Goal: Task Accomplishment & Management: Complete application form

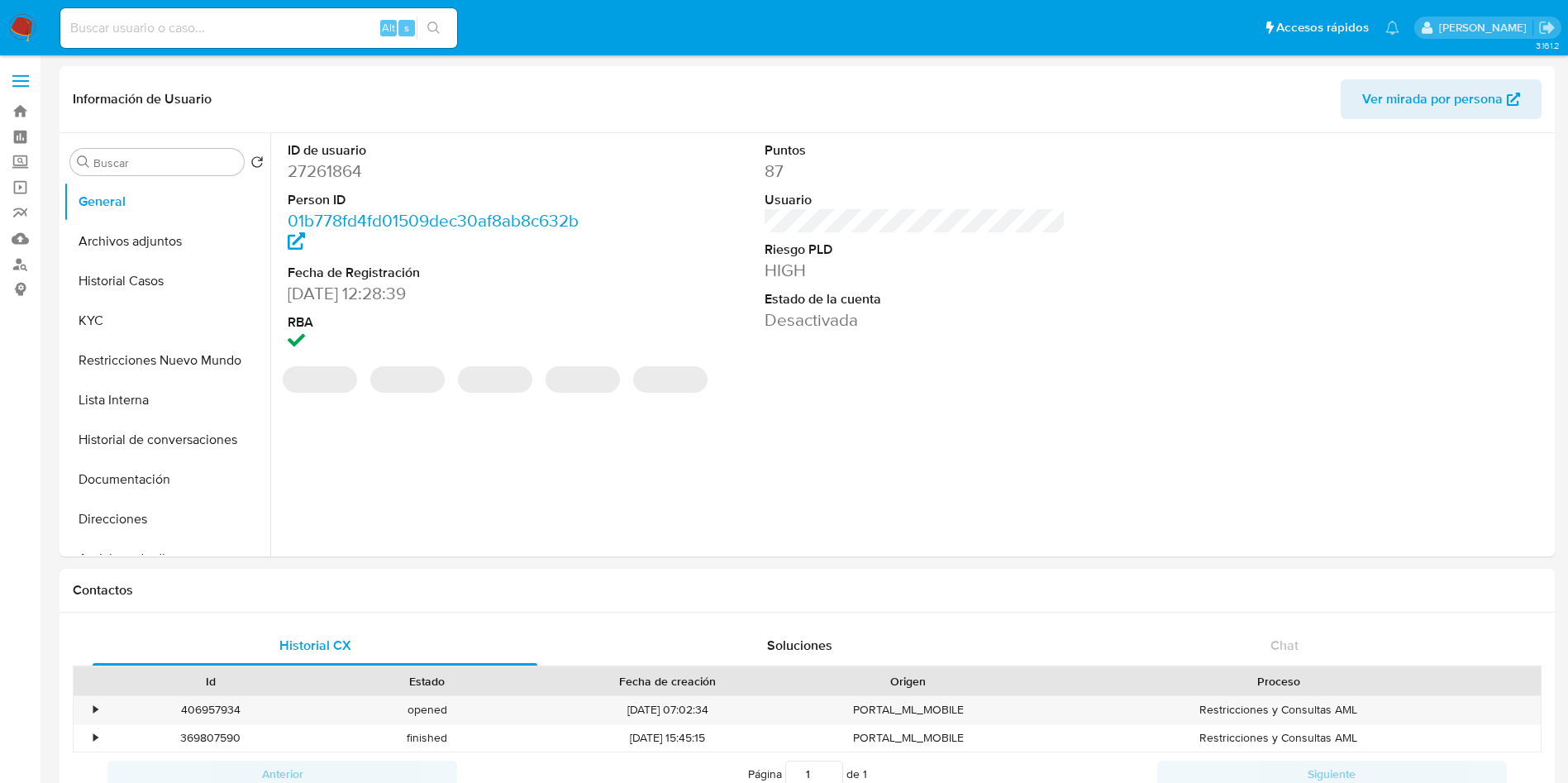
select select "10"
click at [159, 241] on button "Archivos adjuntos" at bounding box center [160, 242] width 194 height 40
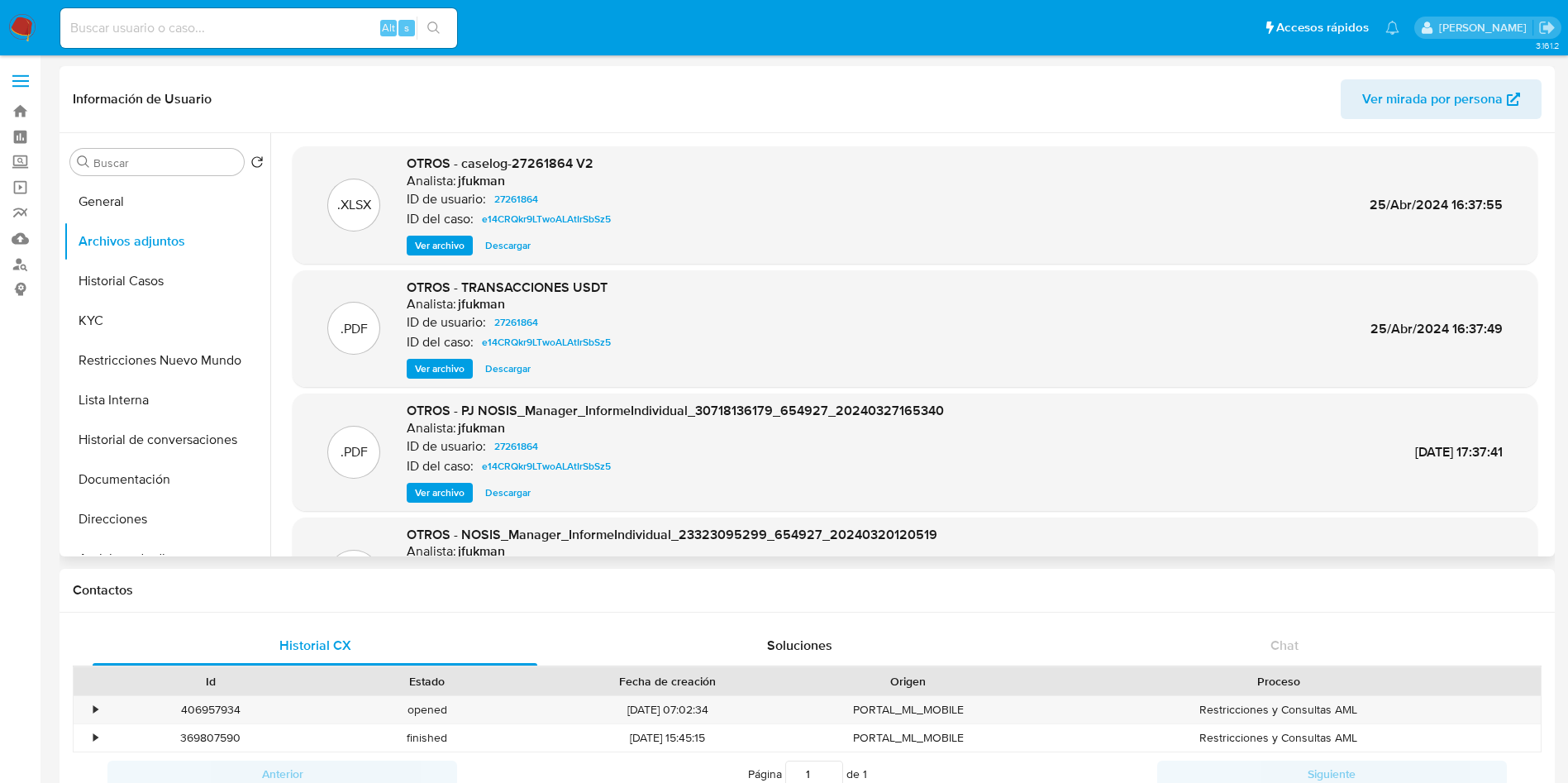
click at [458, 249] on span "Ver archivo" at bounding box center [439, 246] width 50 height 16
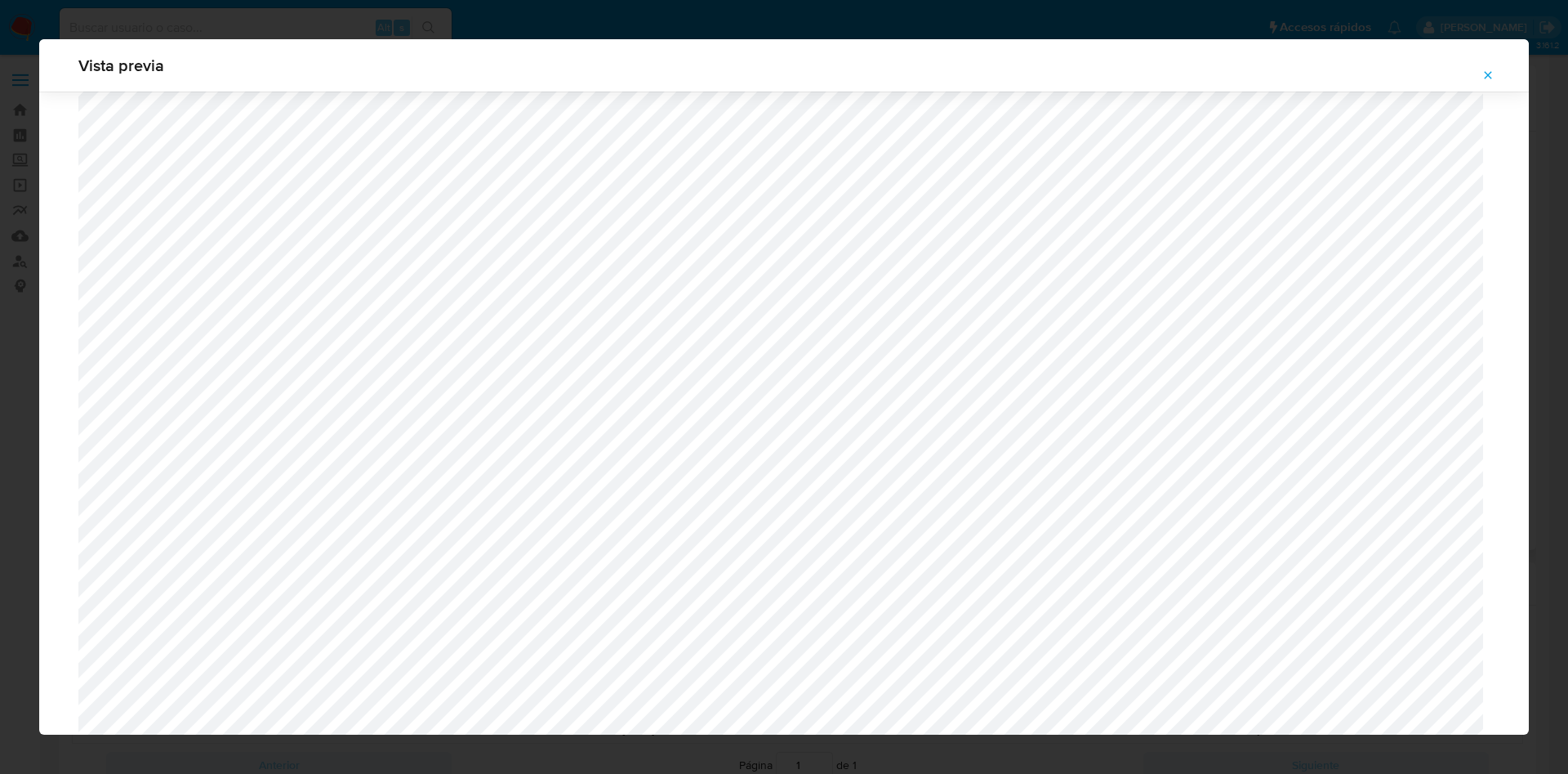
scroll to position [1561, 0]
click at [1479, 71] on button "Attachment preview" at bounding box center [1488, 75] width 36 height 26
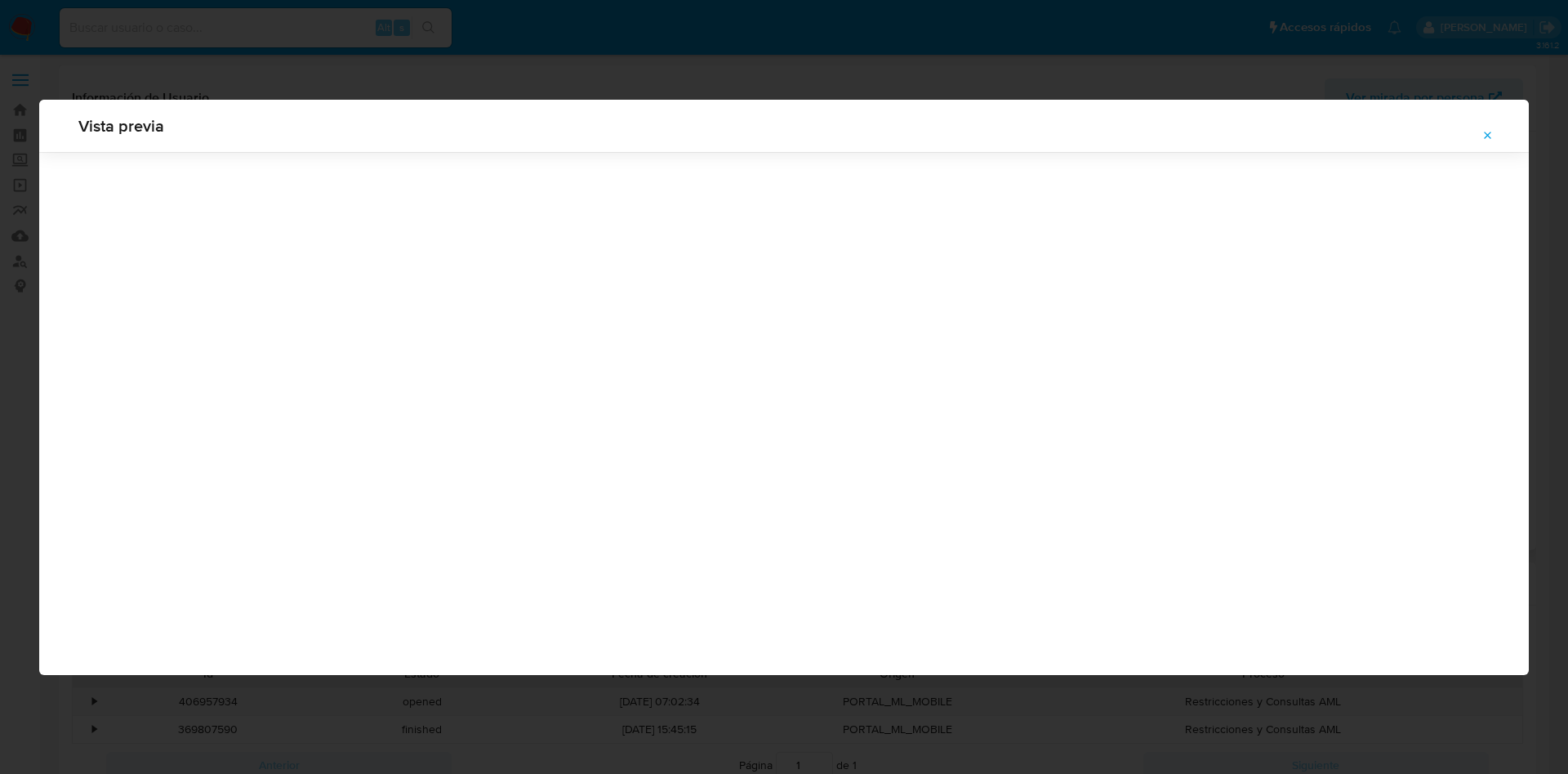
scroll to position [0, 0]
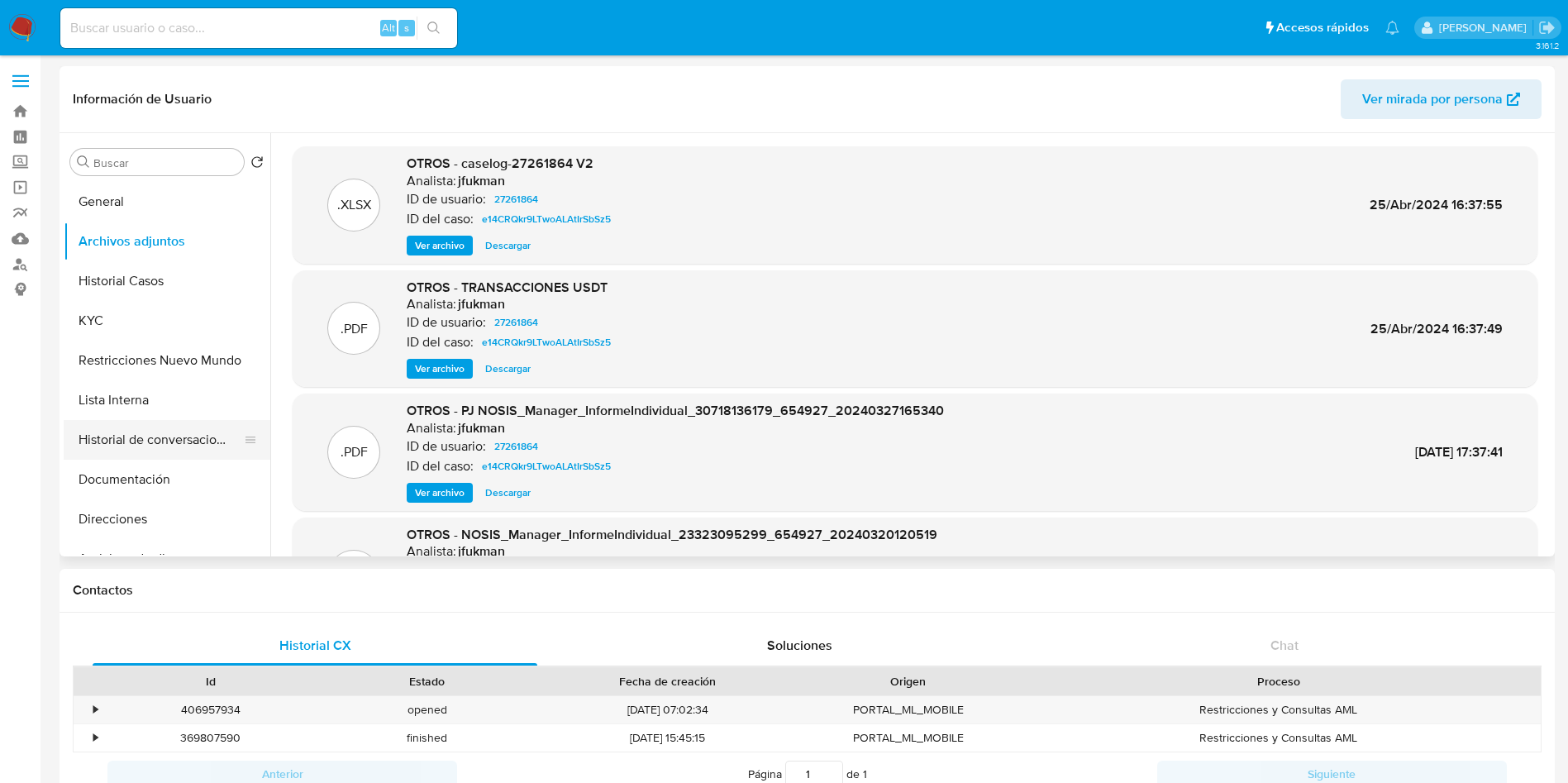
click at [156, 444] on button "Historial de conversaciones" at bounding box center [160, 440] width 194 height 40
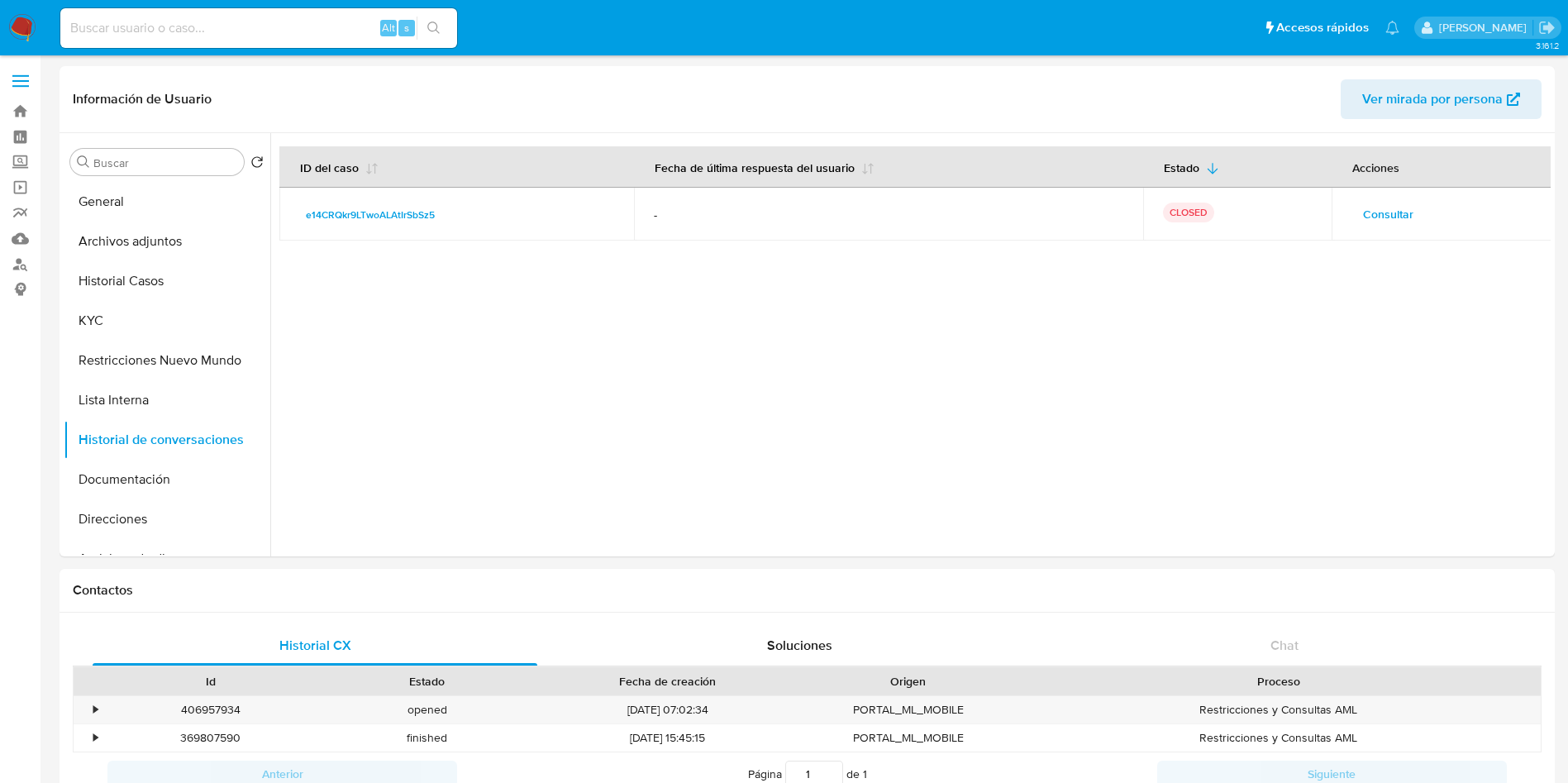
click at [1388, 209] on span "Consultar" at bounding box center [1388, 214] width 50 height 23
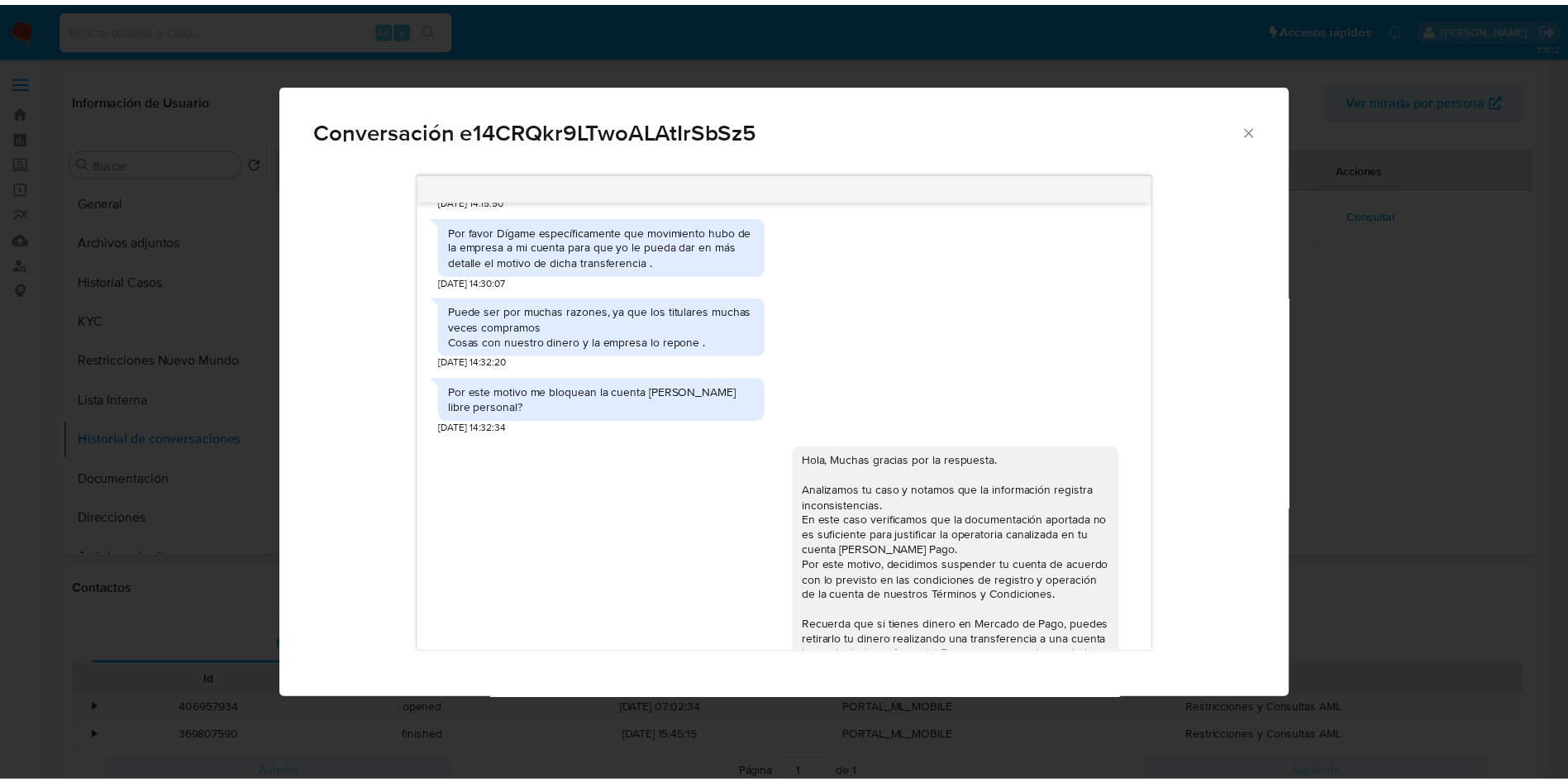
scroll to position [3040, 0]
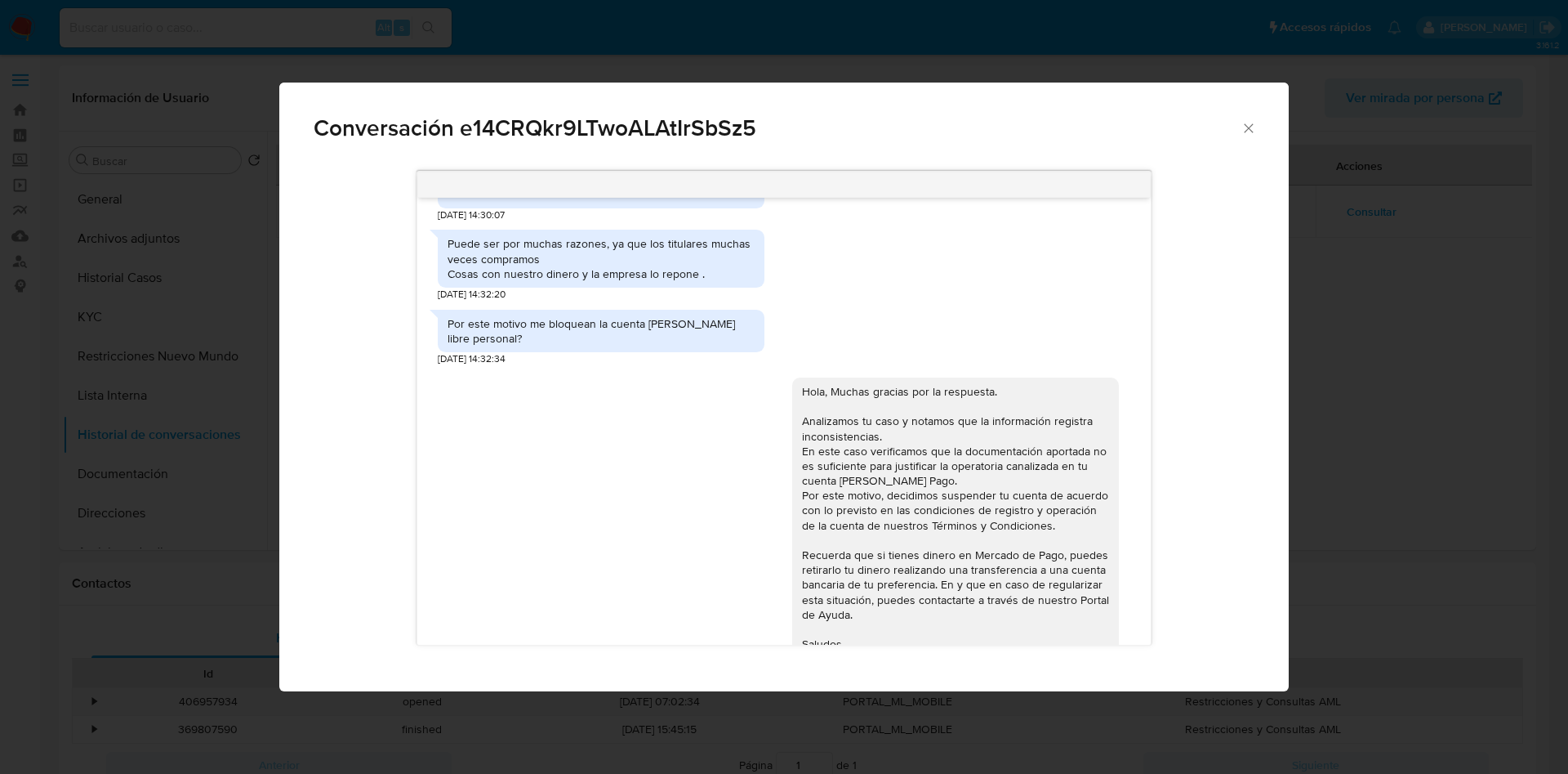
click at [49, 440] on div "Conversación e14CRQkr9LTwoALAtIrSbSz5 Hola. En función de las operaciones regis…" at bounding box center [784, 387] width 1568 height 774
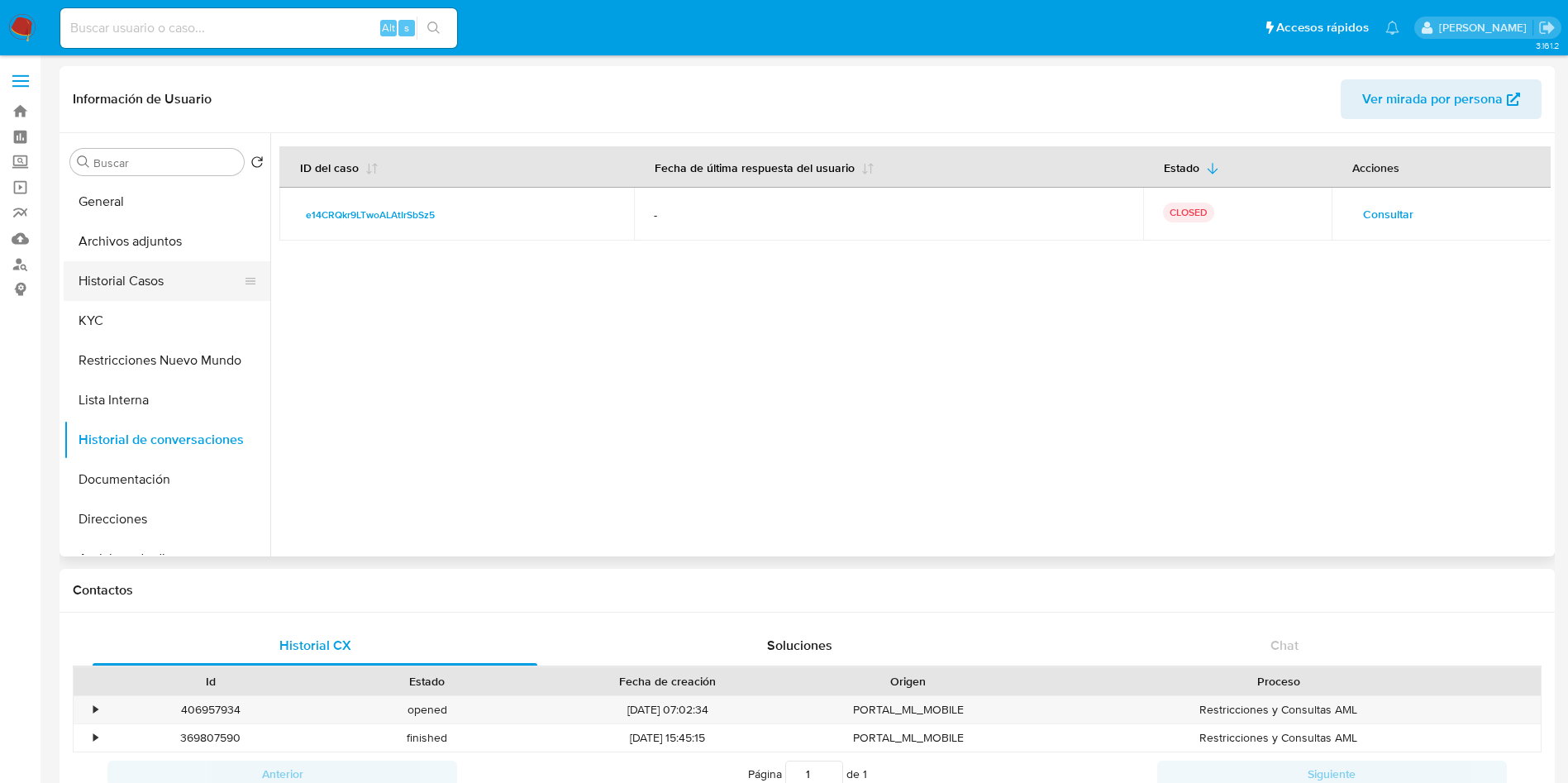
click at [152, 291] on button "Historial Casos" at bounding box center [160, 281] width 194 height 40
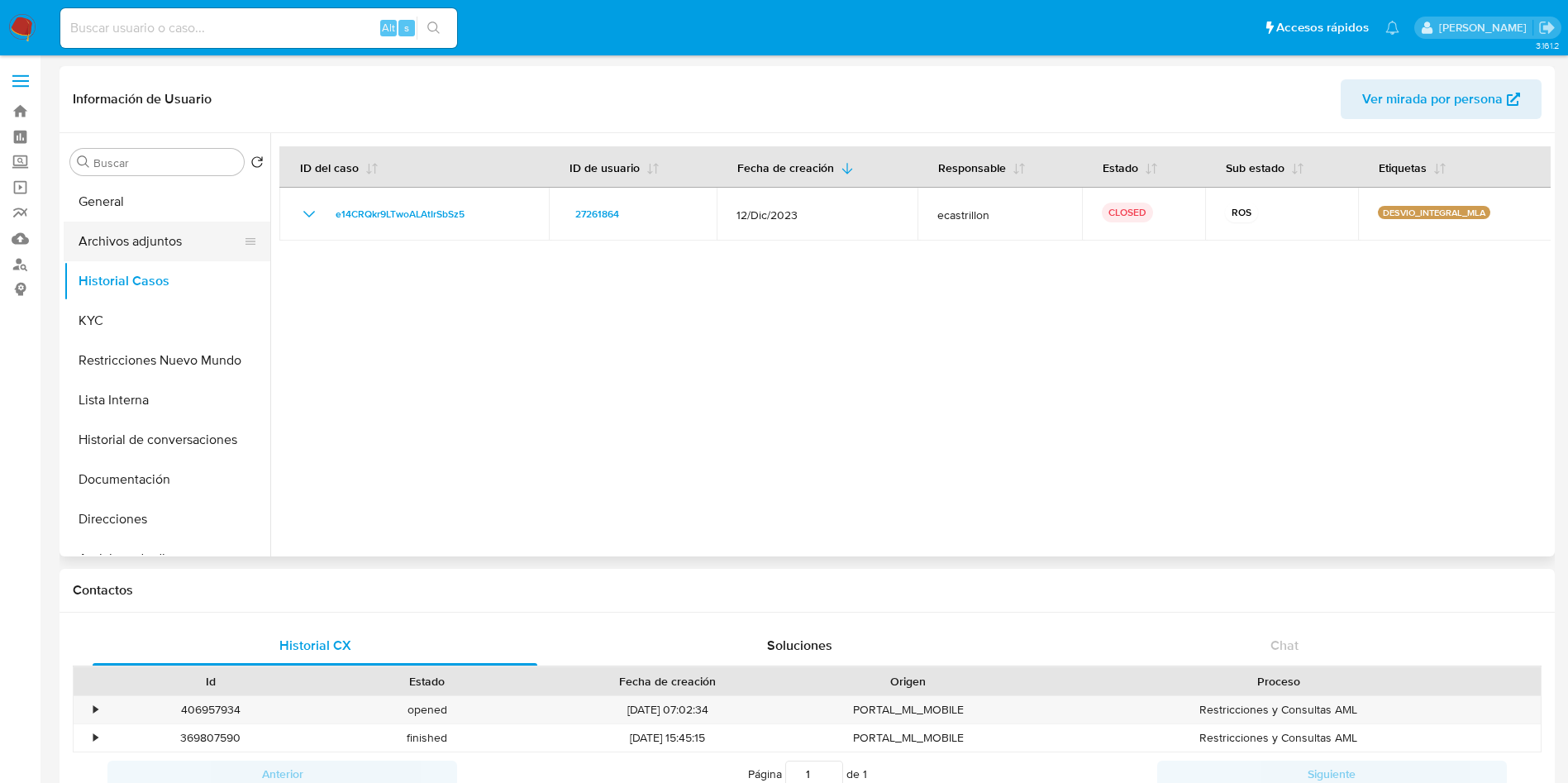
click at [174, 252] on button "Archivos adjuntos" at bounding box center [160, 242] width 194 height 40
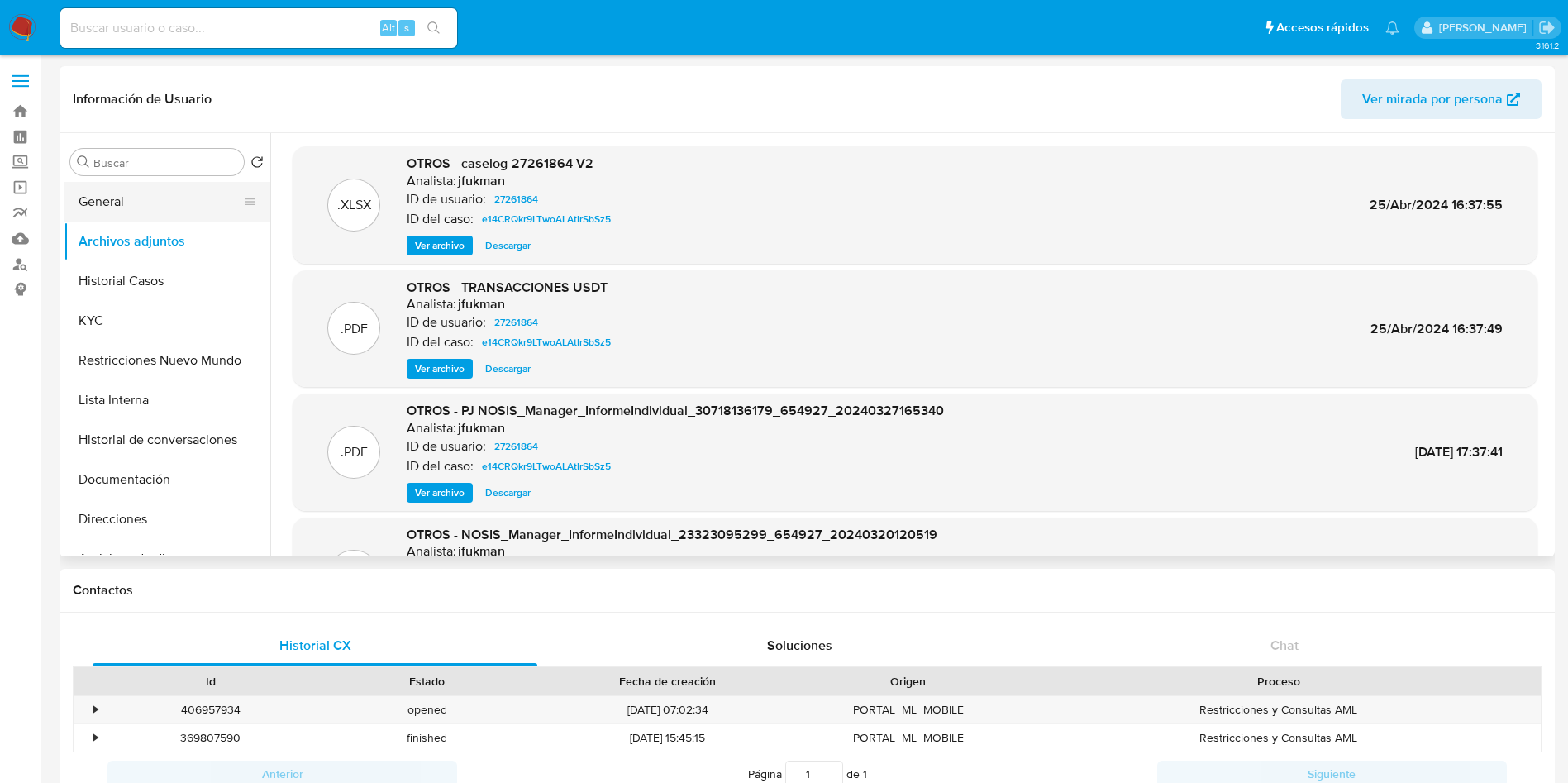
click at [159, 212] on button "General" at bounding box center [160, 202] width 194 height 40
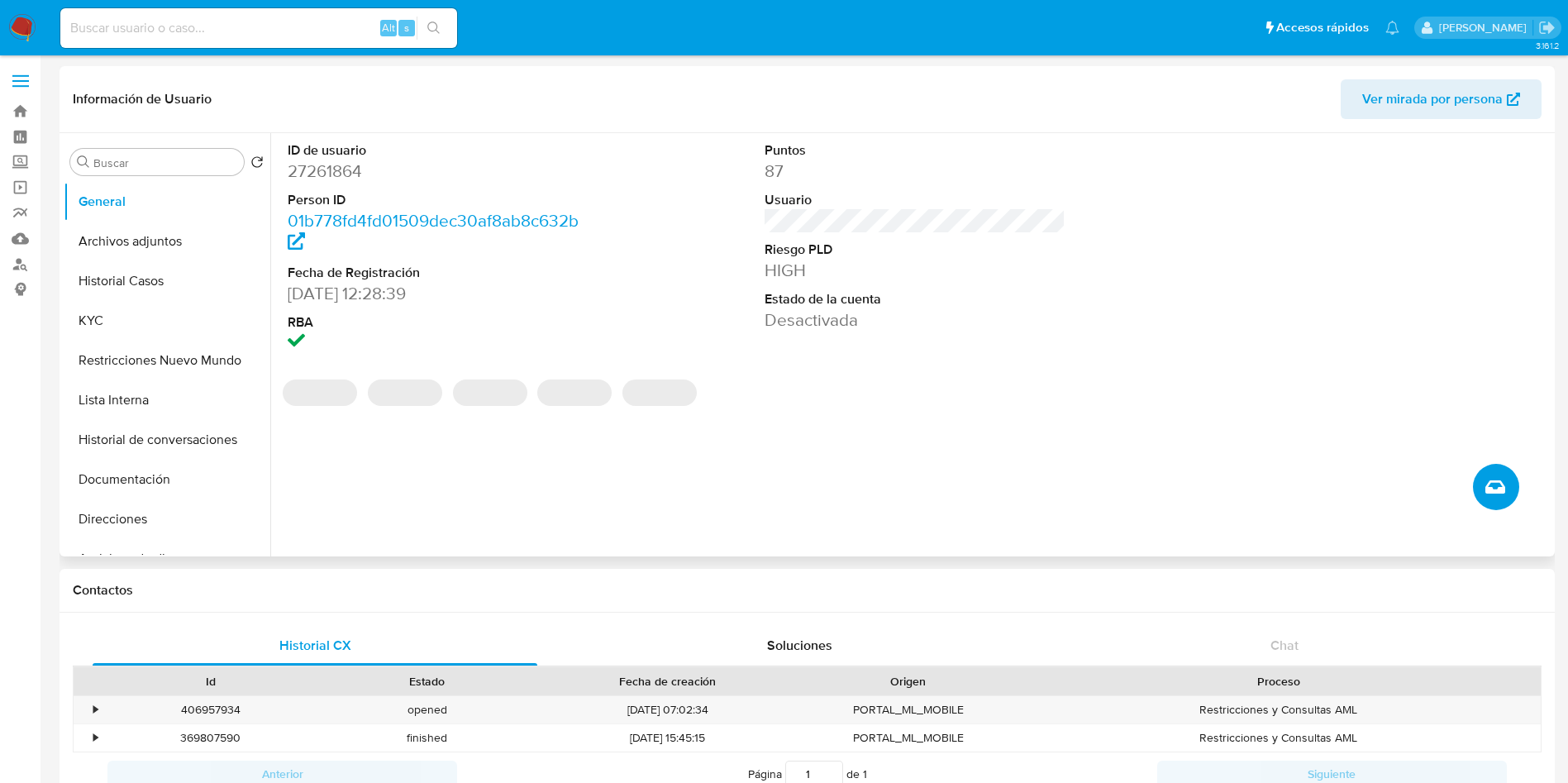
click at [1485, 481] on span "Crear caso manual" at bounding box center [1495, 487] width 20 height 20
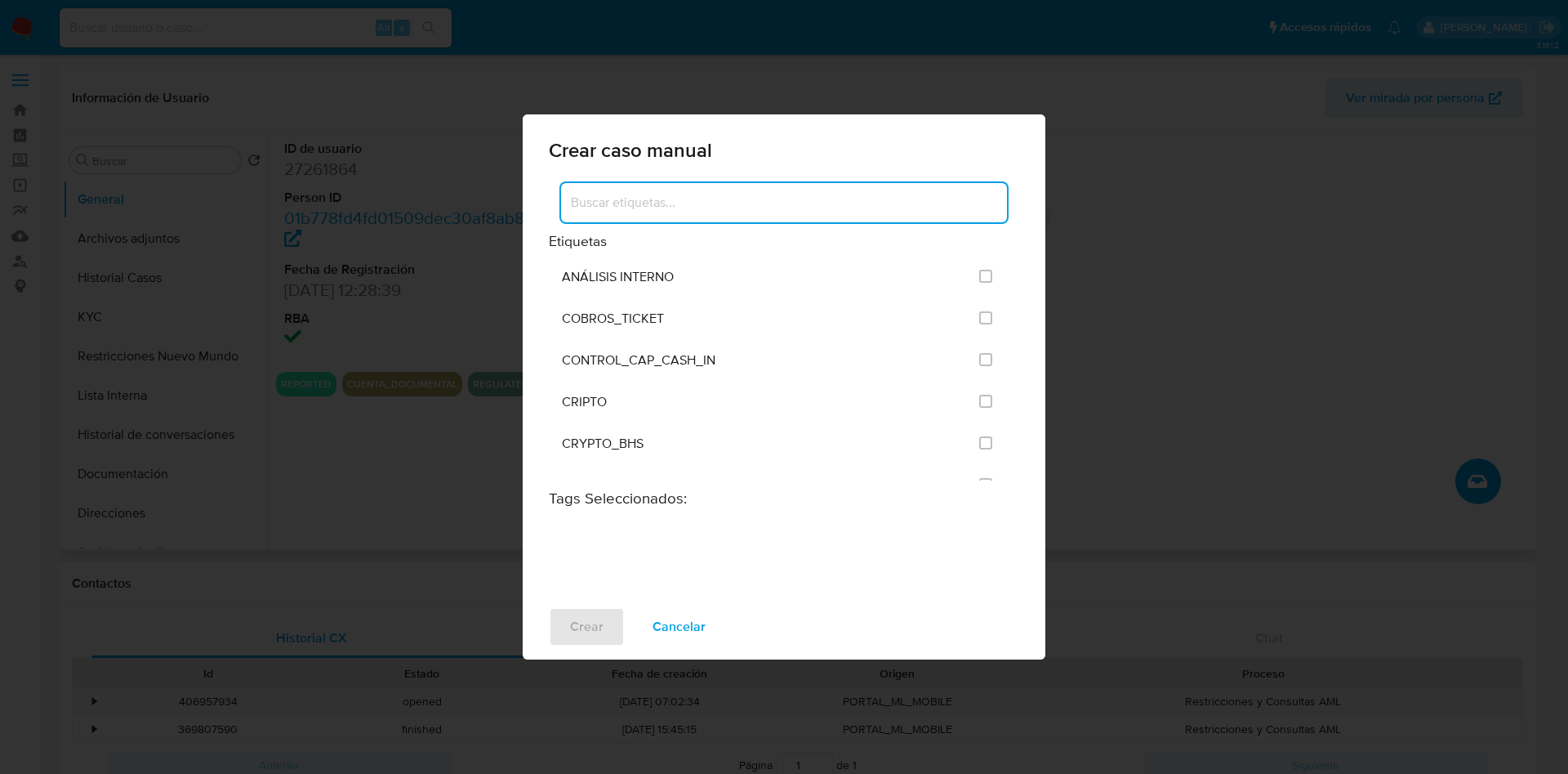
click at [767, 207] on input at bounding box center [784, 203] width 446 height 22
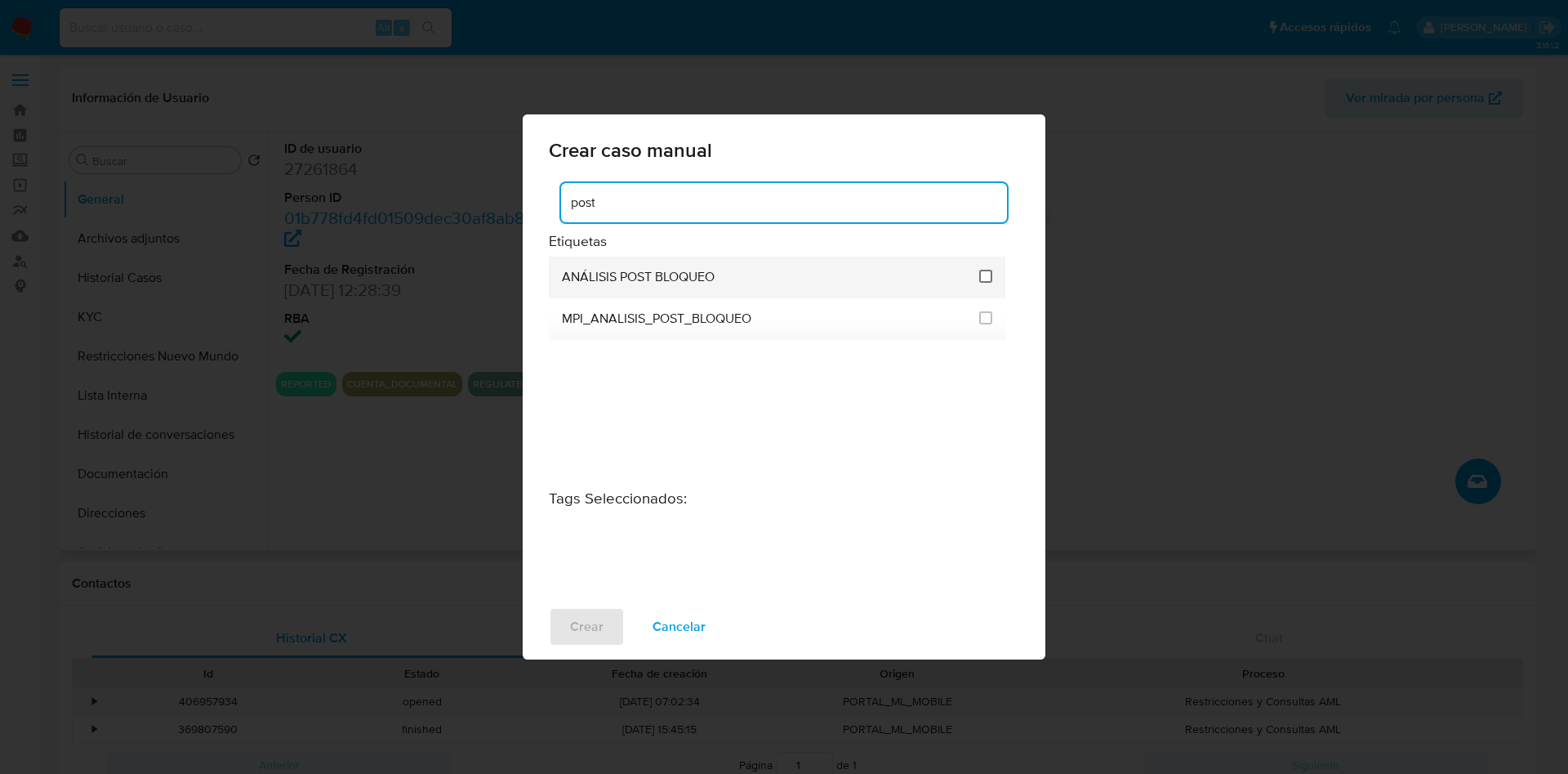
type input "post"
click at [985, 275] on input "3249" at bounding box center [986, 276] width 13 height 13
checkbox input "true"
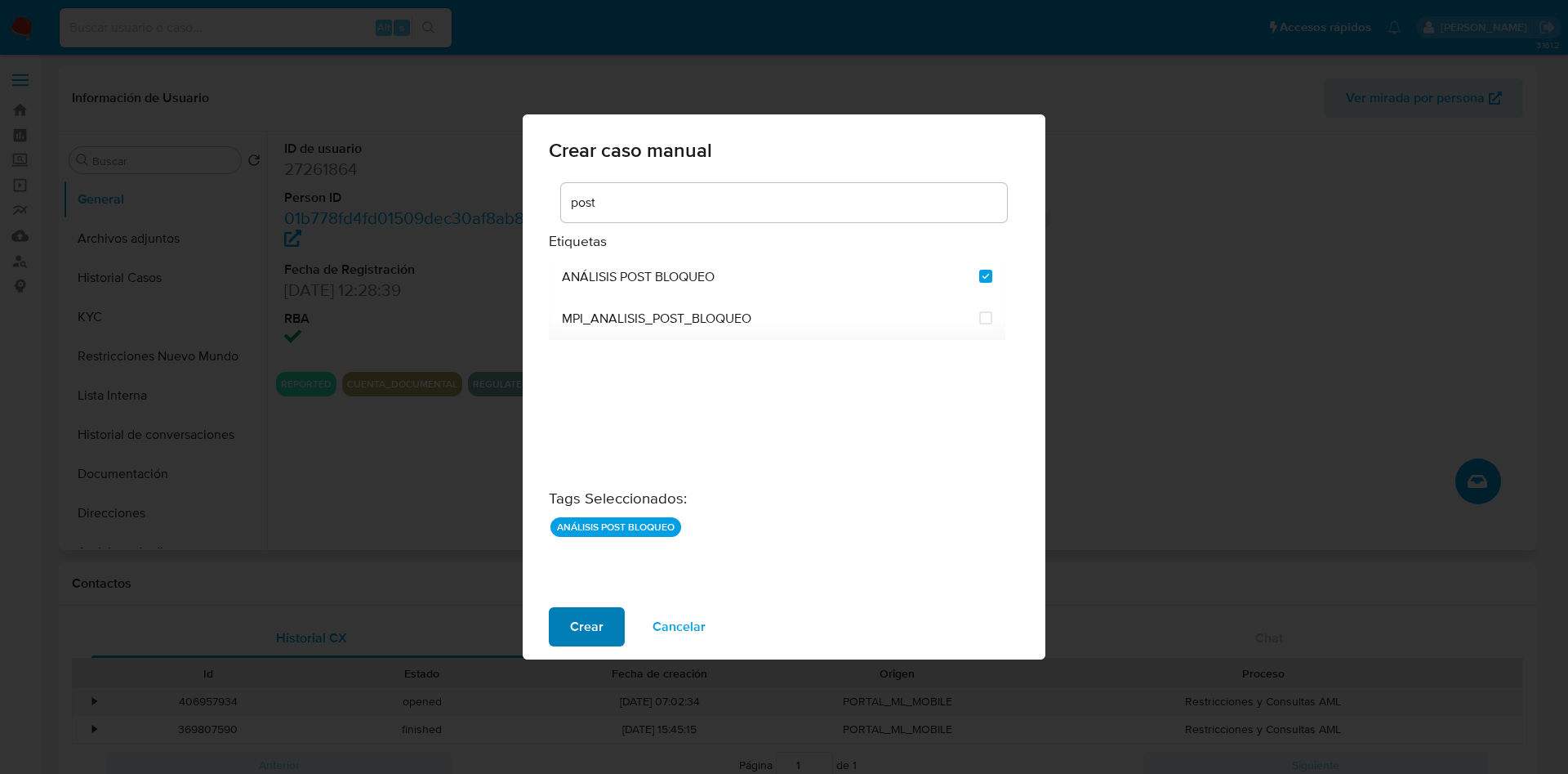
click at [578, 634] on span "Crear" at bounding box center [586, 627] width 33 height 36
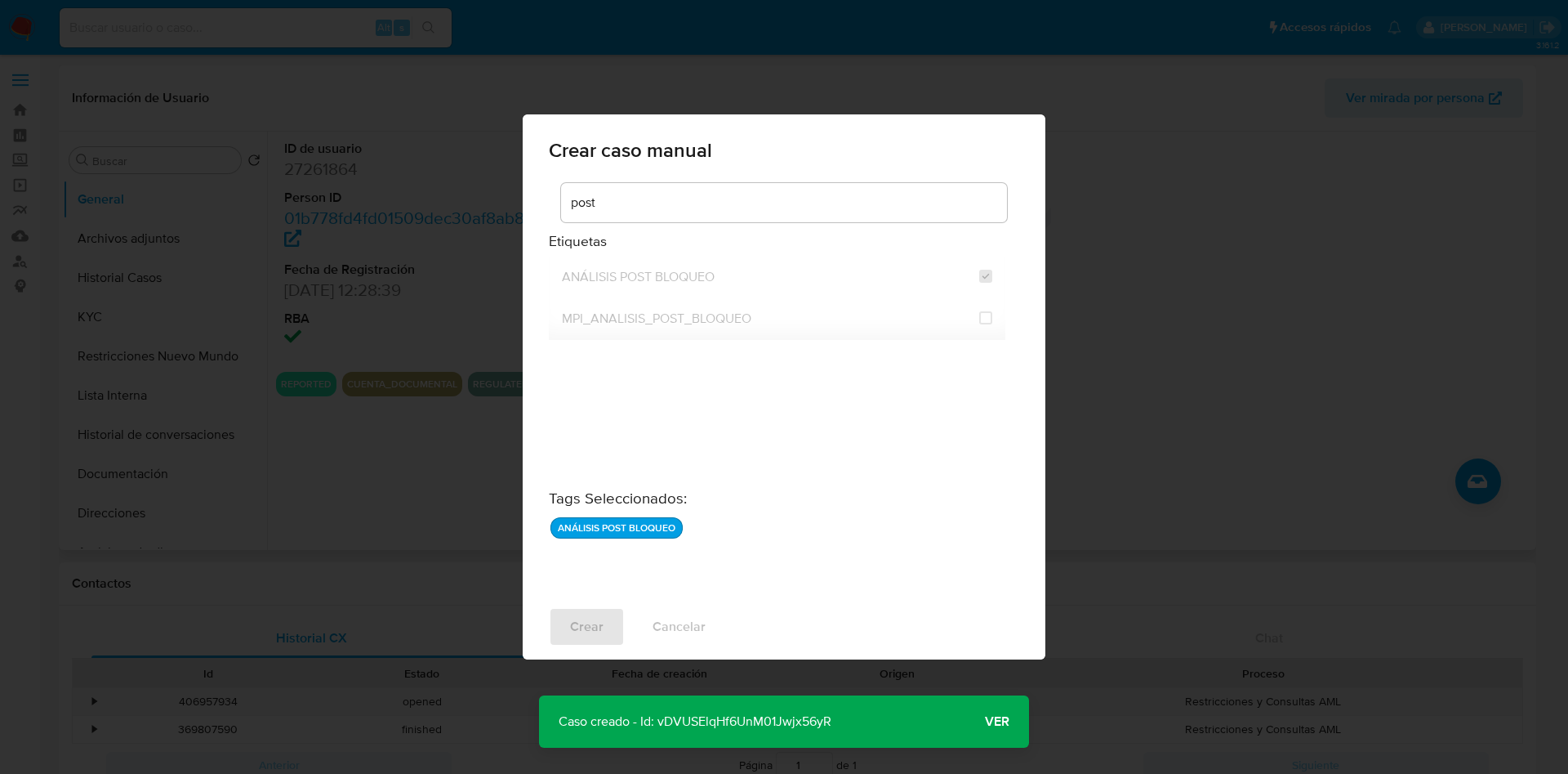
click at [694, 719] on p "Caso creado - Id: vDVUSElqHf6UnM01Jwjx56yR" at bounding box center [695, 721] width 312 height 52
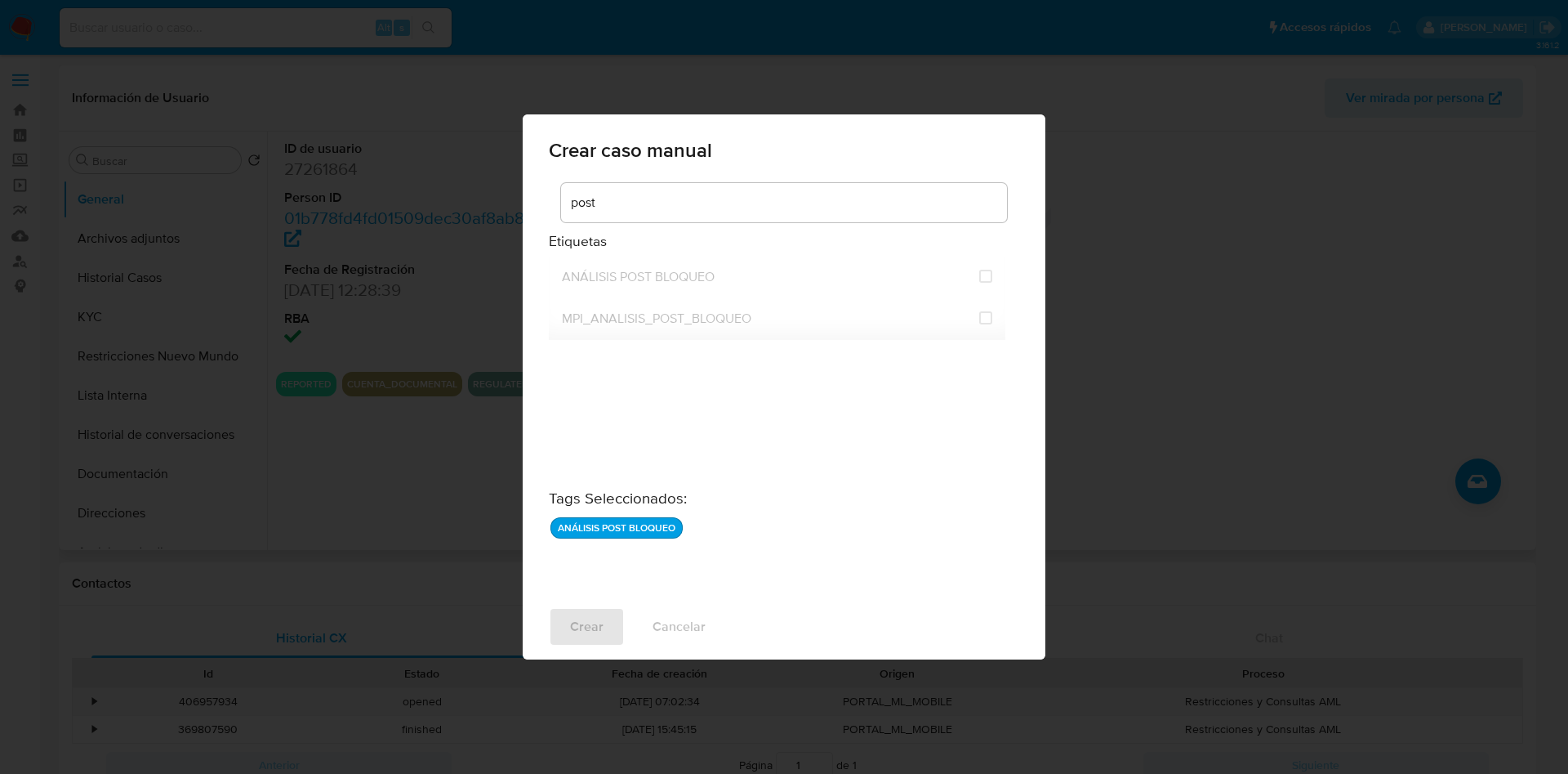
checkbox input "false"
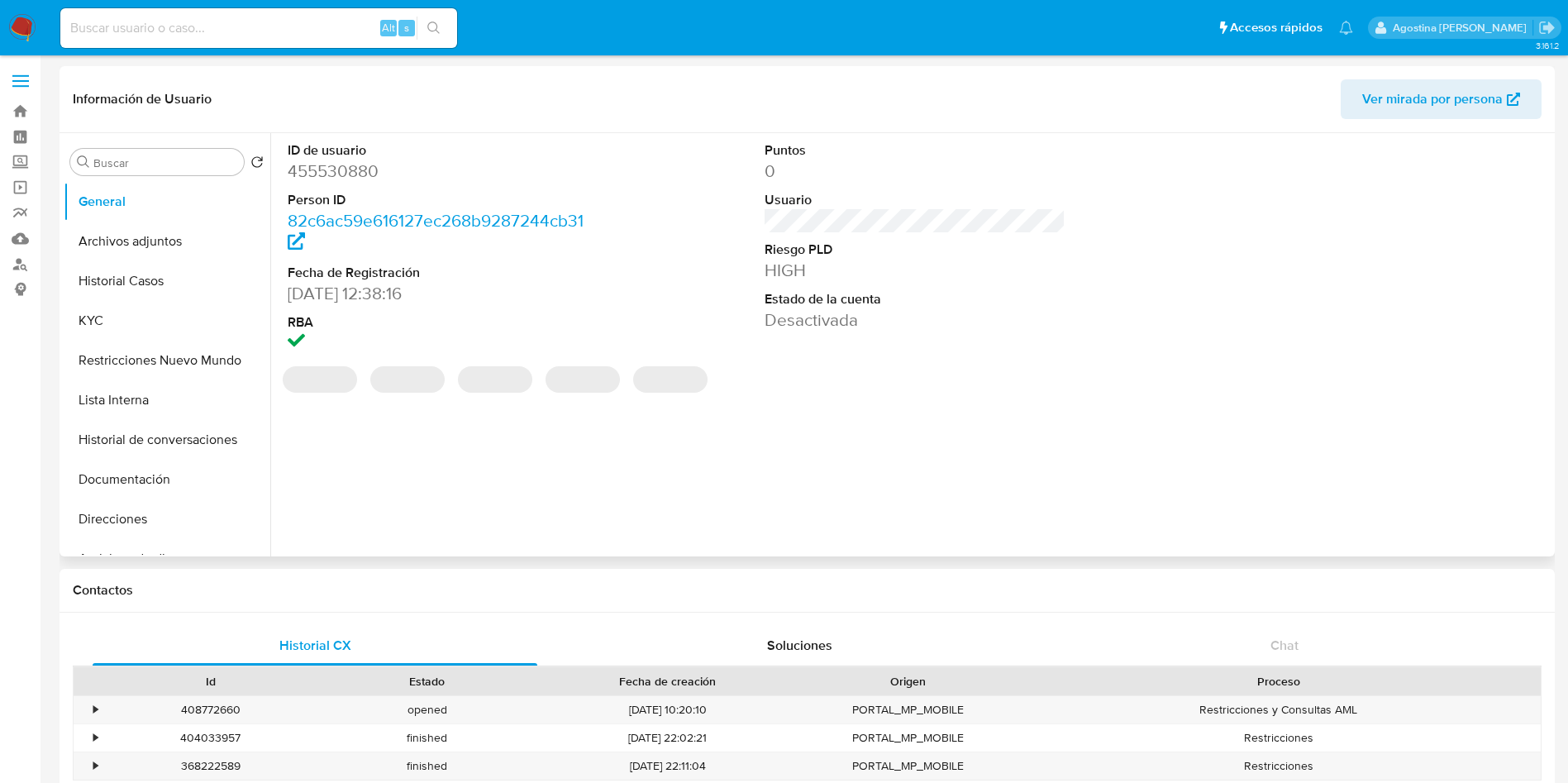
select select "10"
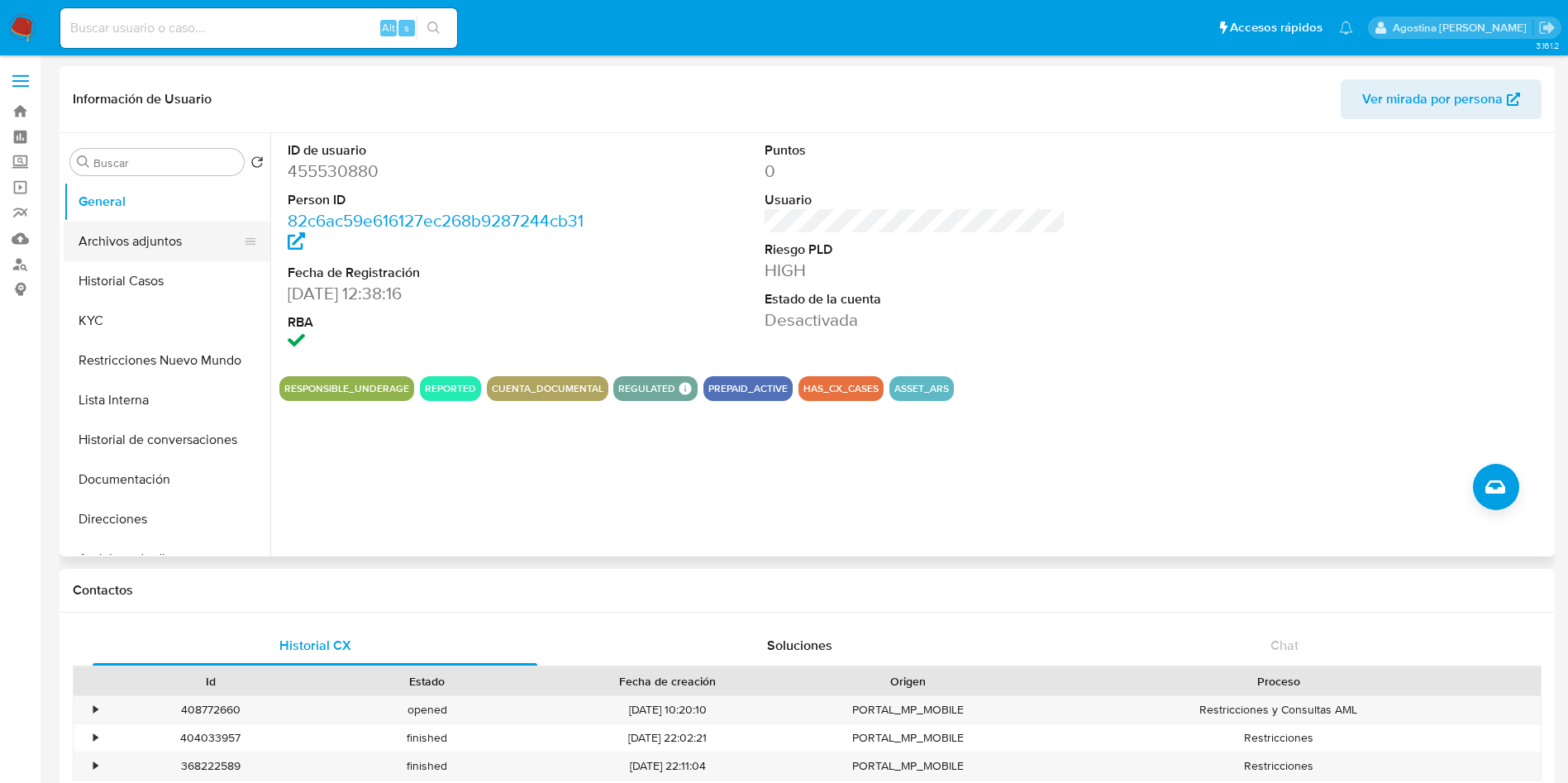
click at [164, 234] on button "Archivos adjuntos" at bounding box center [160, 242] width 194 height 40
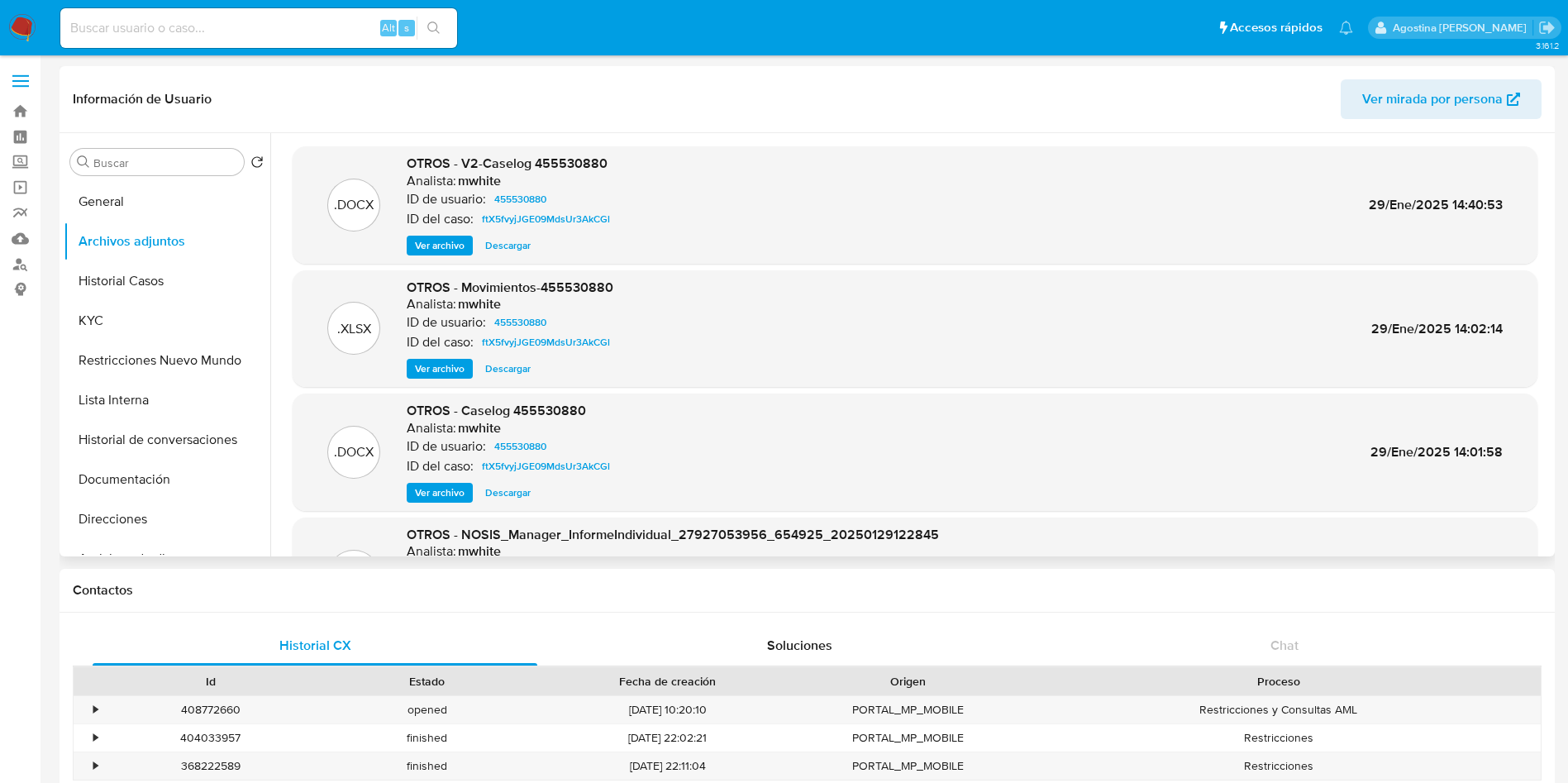
click at [424, 246] on span "Ver archivo" at bounding box center [439, 246] width 50 height 16
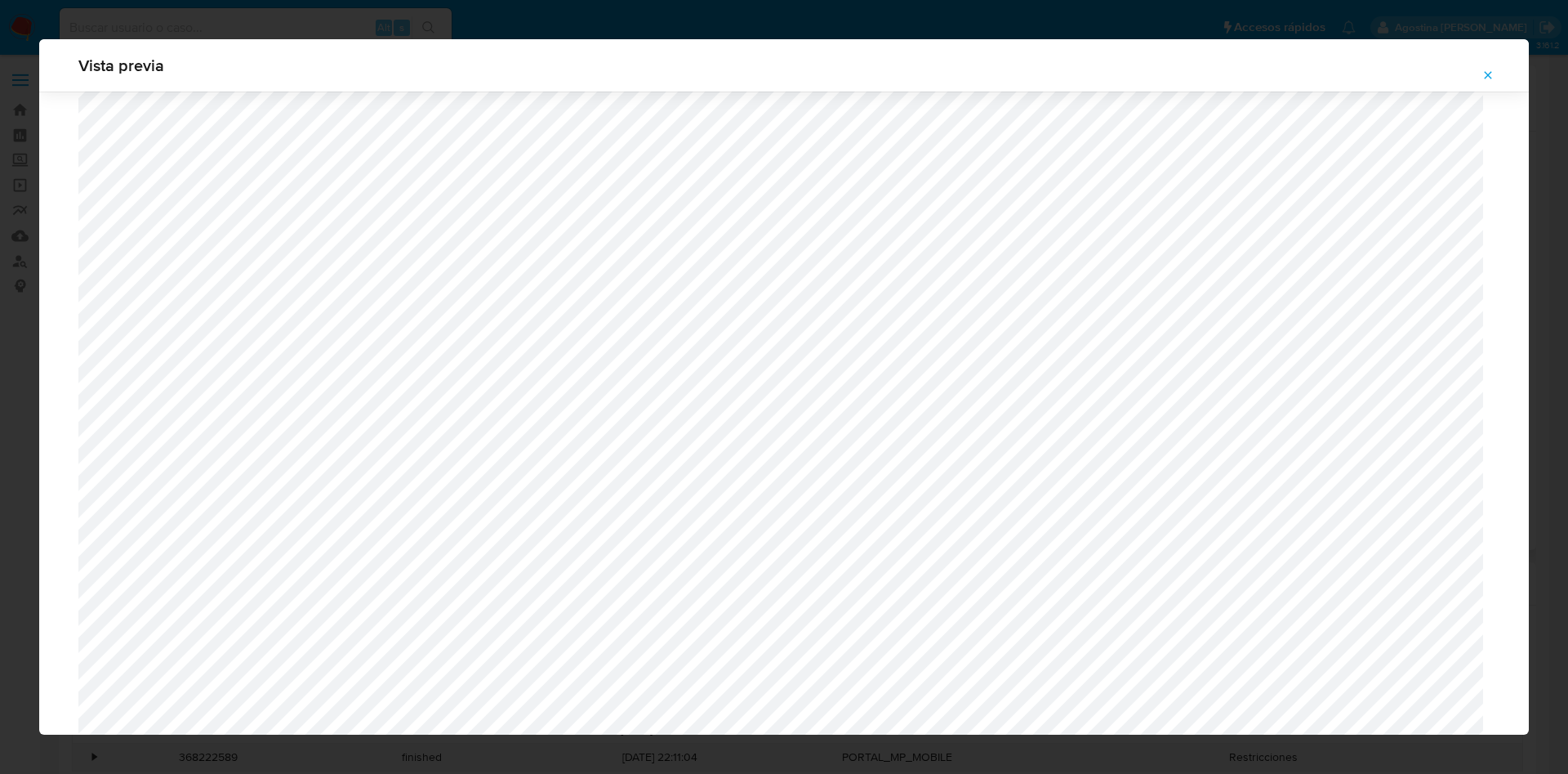
scroll to position [1315, 0]
click at [1493, 77] on icon "Attachment preview" at bounding box center [1488, 75] width 13 height 13
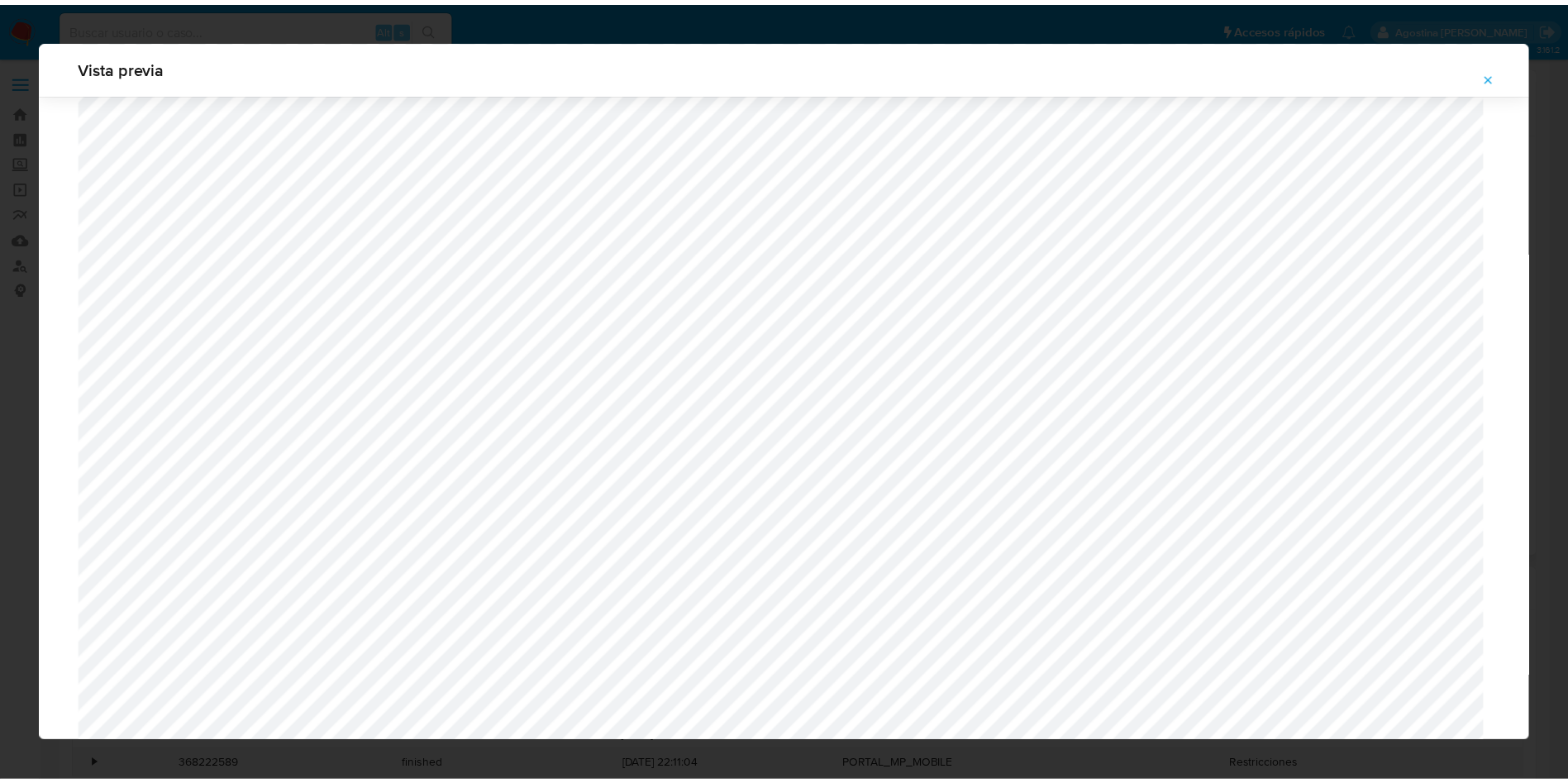
scroll to position [0, 0]
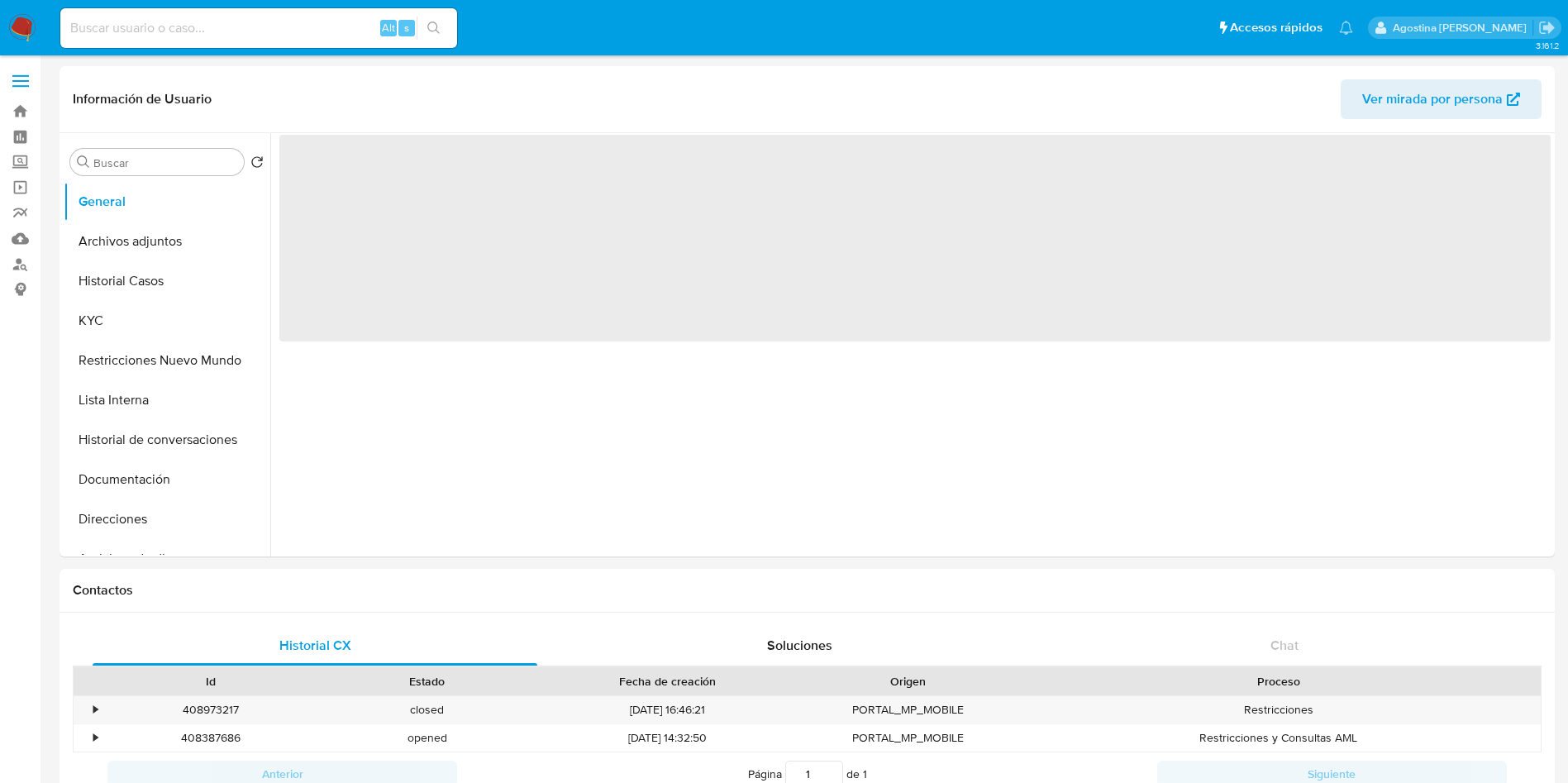
select select "10"
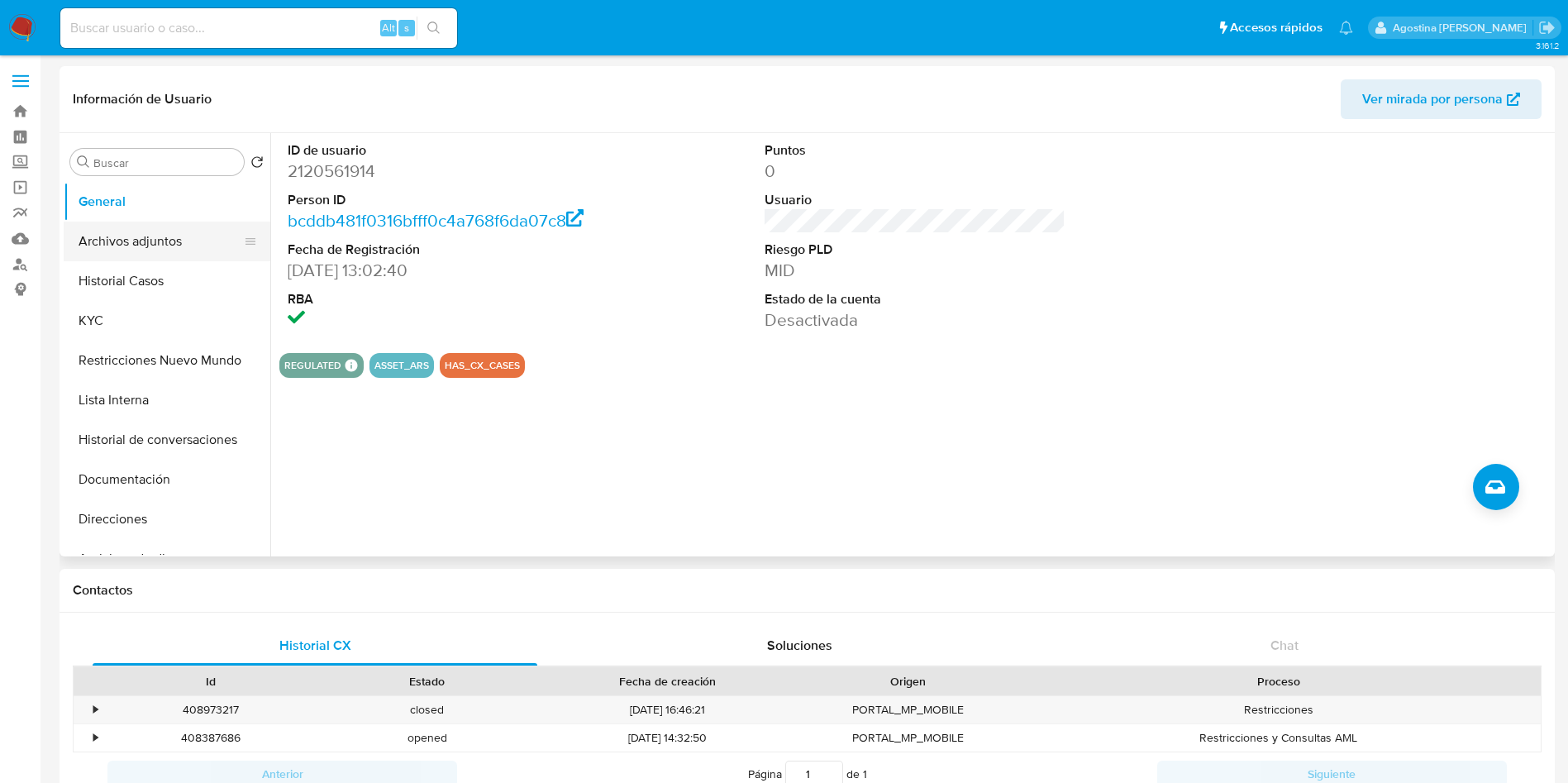
click at [123, 252] on button "Archivos adjuntos" at bounding box center [160, 242] width 194 height 40
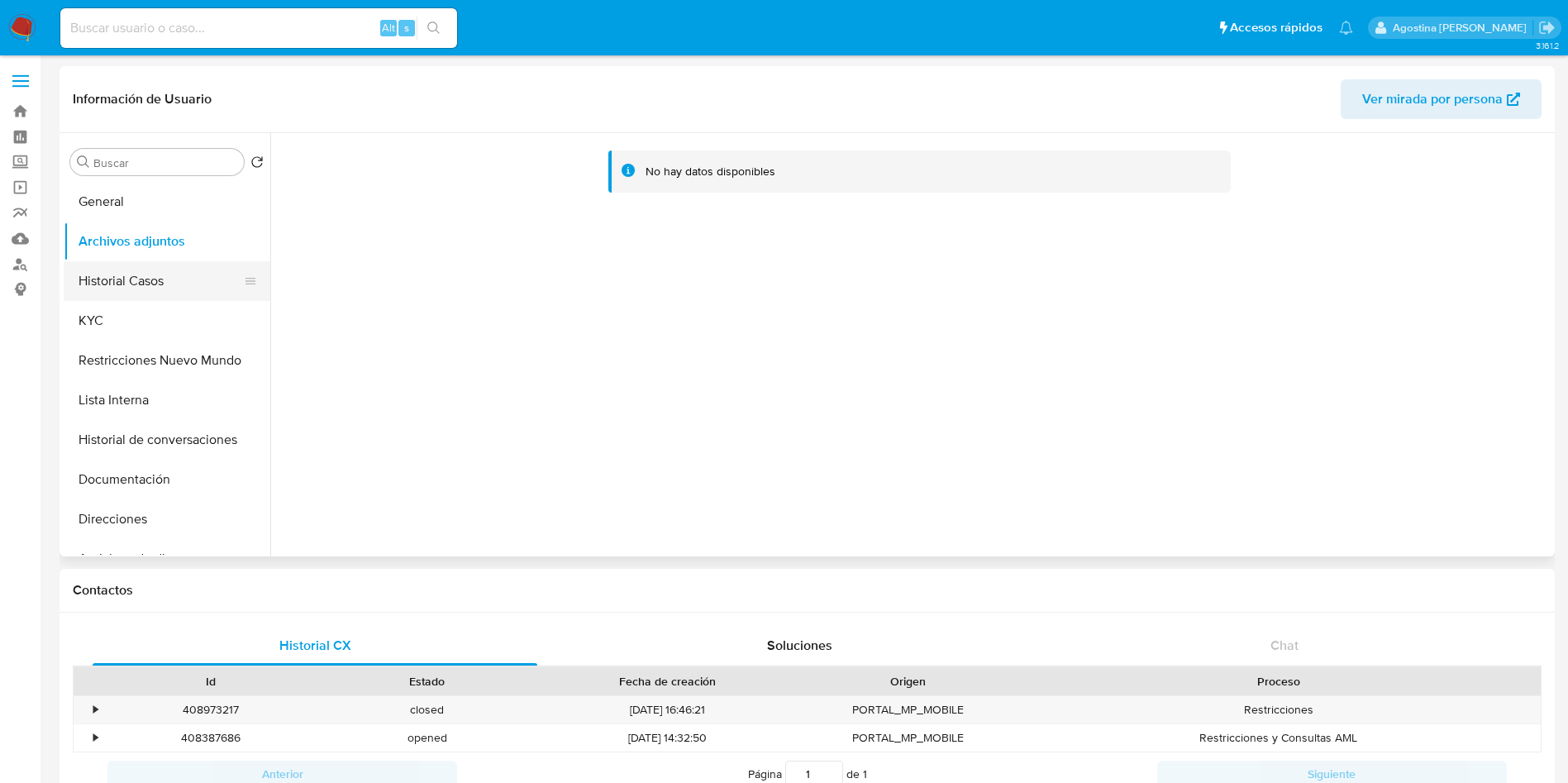
click at [204, 272] on button "Historial Casos" at bounding box center [160, 281] width 194 height 40
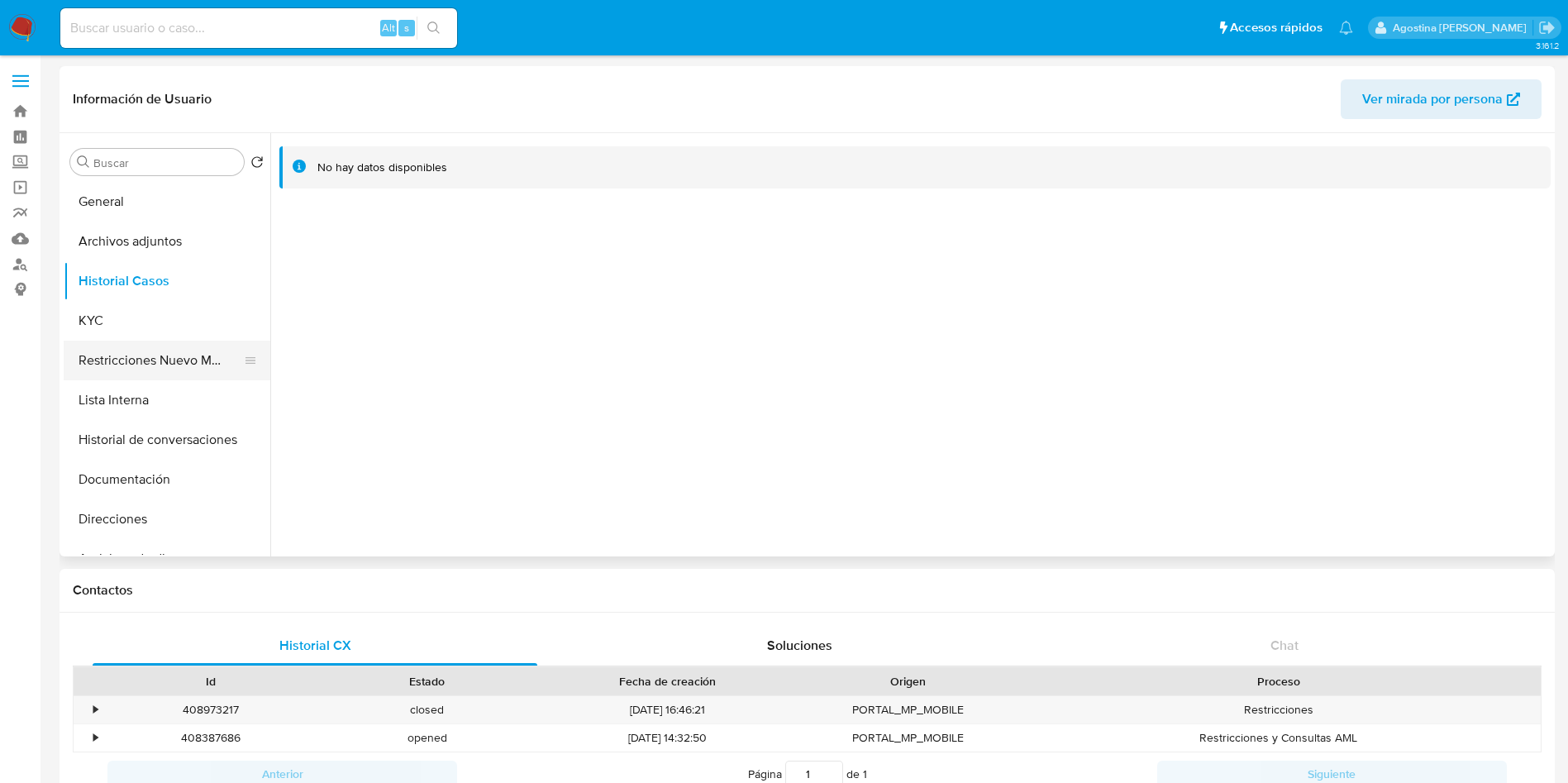
click at [177, 352] on button "Restricciones Nuevo Mundo" at bounding box center [160, 360] width 194 height 40
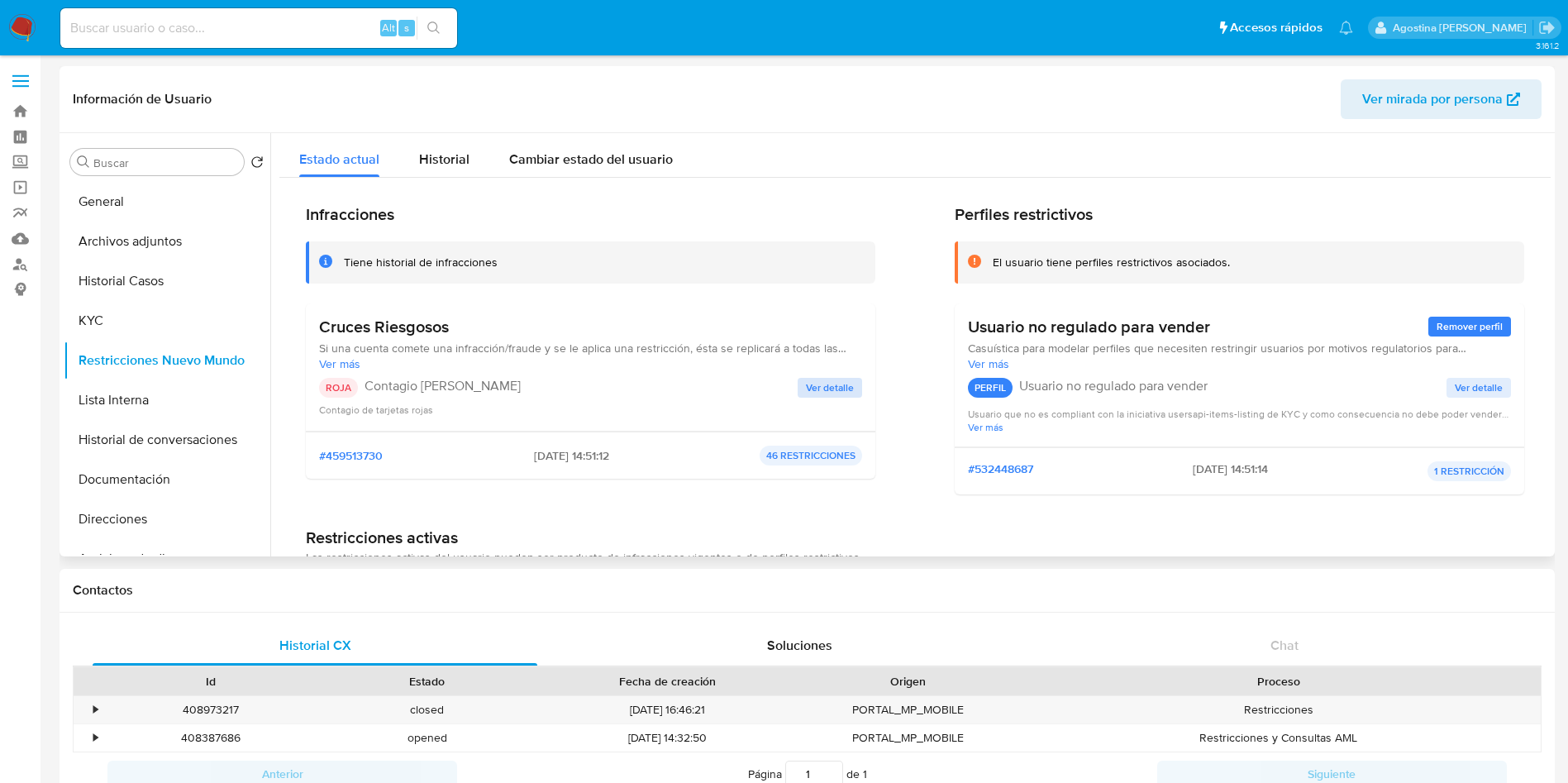
click at [826, 397] on div "ROJA Contagio Tarjetas Rojas Ver detalle Contagio de tarjetas rojas" at bounding box center [590, 397] width 543 height 40
click at [826, 396] on span "Ver detalle" at bounding box center [829, 387] width 48 height 16
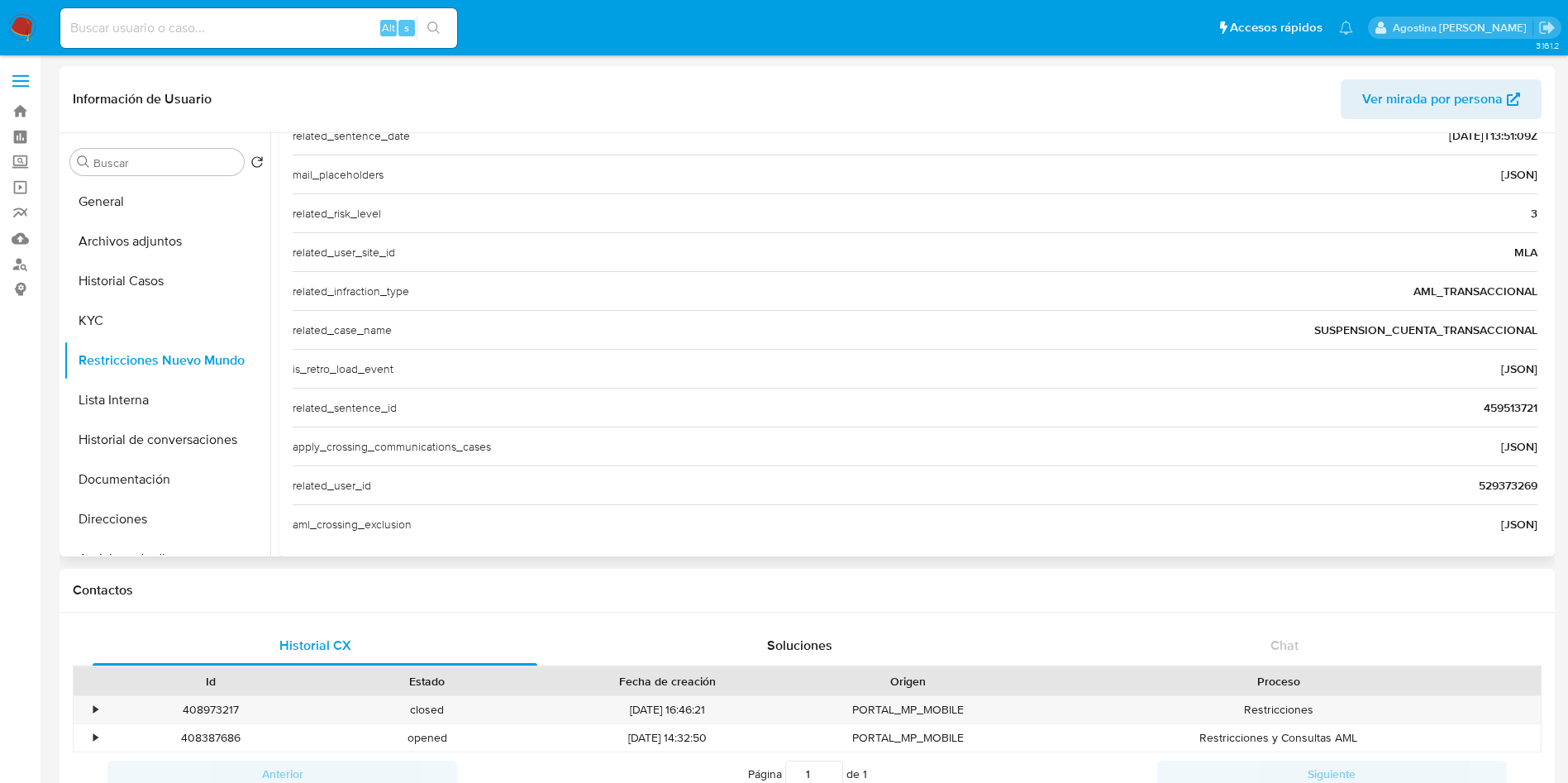
scroll to position [561, 0]
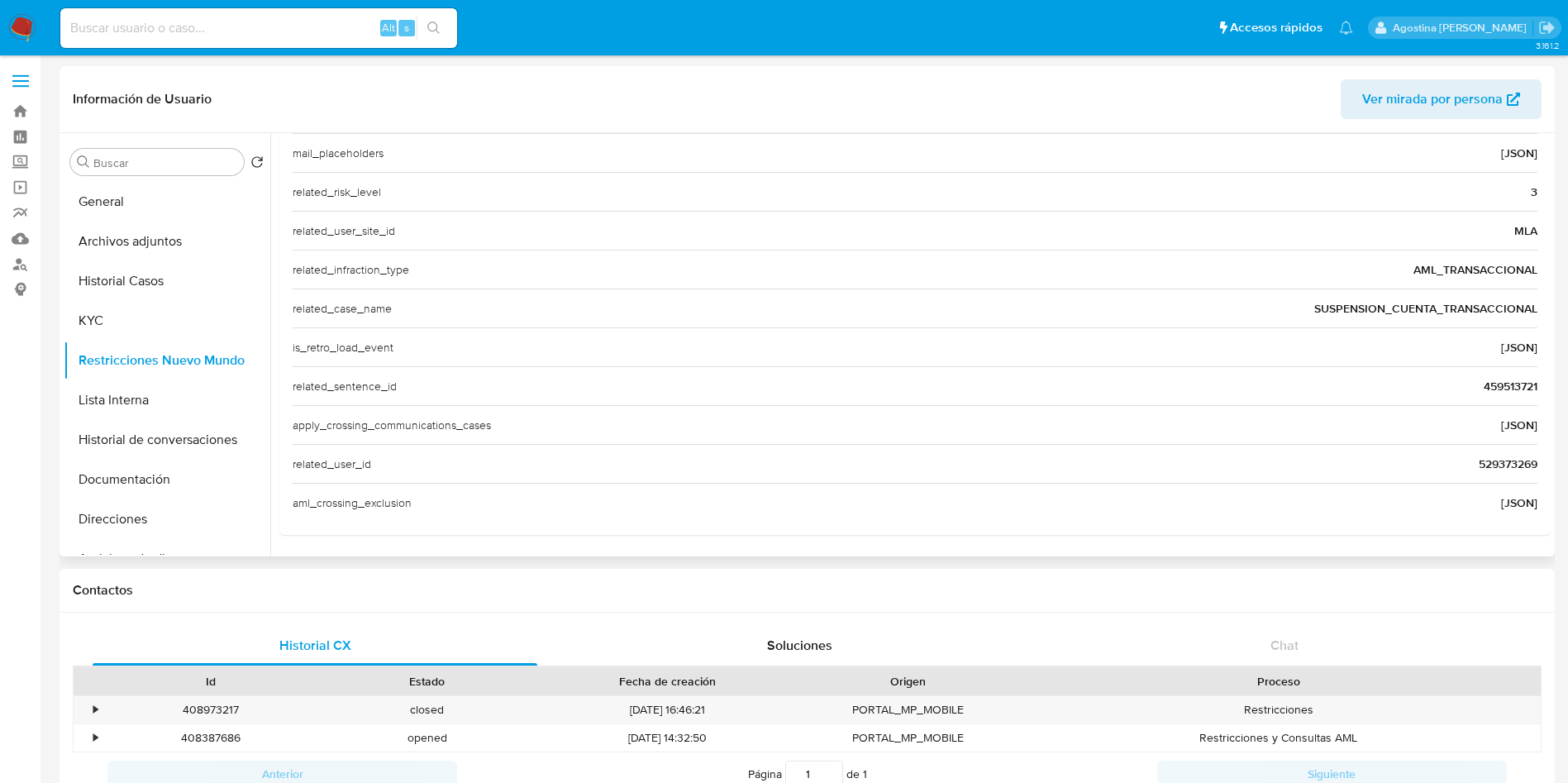
click at [1501, 465] on span "529373269" at bounding box center [1508, 464] width 59 height 16
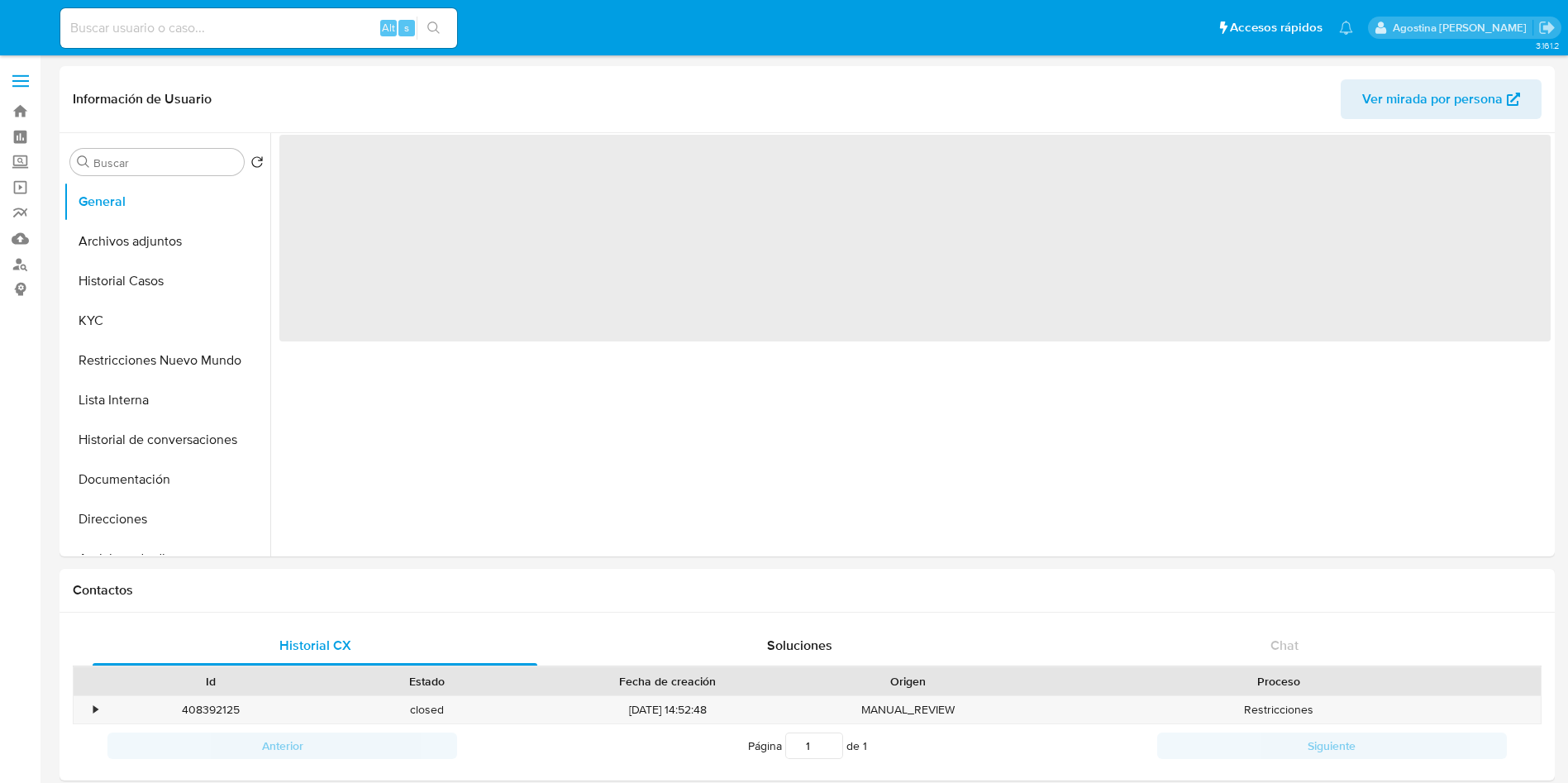
select select "10"
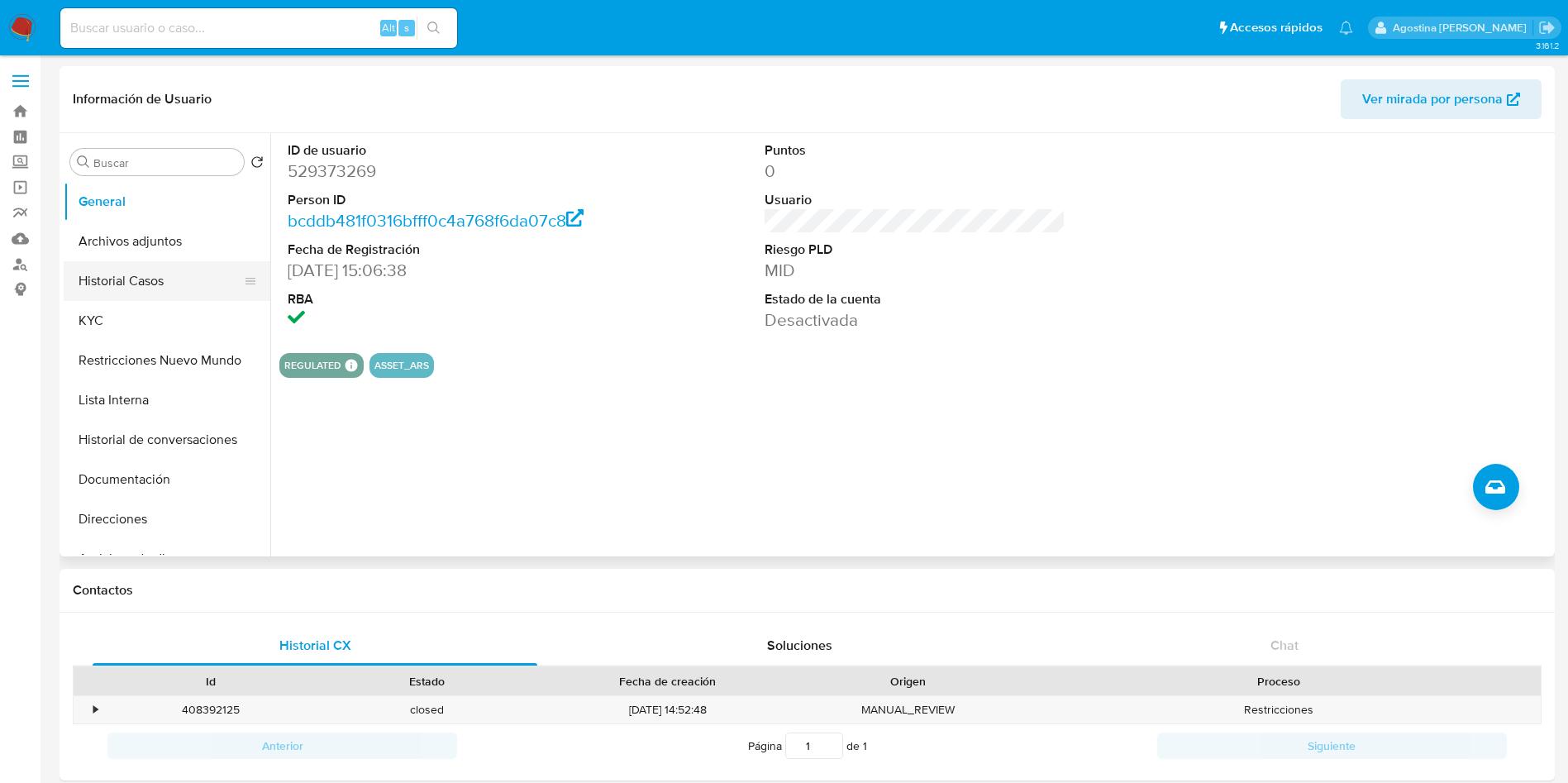
click at [156, 262] on button "Historial Casos" at bounding box center [160, 281] width 194 height 40
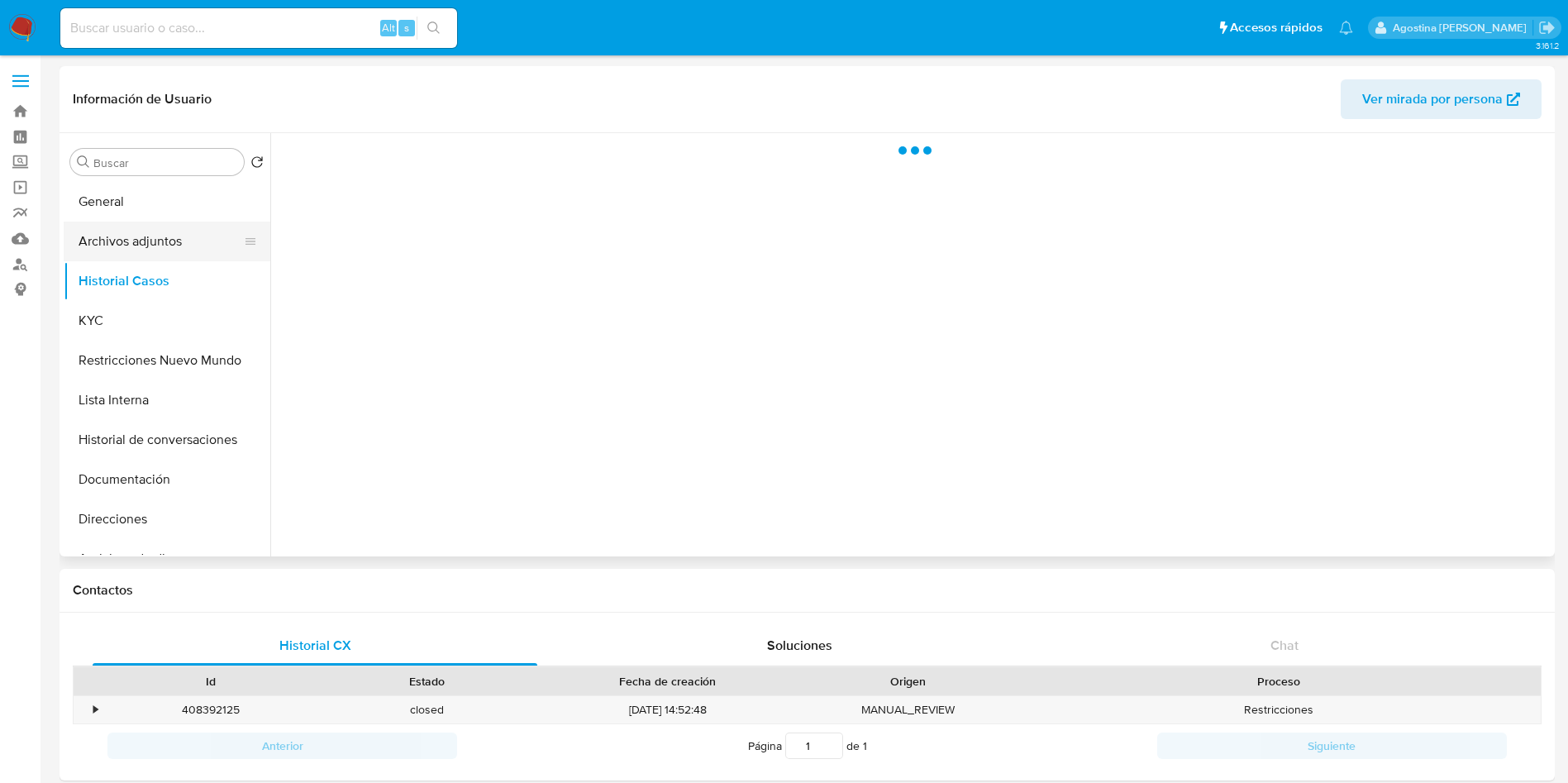
click at [148, 246] on button "Archivos adjuntos" at bounding box center [160, 242] width 194 height 40
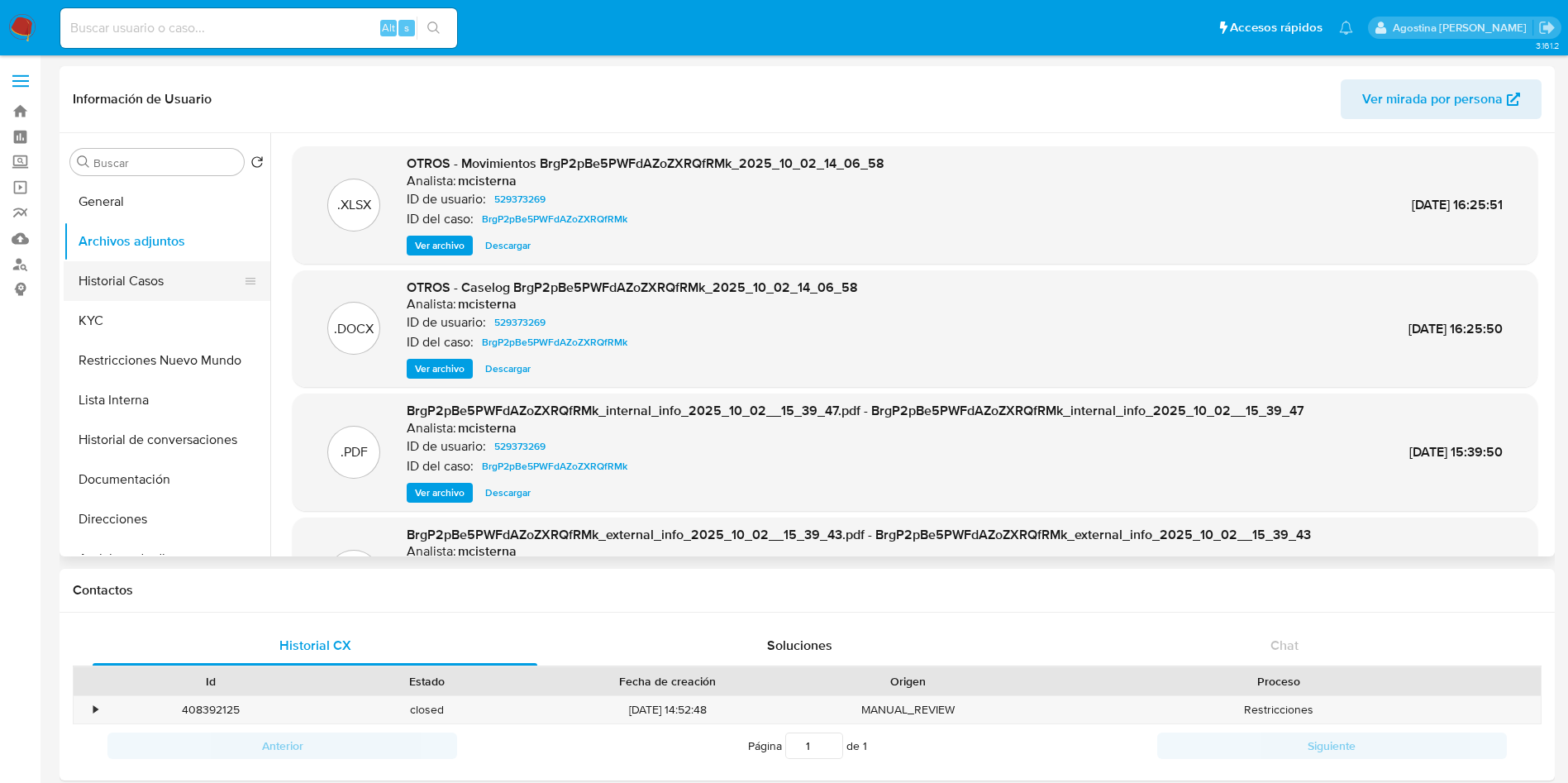
click at [186, 275] on button "Historial Casos" at bounding box center [160, 281] width 194 height 40
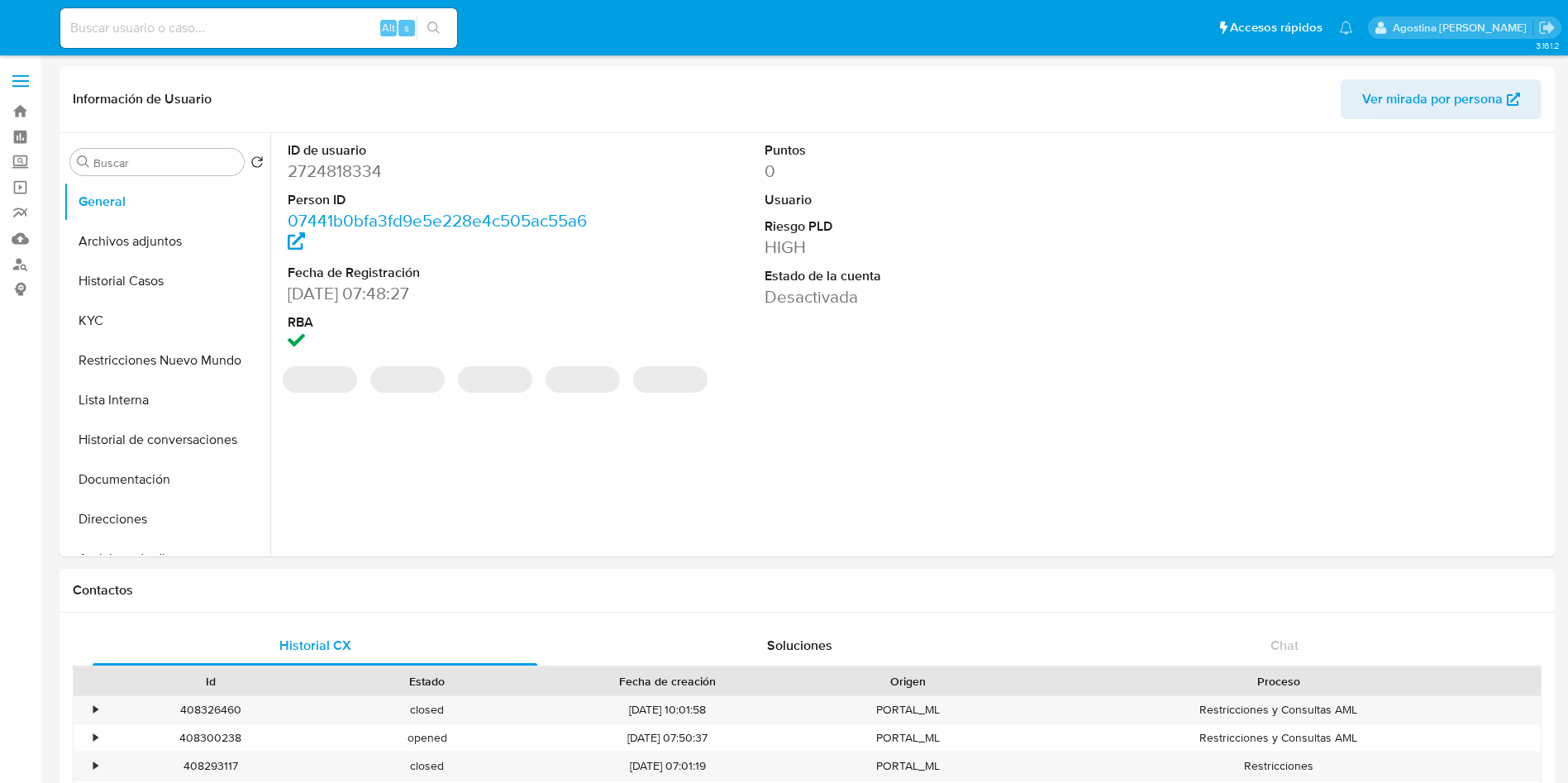
select select "10"
click at [155, 237] on button "Archivos adjuntos" at bounding box center [160, 242] width 194 height 40
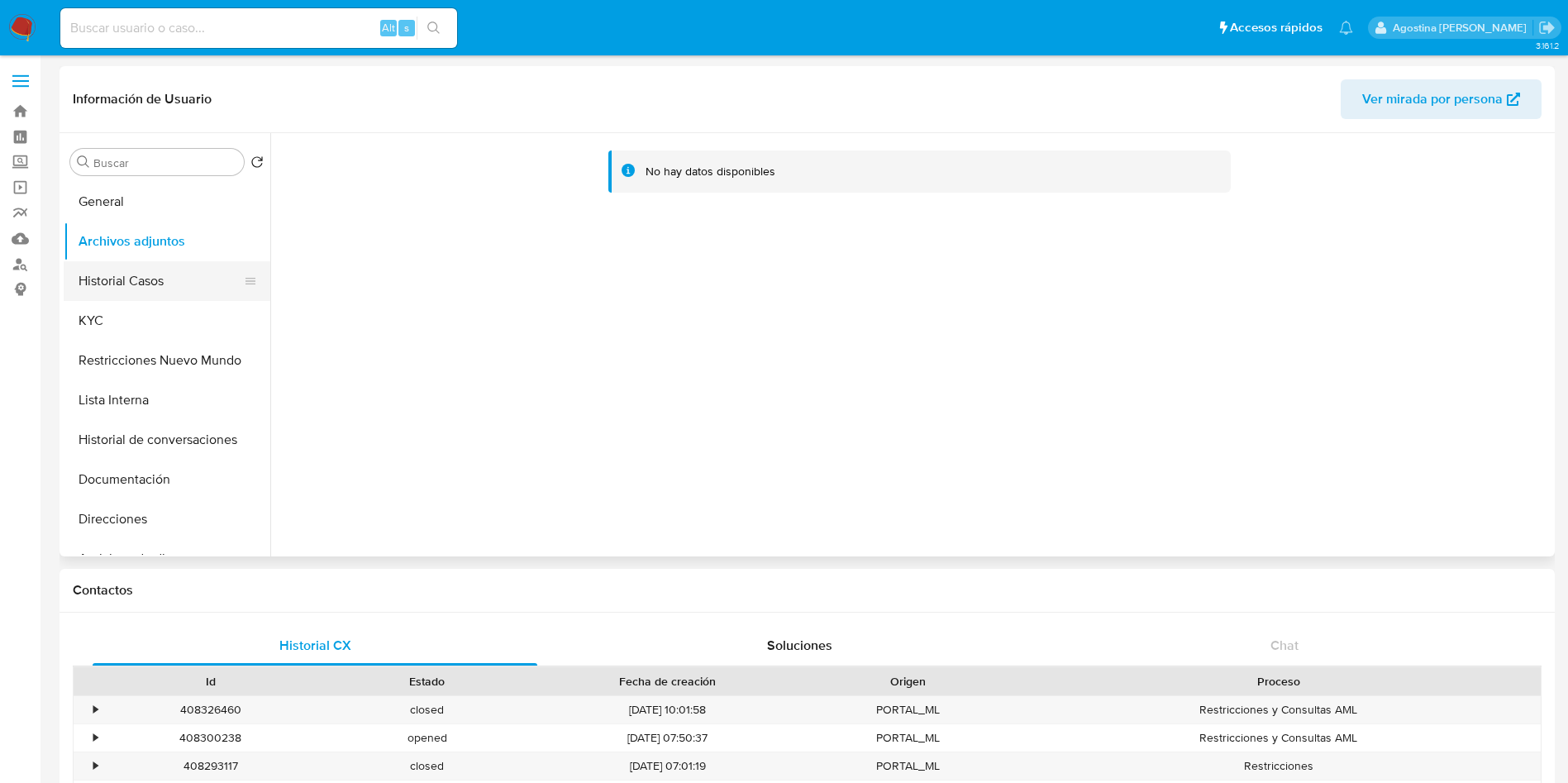
click at [129, 290] on button "Historial Casos" at bounding box center [160, 281] width 194 height 40
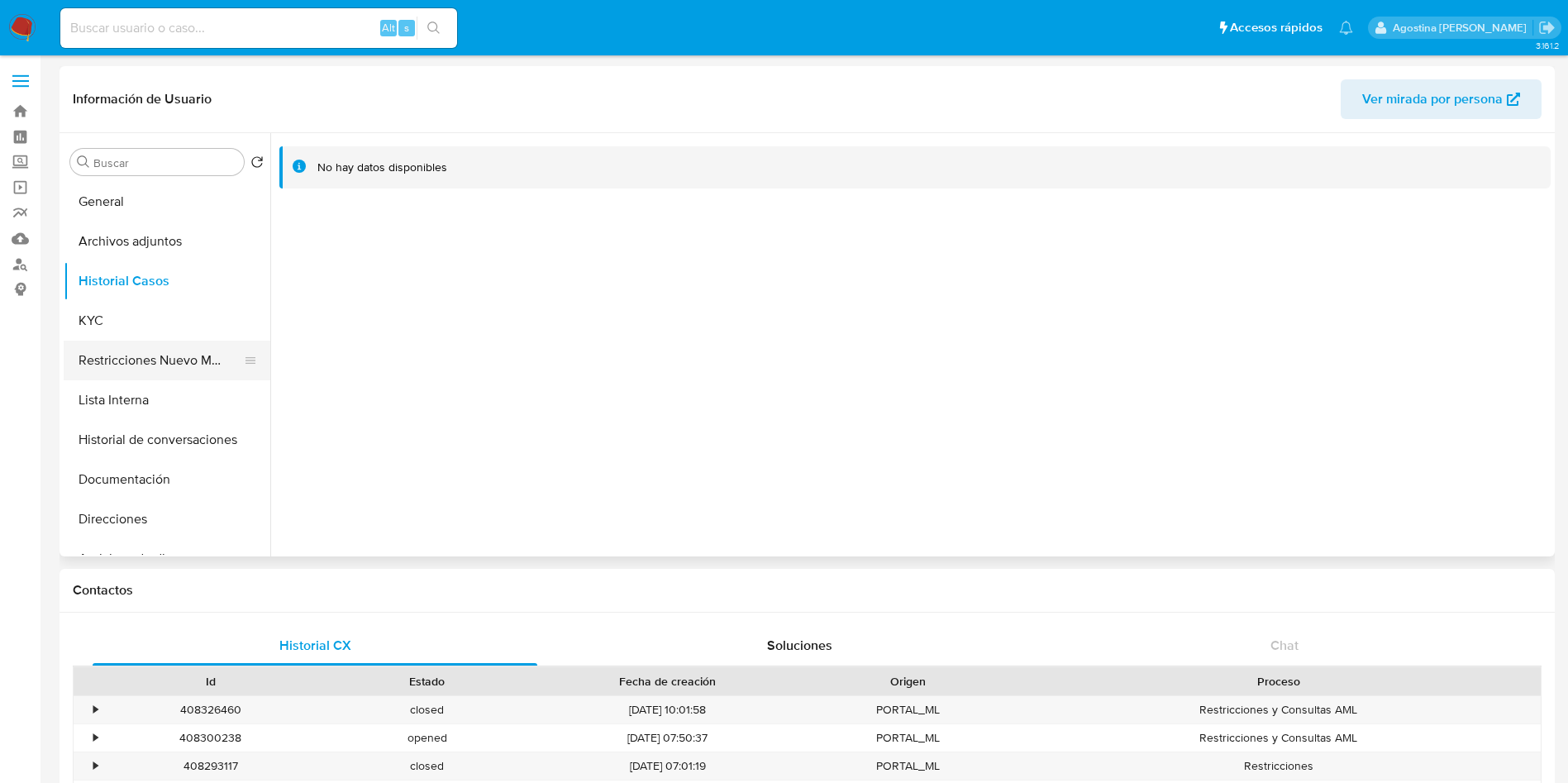
click at [145, 355] on button "Restricciones Nuevo Mundo" at bounding box center [160, 360] width 194 height 40
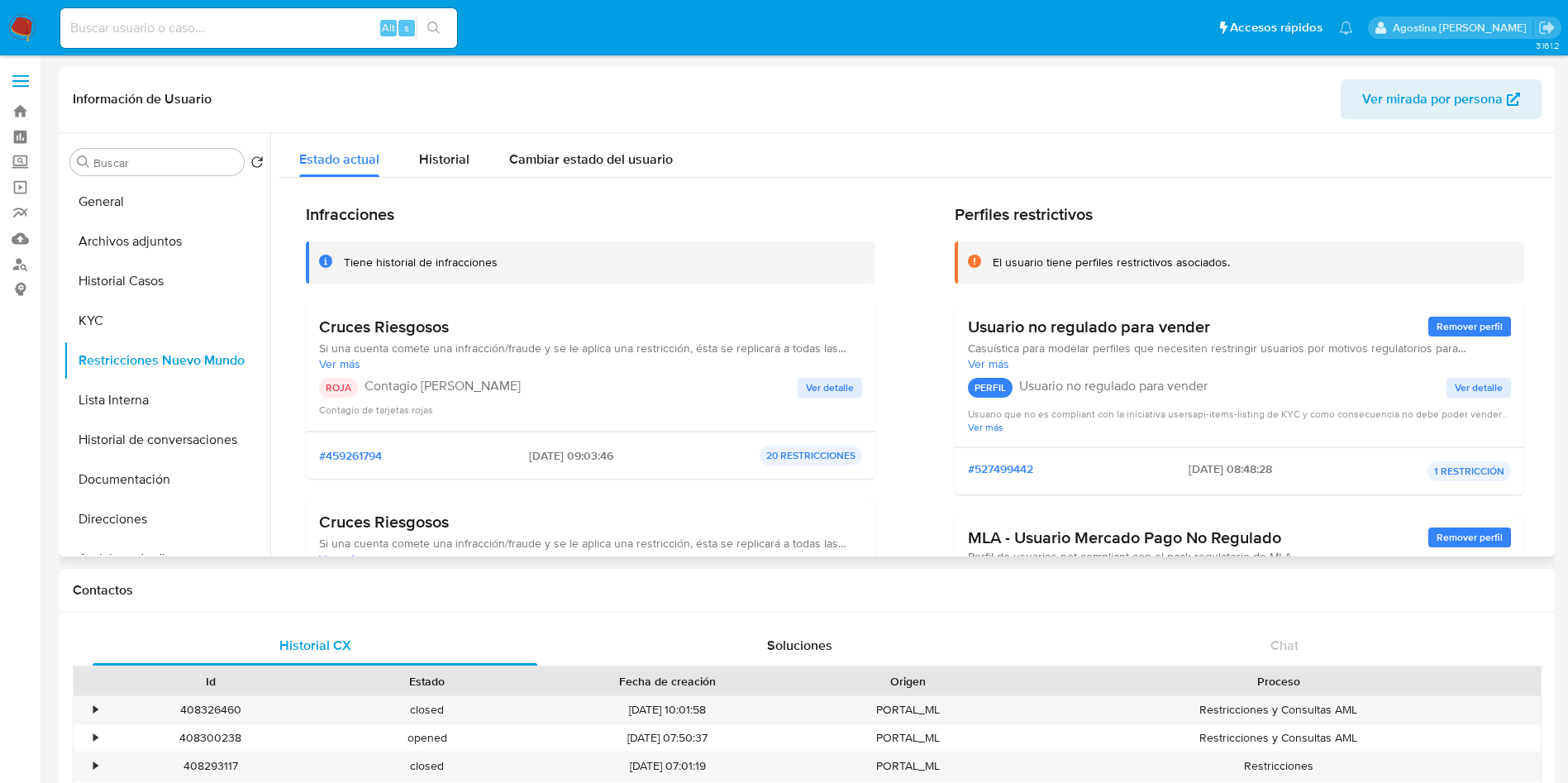
click at [824, 376] on div "Cruces Riesgosos Si una cuenta comete una infracción/fraude y se le aplica una …" at bounding box center [590, 366] width 543 height 101
click at [835, 385] on span "Ver detalle" at bounding box center [829, 387] width 48 height 16
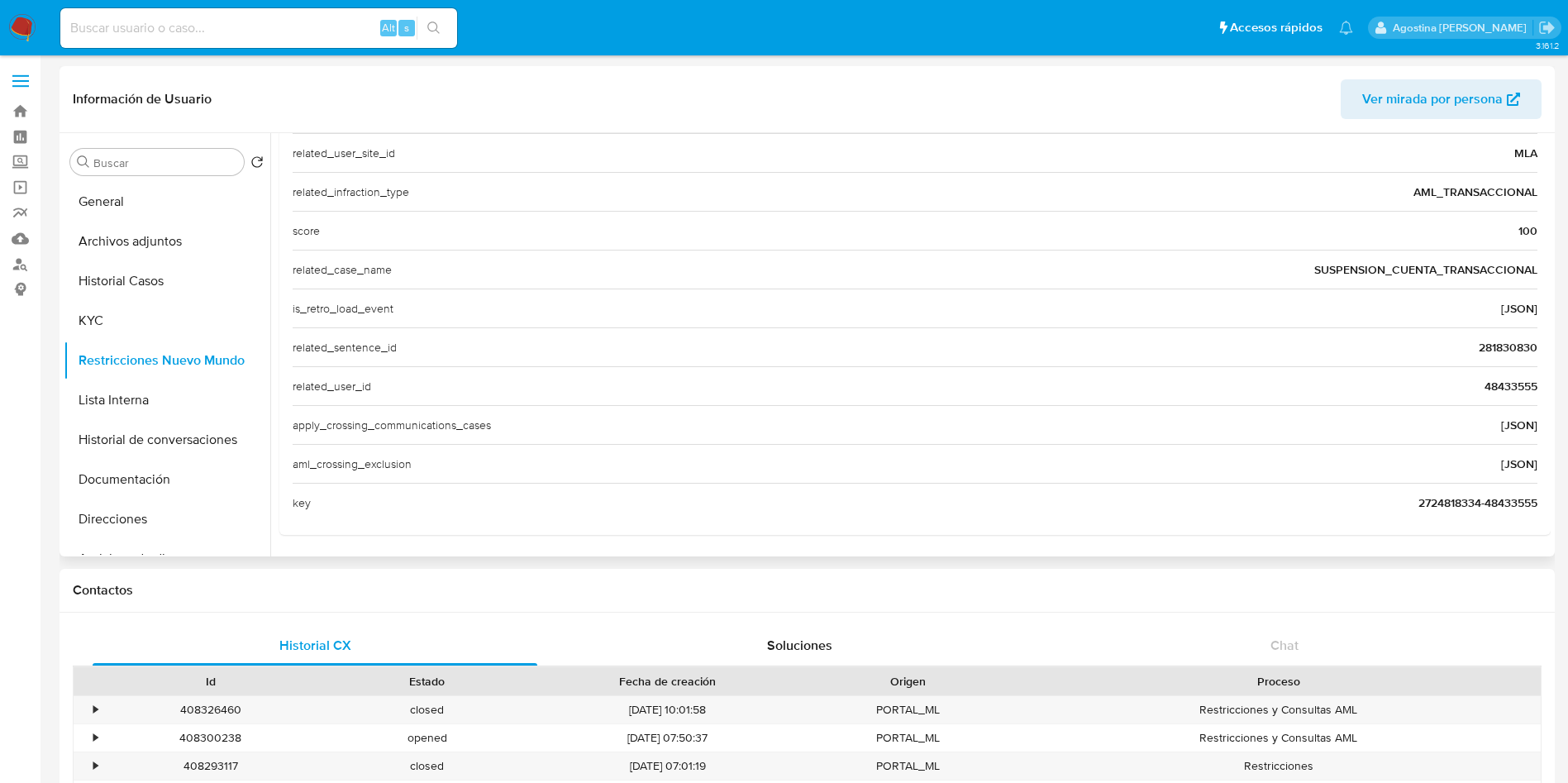
click at [1515, 390] on span "48433555" at bounding box center [1511, 386] width 53 height 16
click at [239, 23] on input at bounding box center [258, 28] width 397 height 22
paste input "48433555"
type input "48433555"
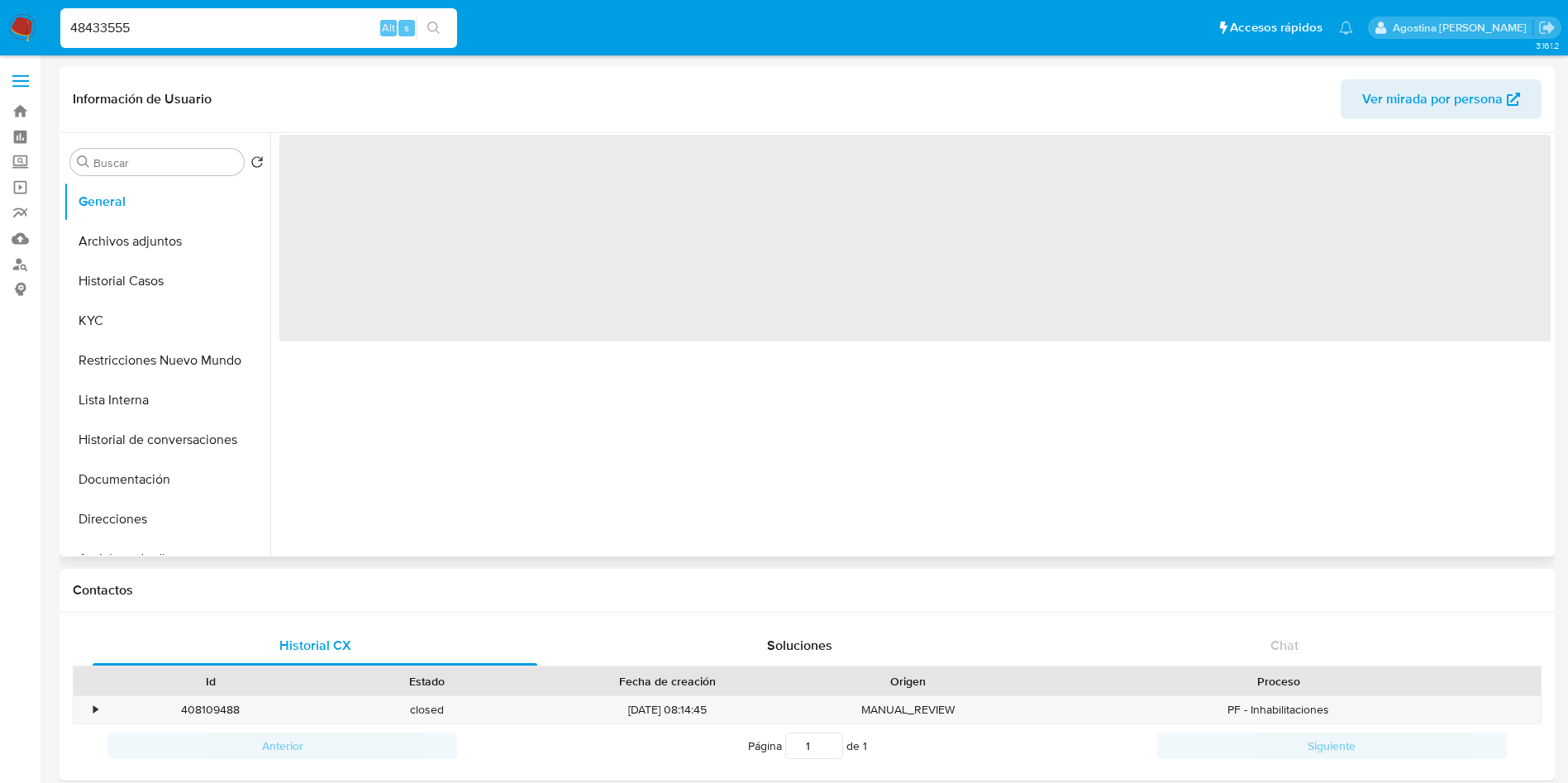
select select "10"
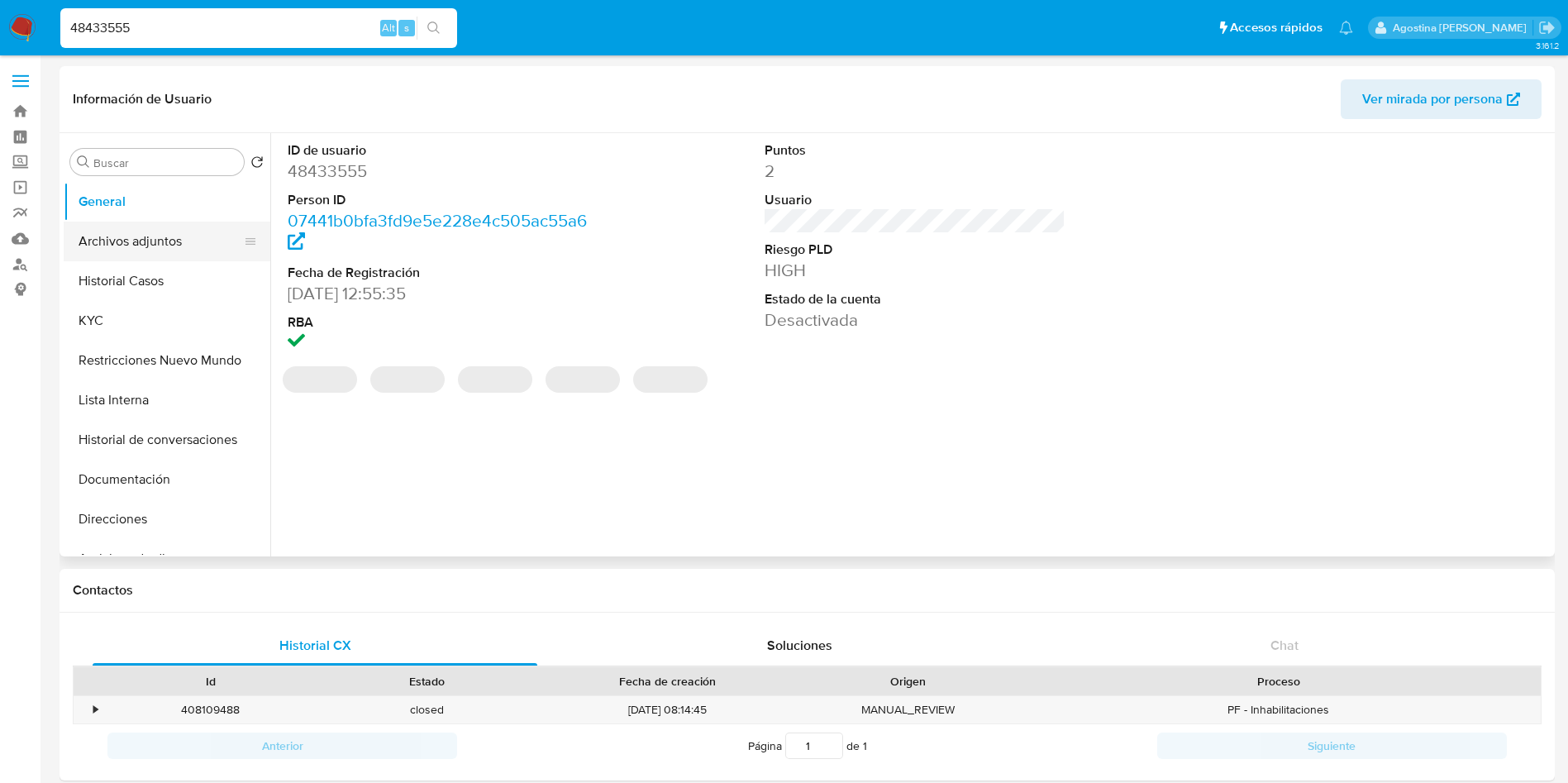
click at [95, 250] on button "Archivos adjuntos" at bounding box center [160, 242] width 194 height 40
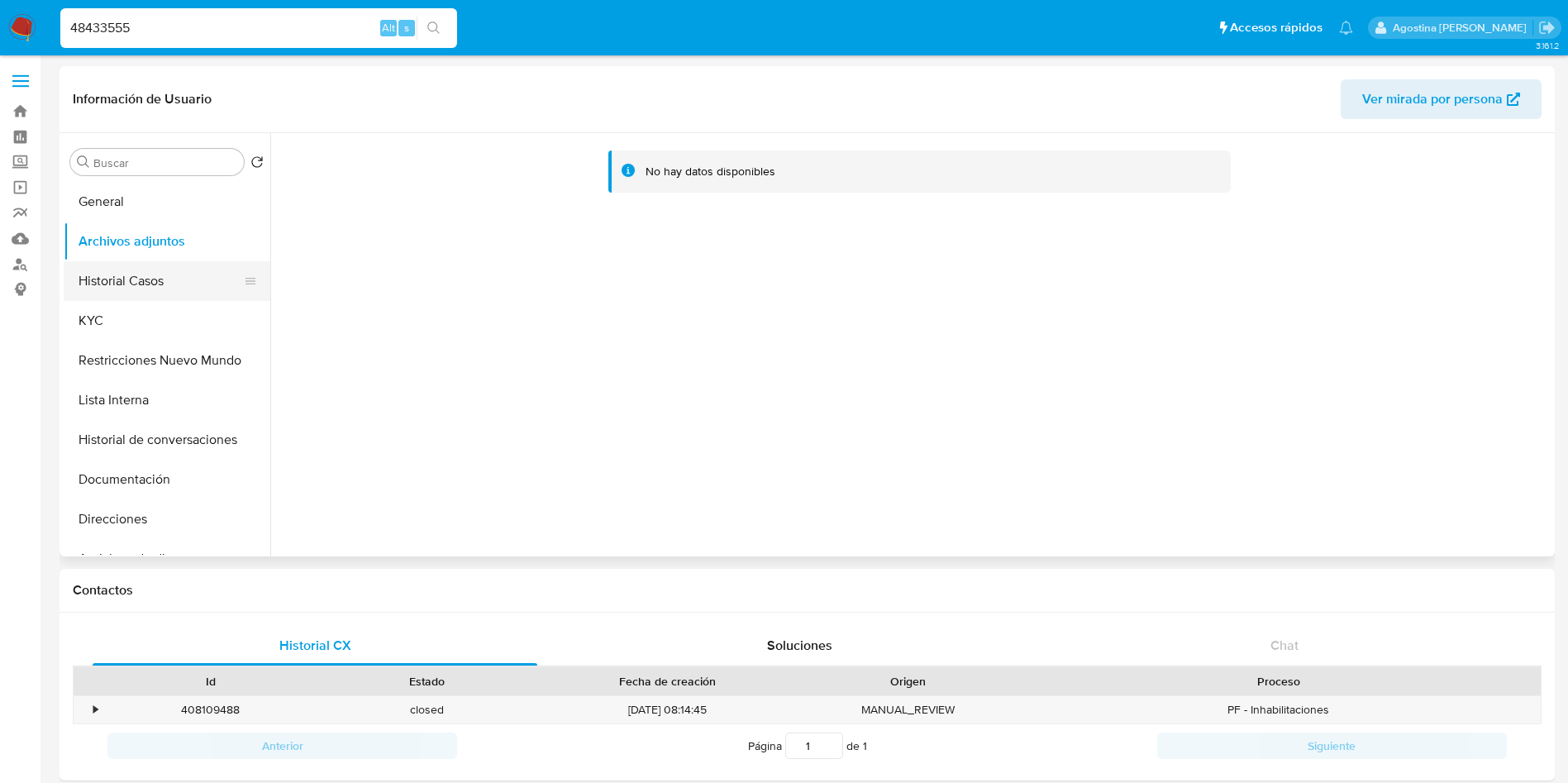
click at [112, 276] on button "Historial Casos" at bounding box center [160, 281] width 194 height 40
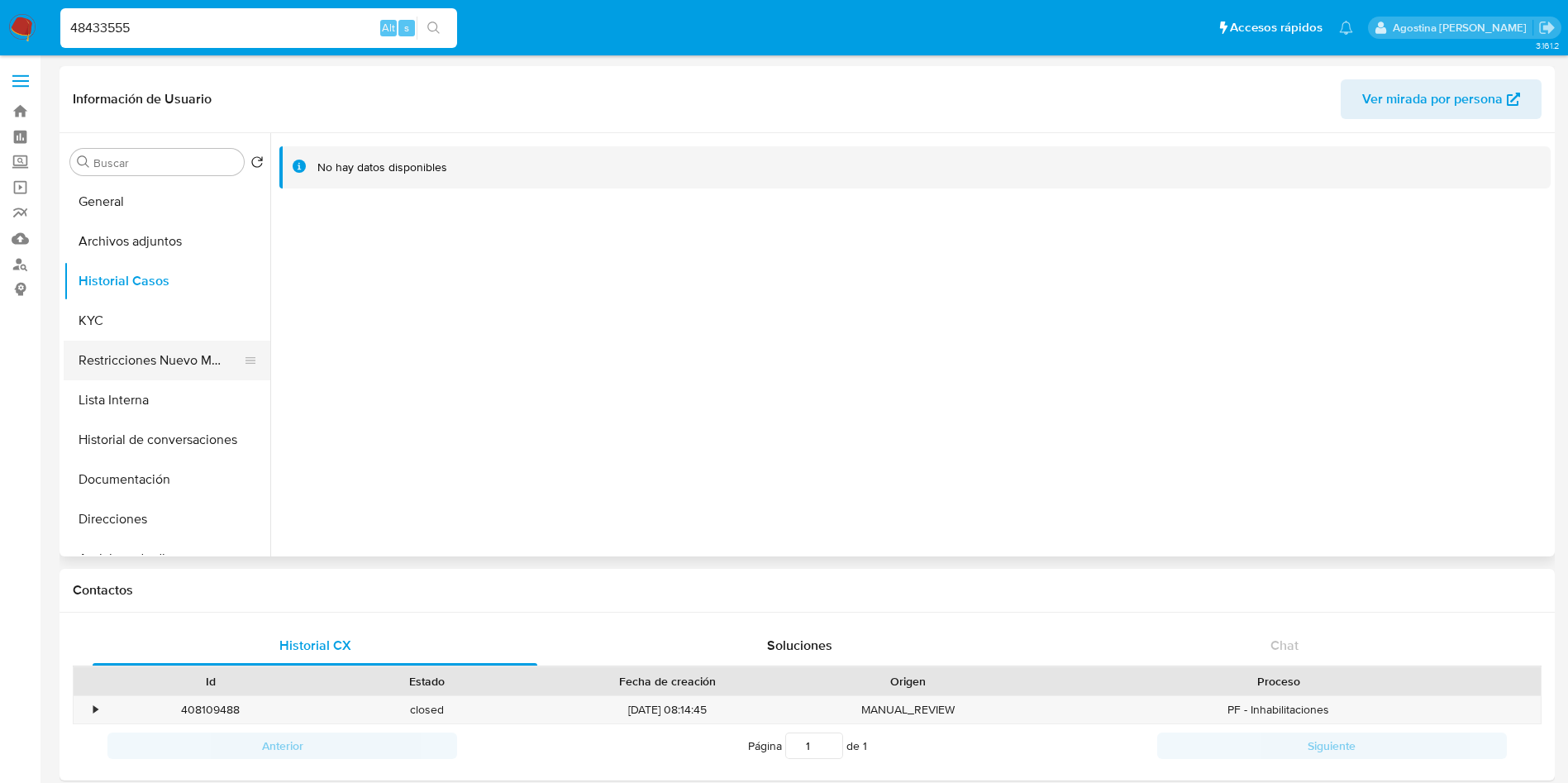
drag, startPoint x: 175, startPoint y: 386, endPoint x: 159, endPoint y: 366, distance: 25.6
click at [168, 380] on button "Lista Interna" at bounding box center [166, 400] width 206 height 40
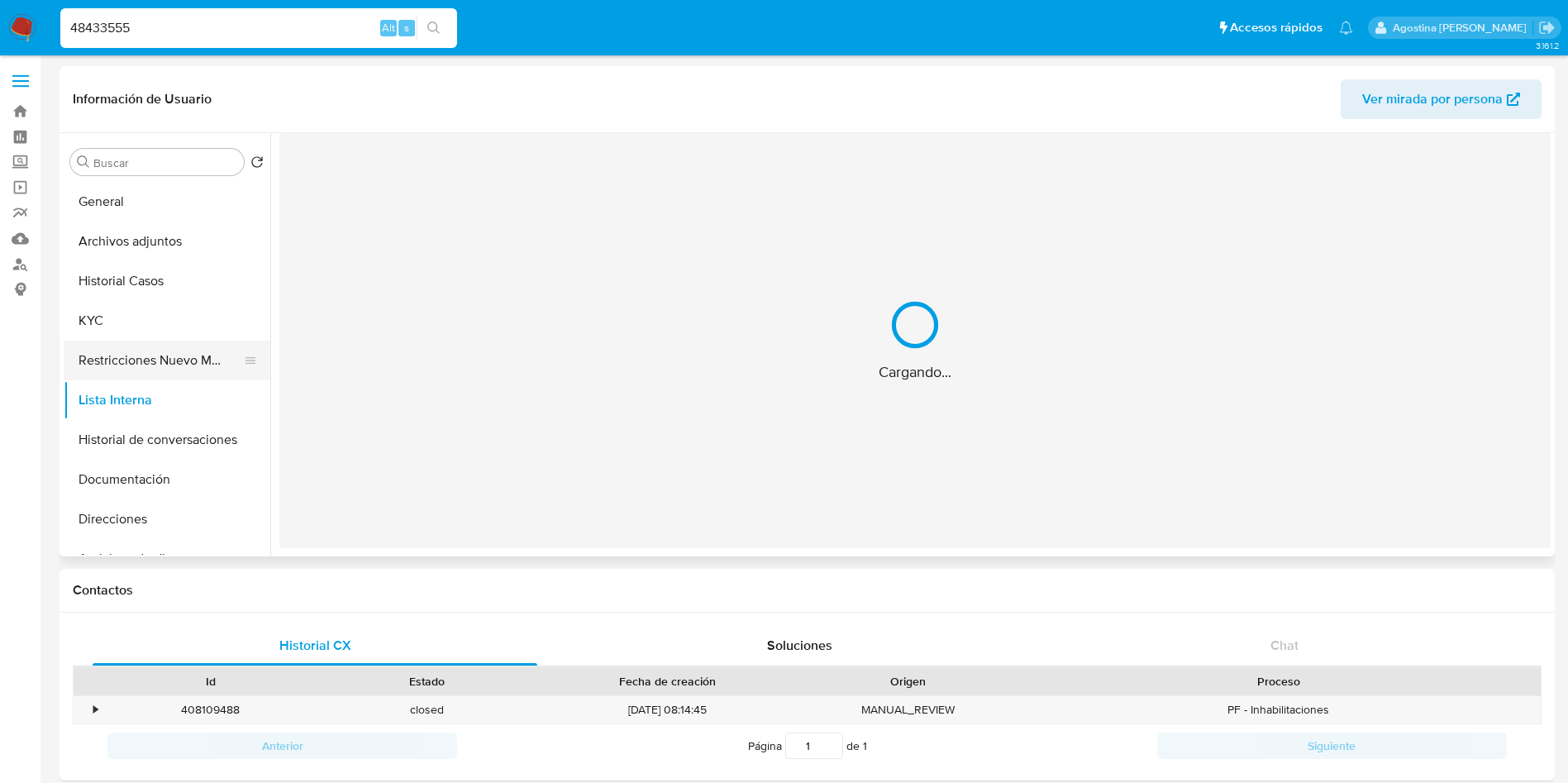
click at [159, 365] on button "Restricciones Nuevo Mundo" at bounding box center [160, 360] width 194 height 40
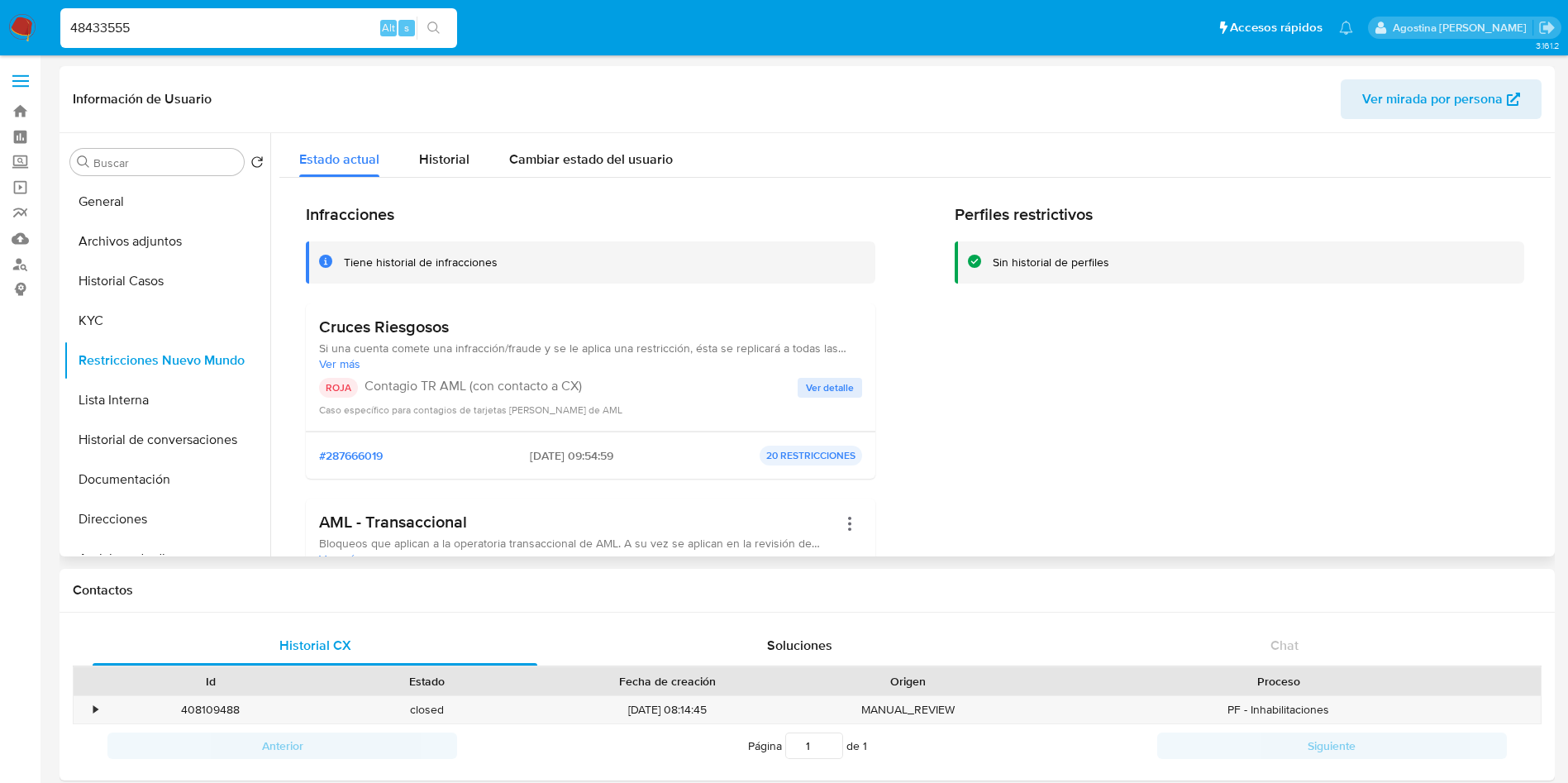
scroll to position [248, 0]
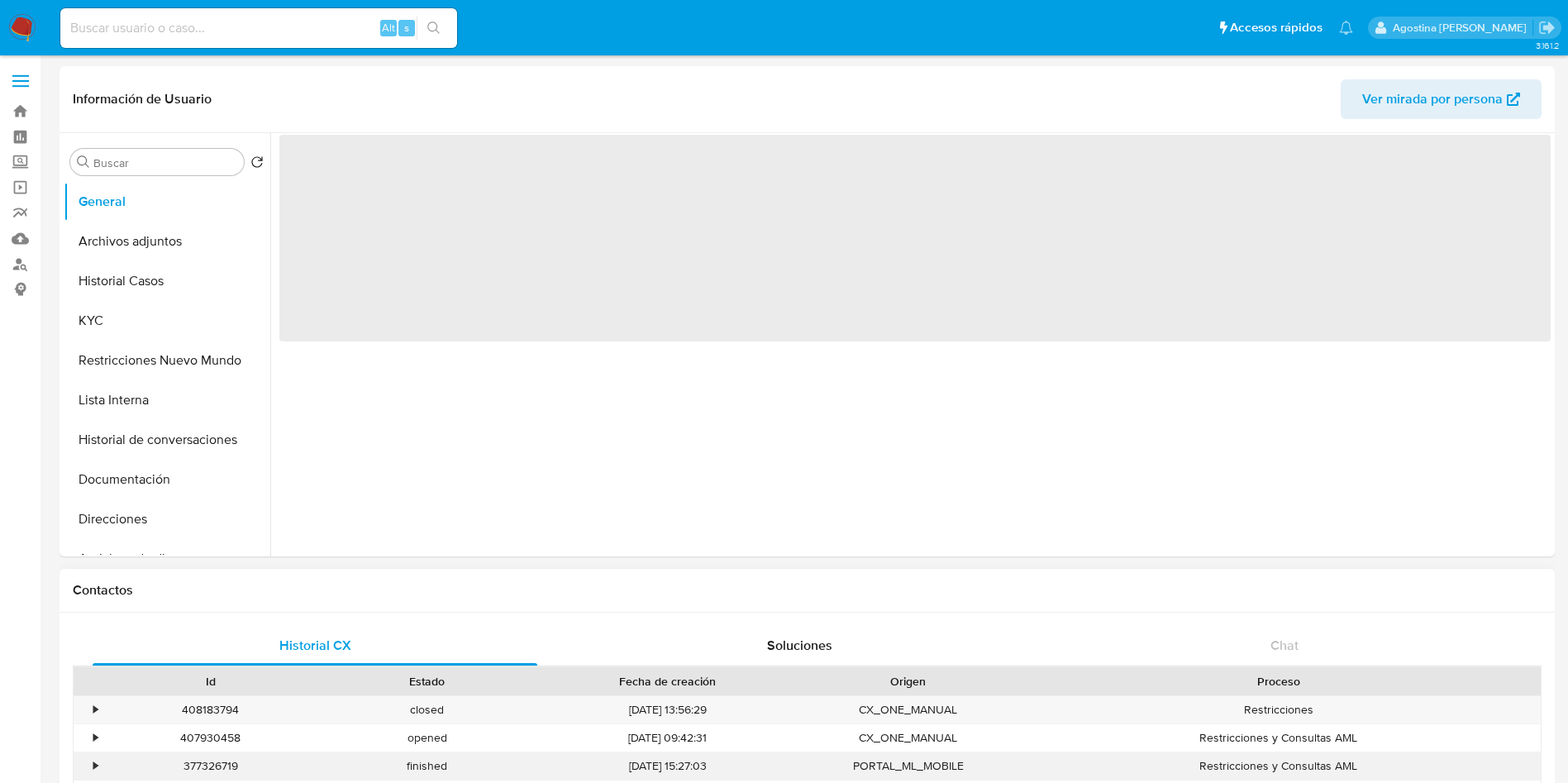
select select "10"
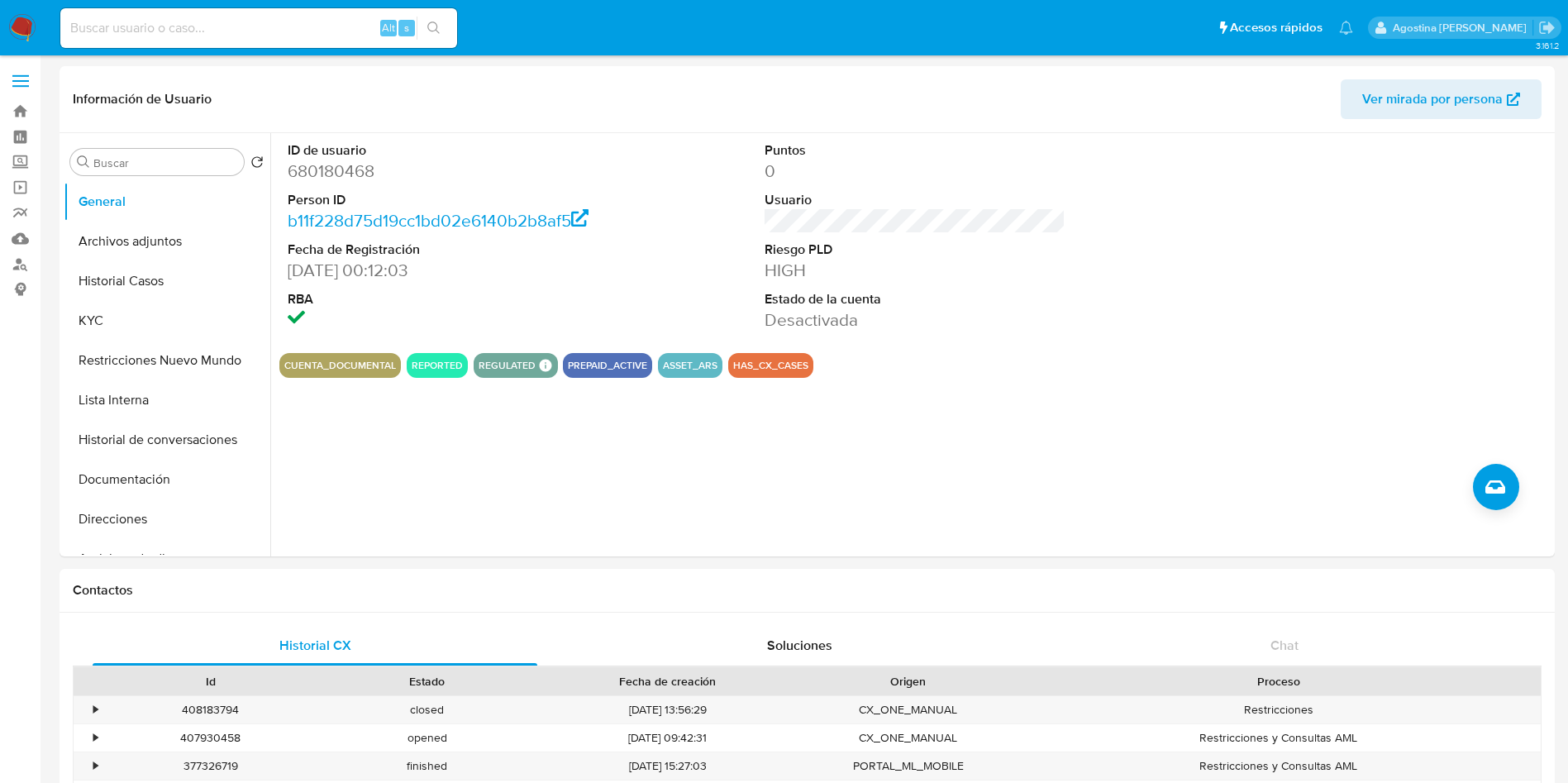
click at [164, 250] on button "Archivos adjuntos" at bounding box center [160, 242] width 194 height 40
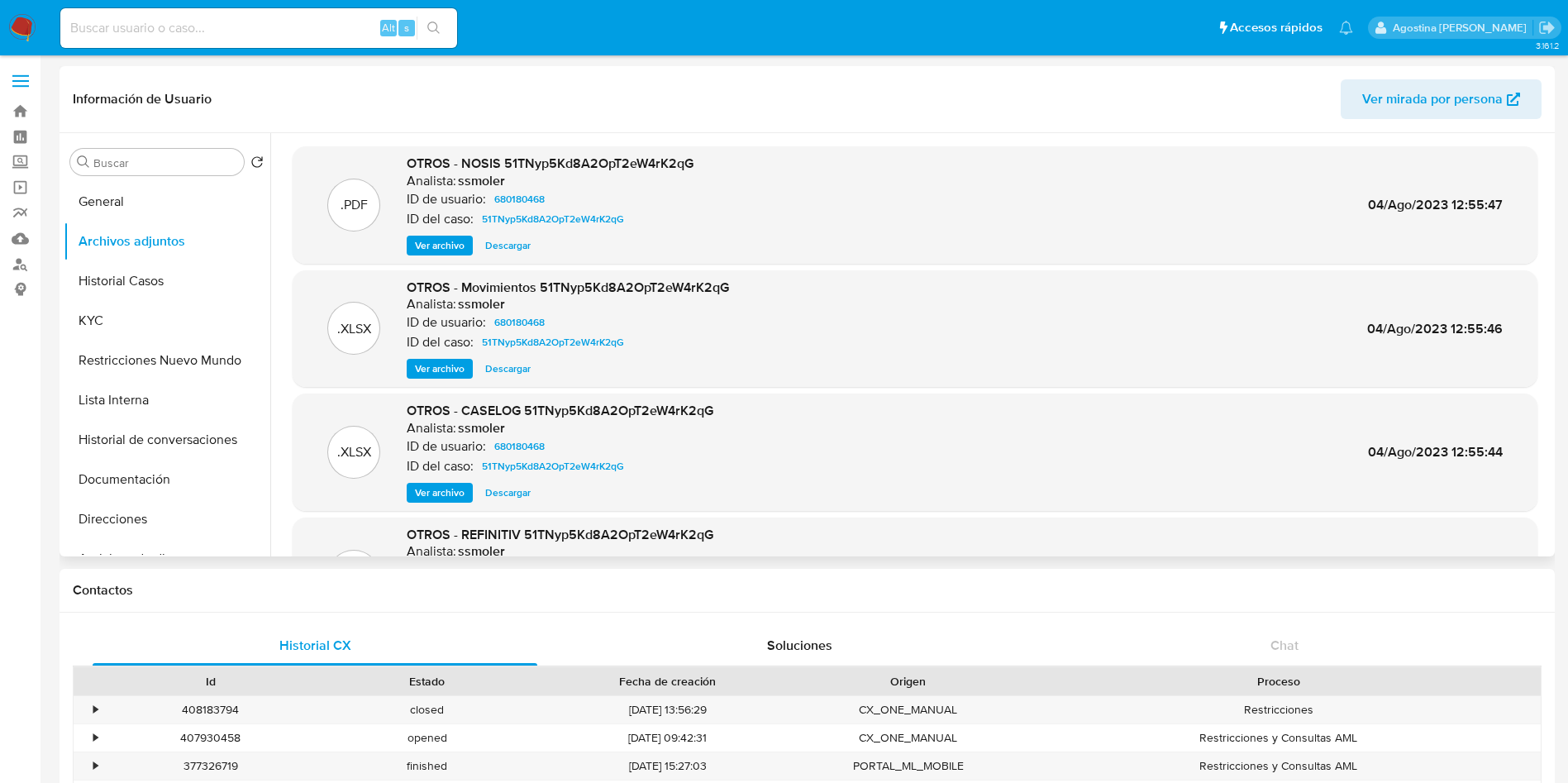
click at [445, 487] on span "Ver archivo" at bounding box center [439, 493] width 50 height 16
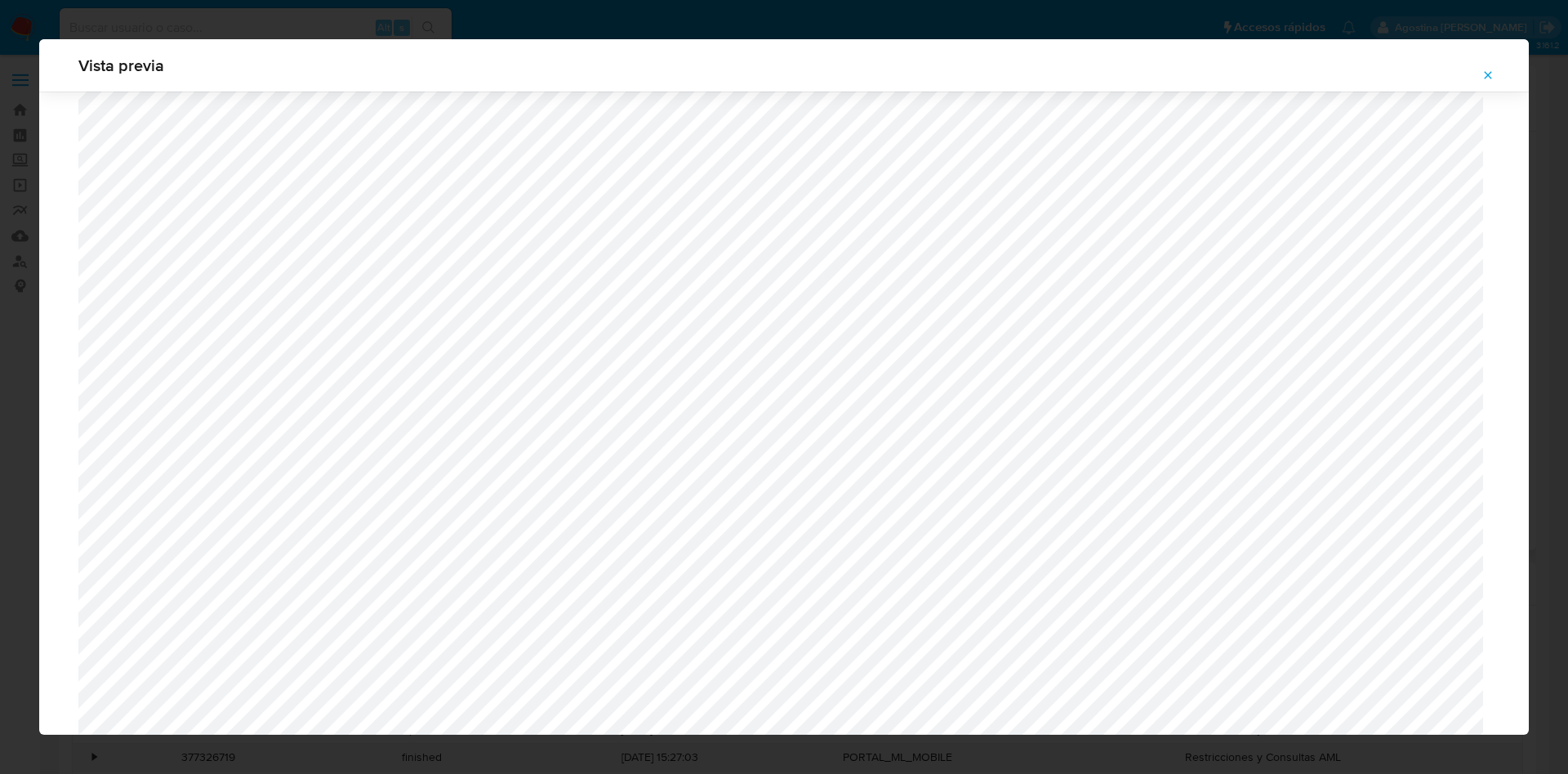
scroll to position [825, 0]
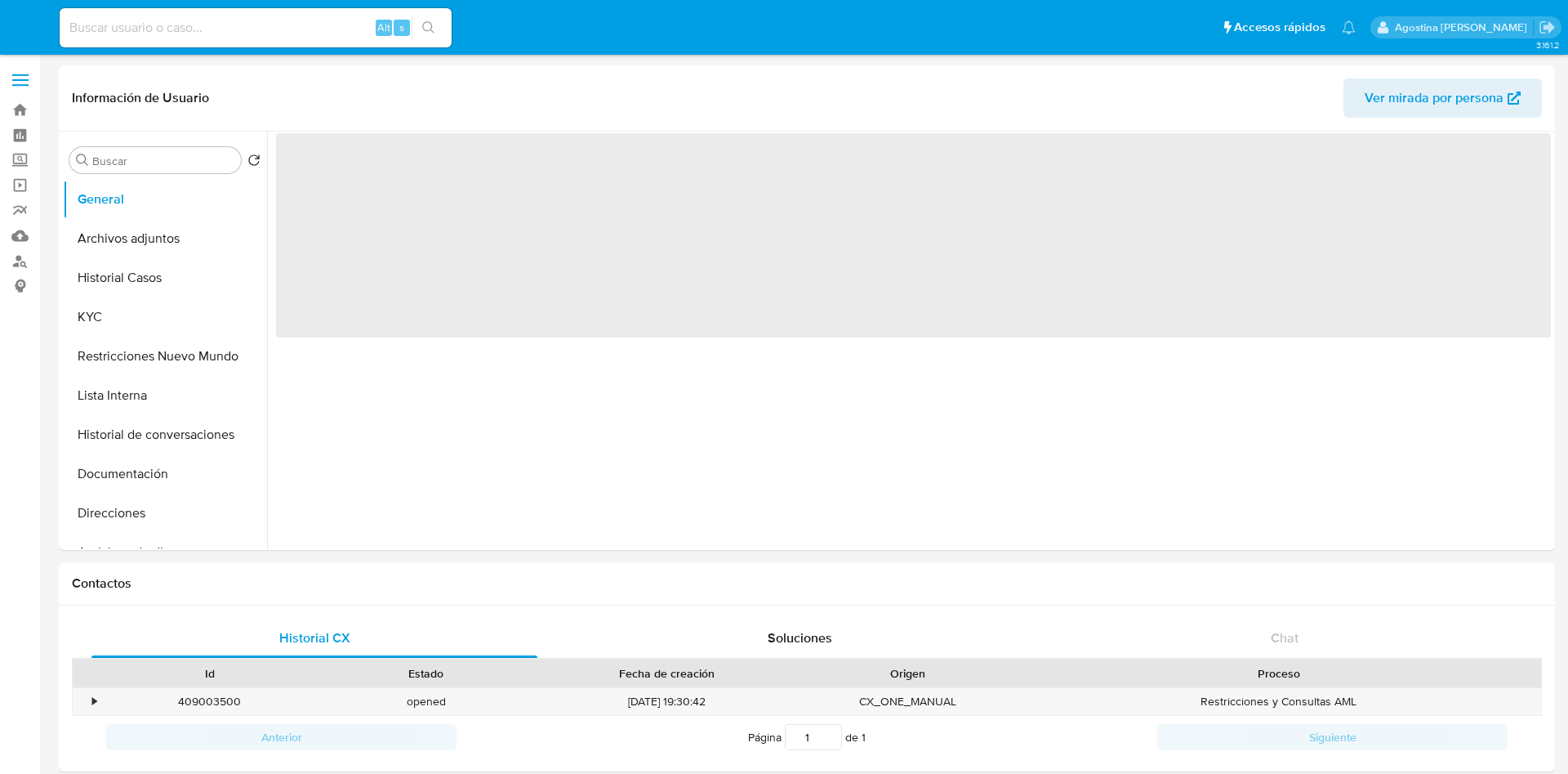
select select "10"
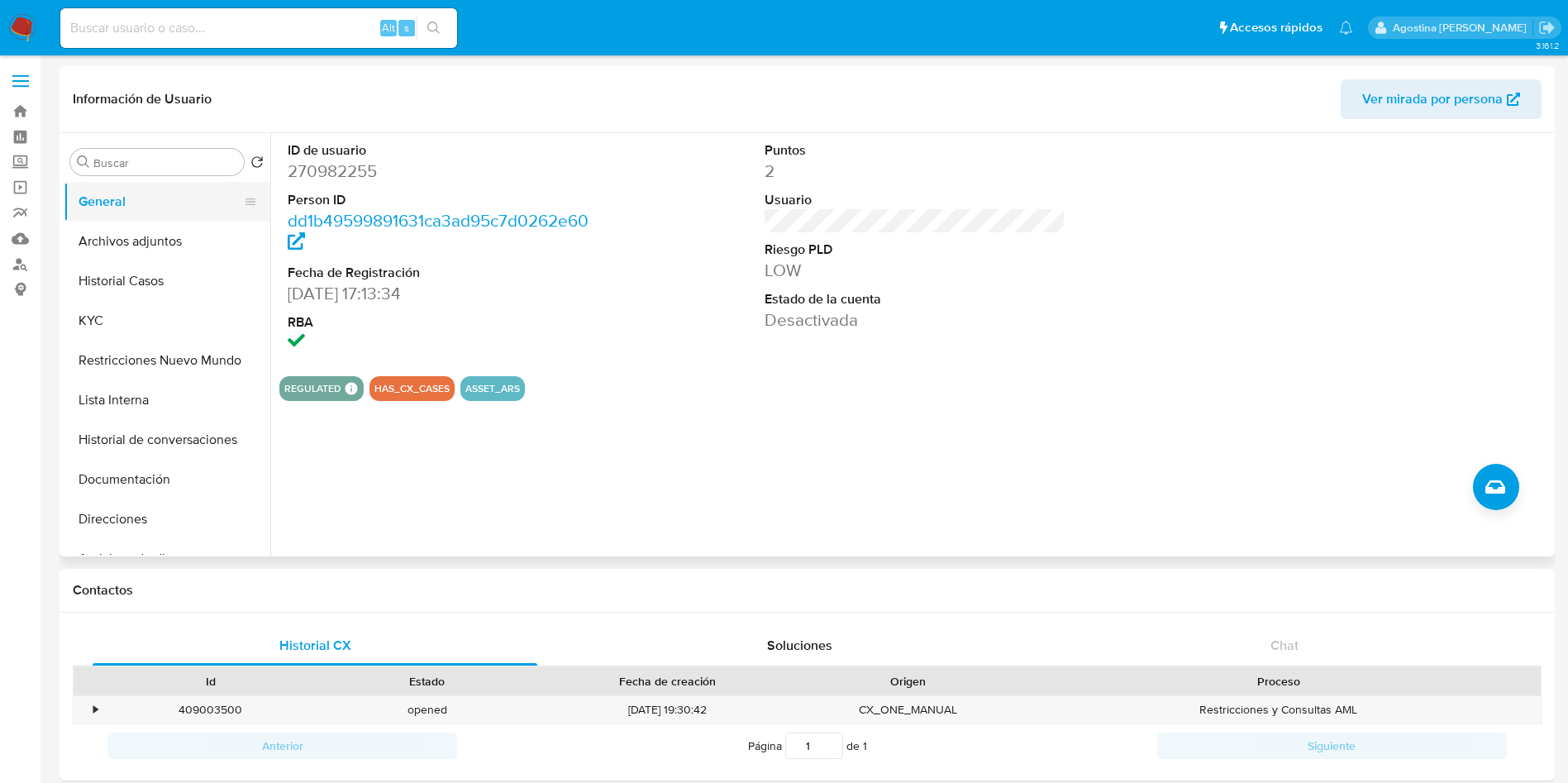
click at [149, 218] on button "General" at bounding box center [160, 202] width 194 height 40
click at [164, 234] on button "Archivos adjuntos" at bounding box center [160, 242] width 194 height 40
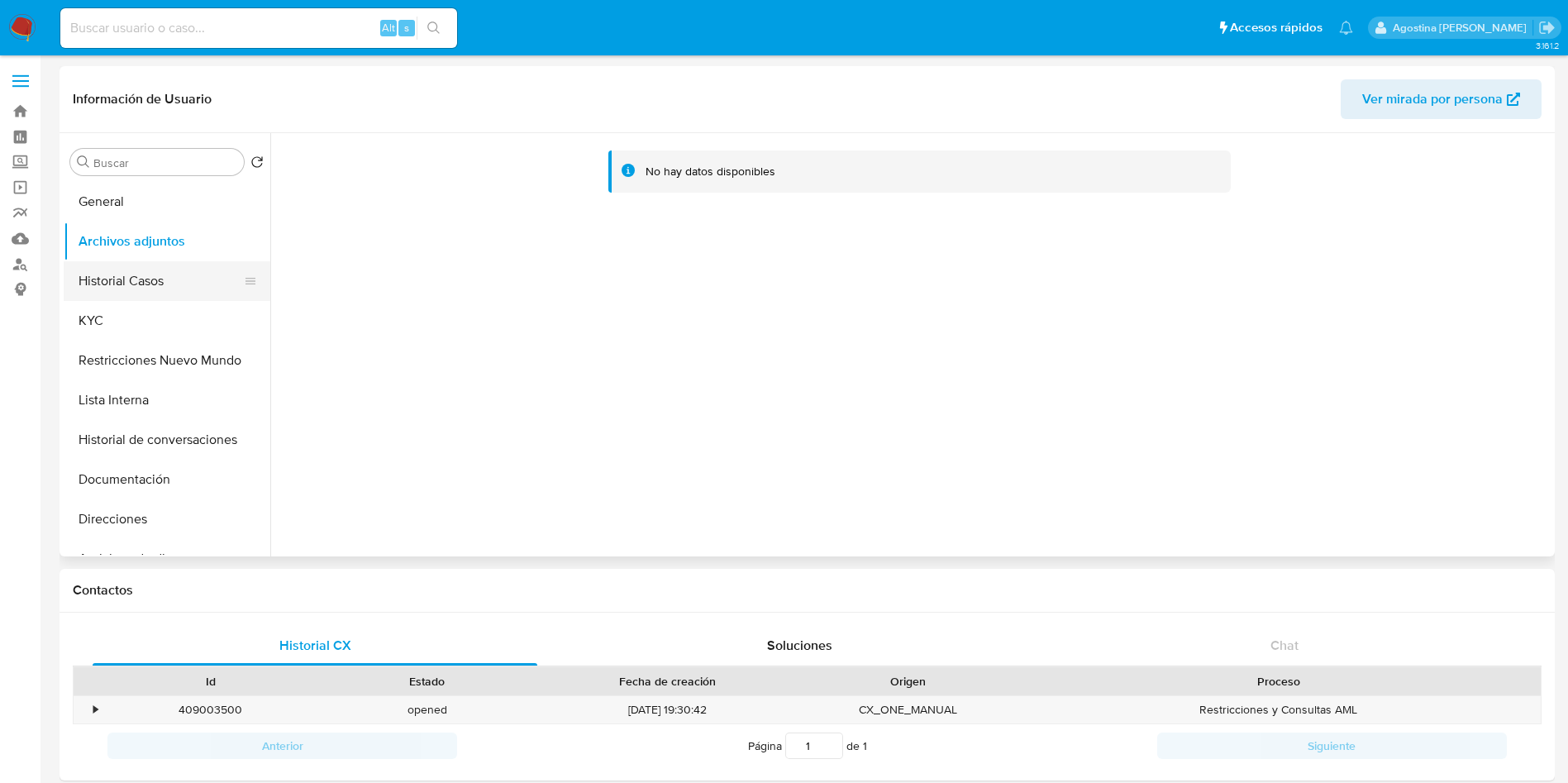
click at [153, 292] on button "Historial Casos" at bounding box center [160, 281] width 194 height 40
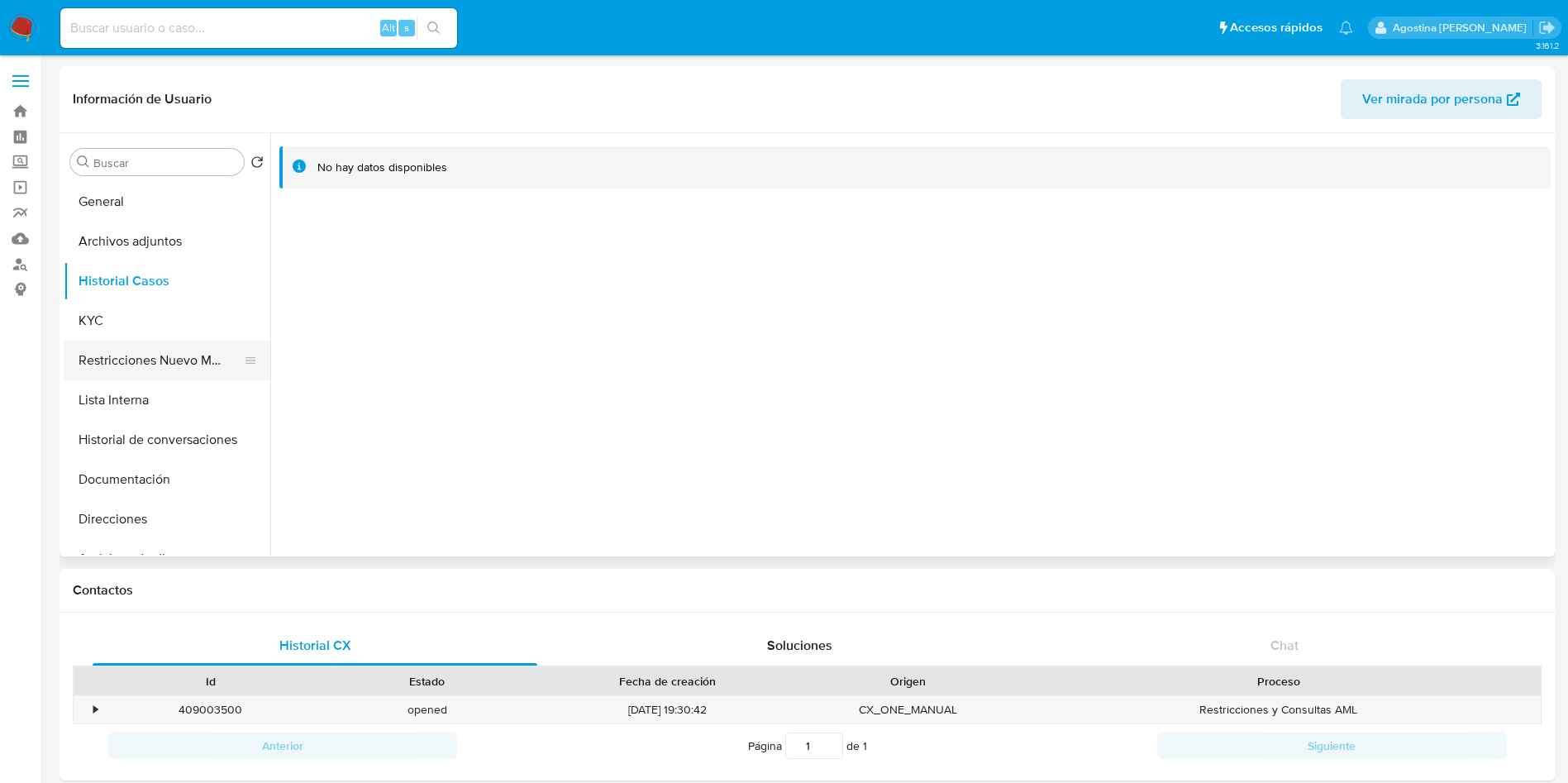
click at [202, 349] on button "Restricciones Nuevo Mundo" at bounding box center [160, 360] width 194 height 40
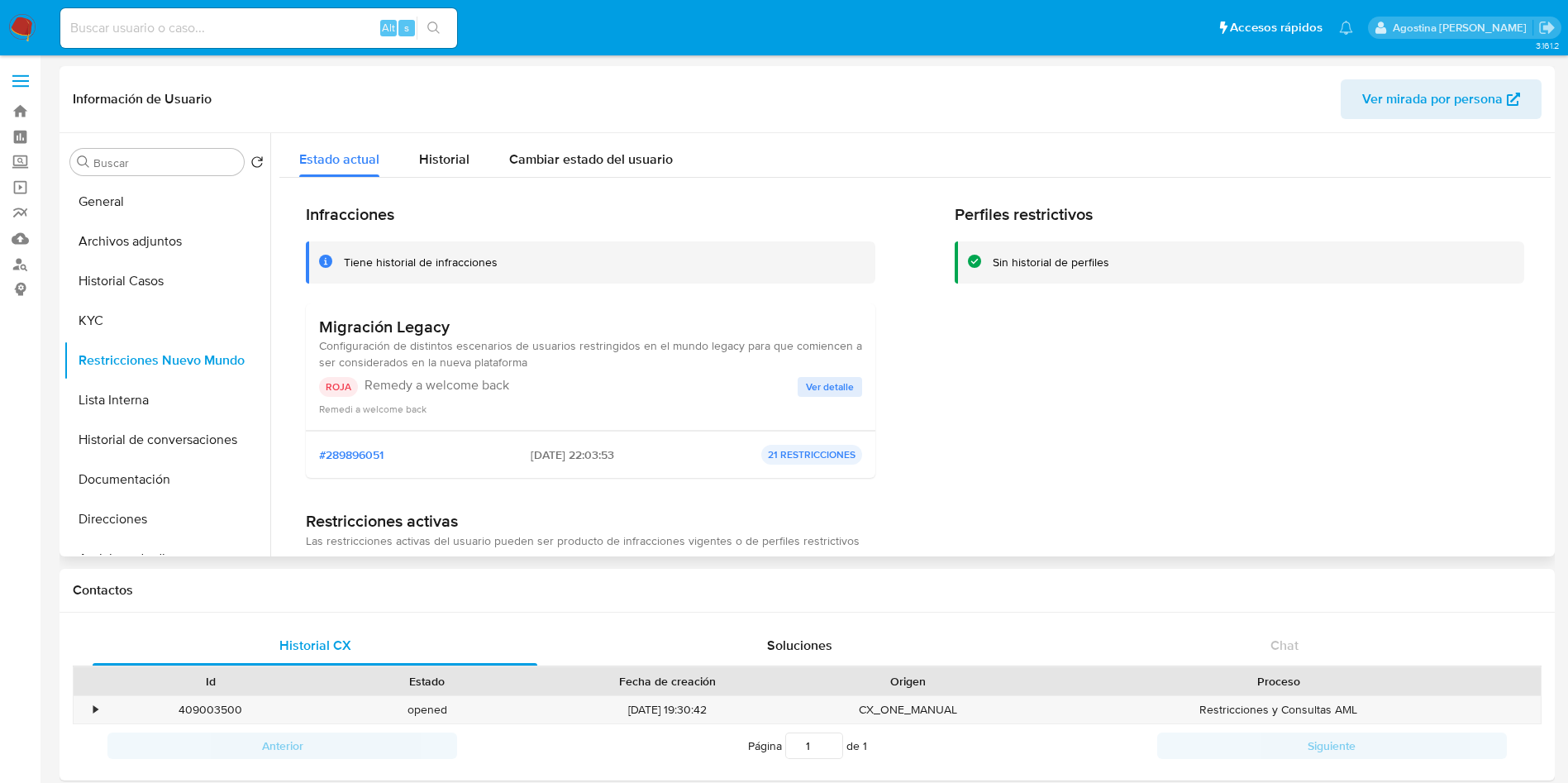
click at [821, 394] on span "Ver detalle" at bounding box center [829, 386] width 48 height 16
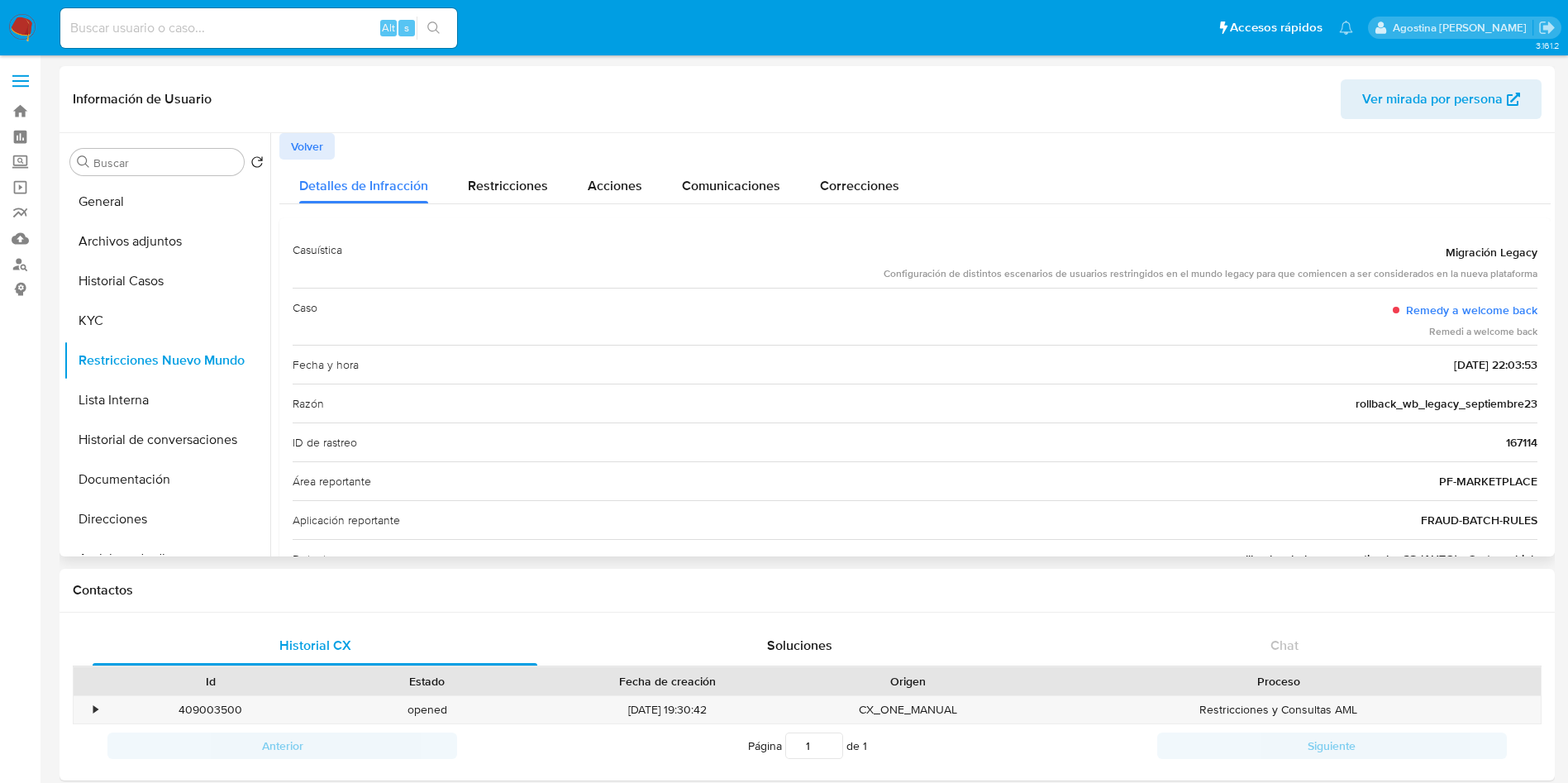
click at [308, 144] on span "Volver" at bounding box center [307, 146] width 32 height 23
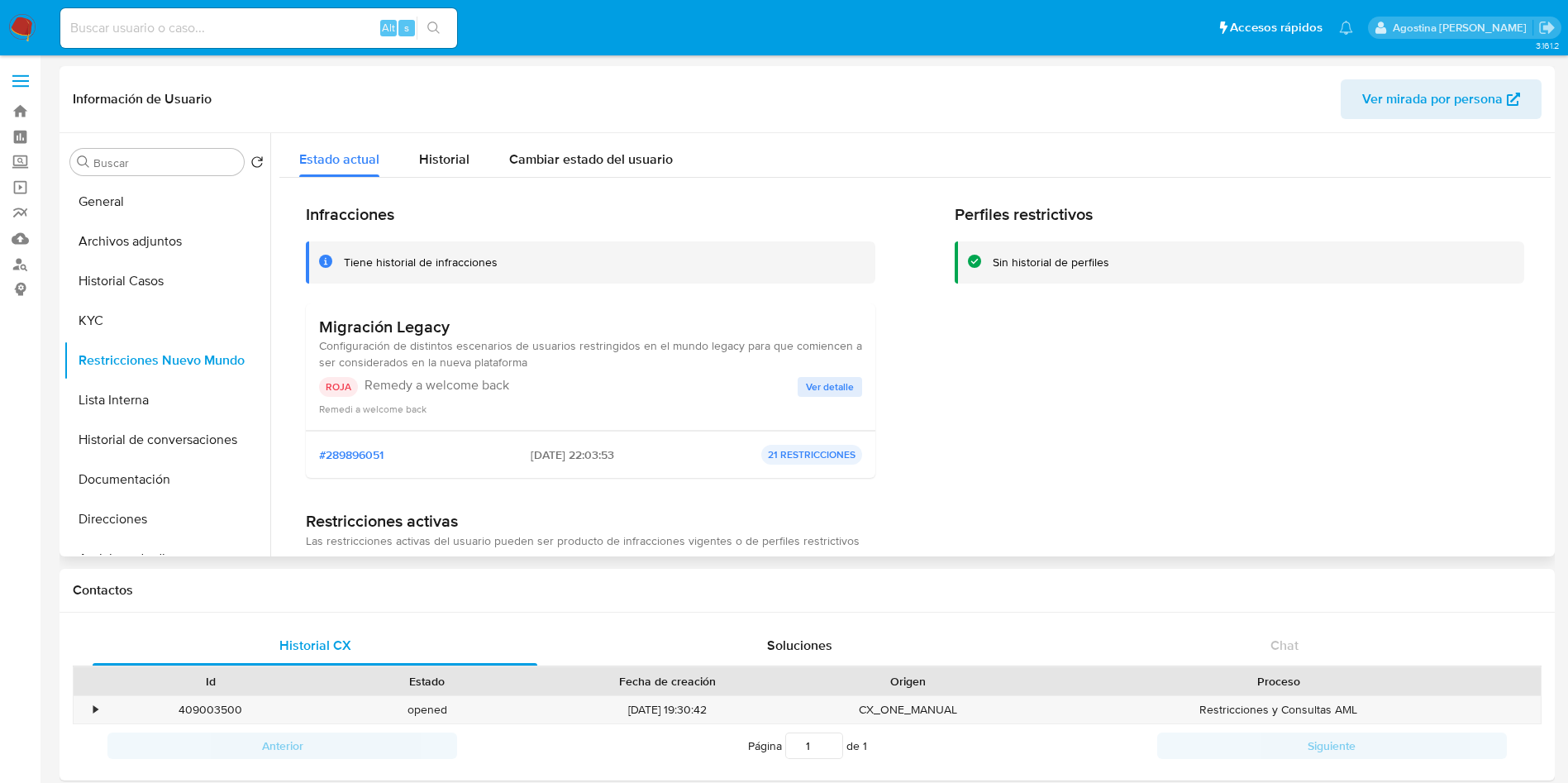
scroll to position [124, 0]
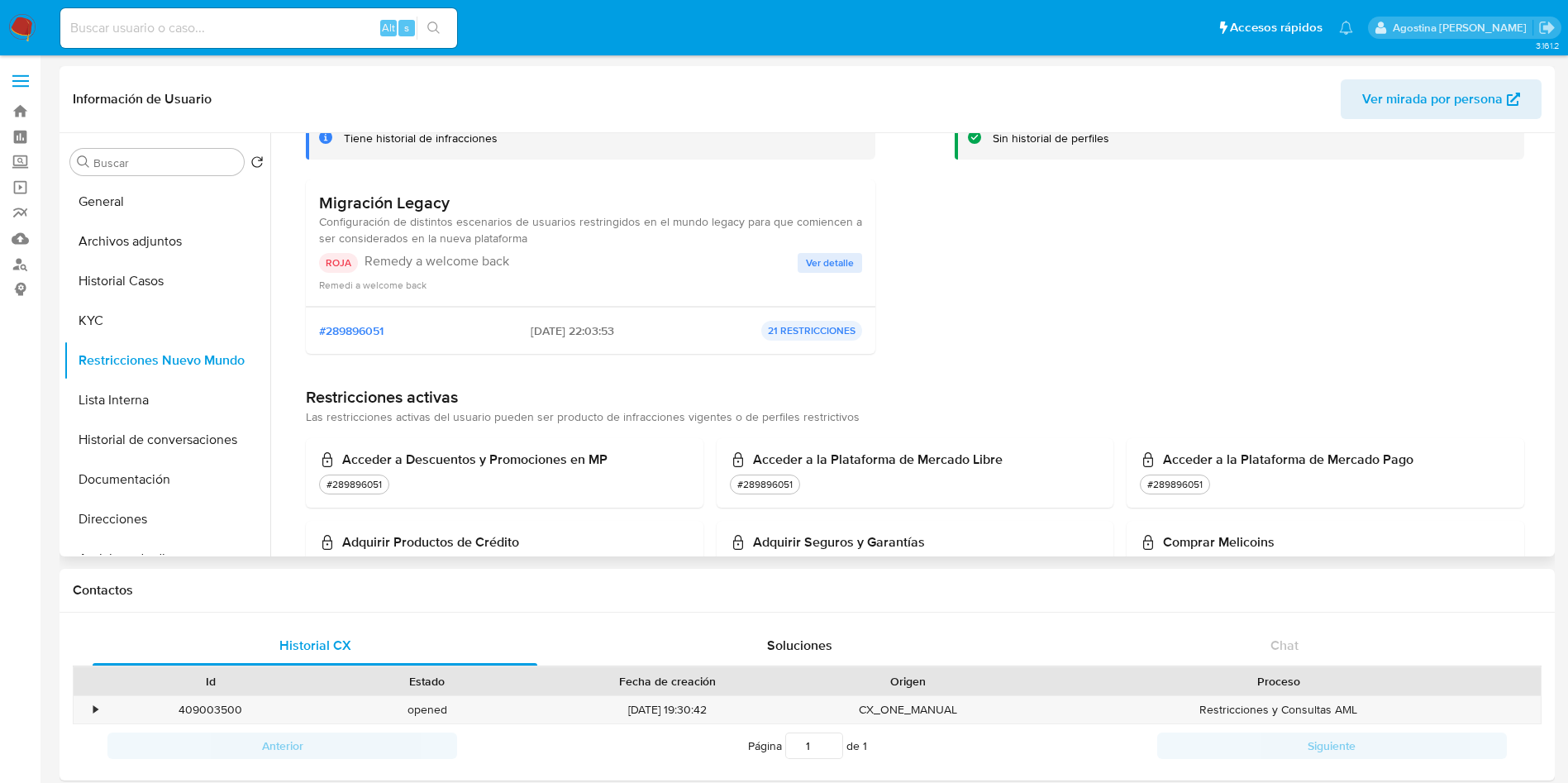
click at [849, 251] on div "Migración Legacy Configuración de distintos escenarios de usuarios restringidos…" at bounding box center [590, 243] width 543 height 100
click at [837, 259] on span "Ver detalle" at bounding box center [829, 263] width 48 height 16
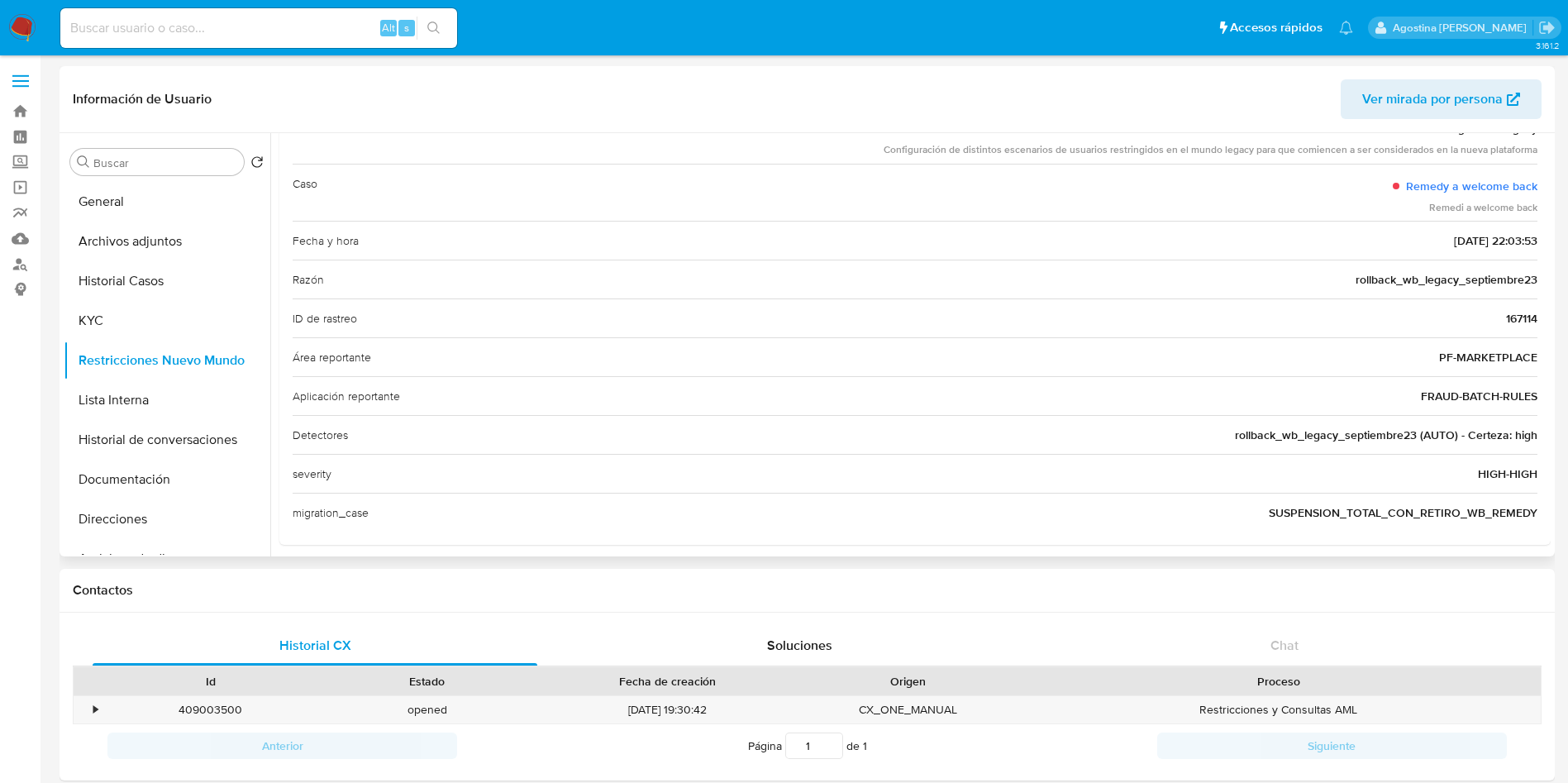
scroll to position [0, 0]
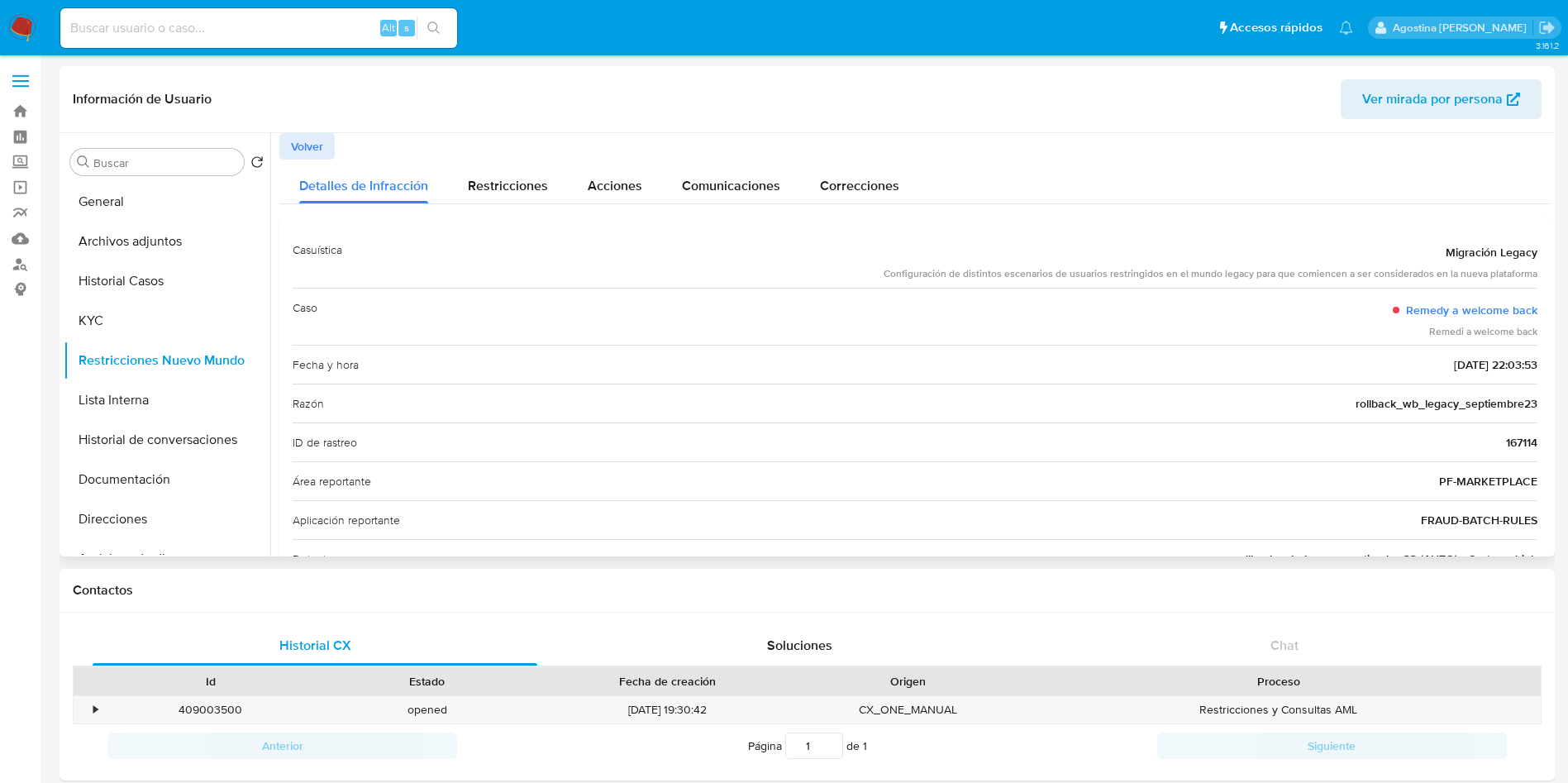
click at [271, 133] on div at bounding box center [910, 344] width 1281 height 423
click at [288, 144] on button "Volver" at bounding box center [307, 146] width 55 height 26
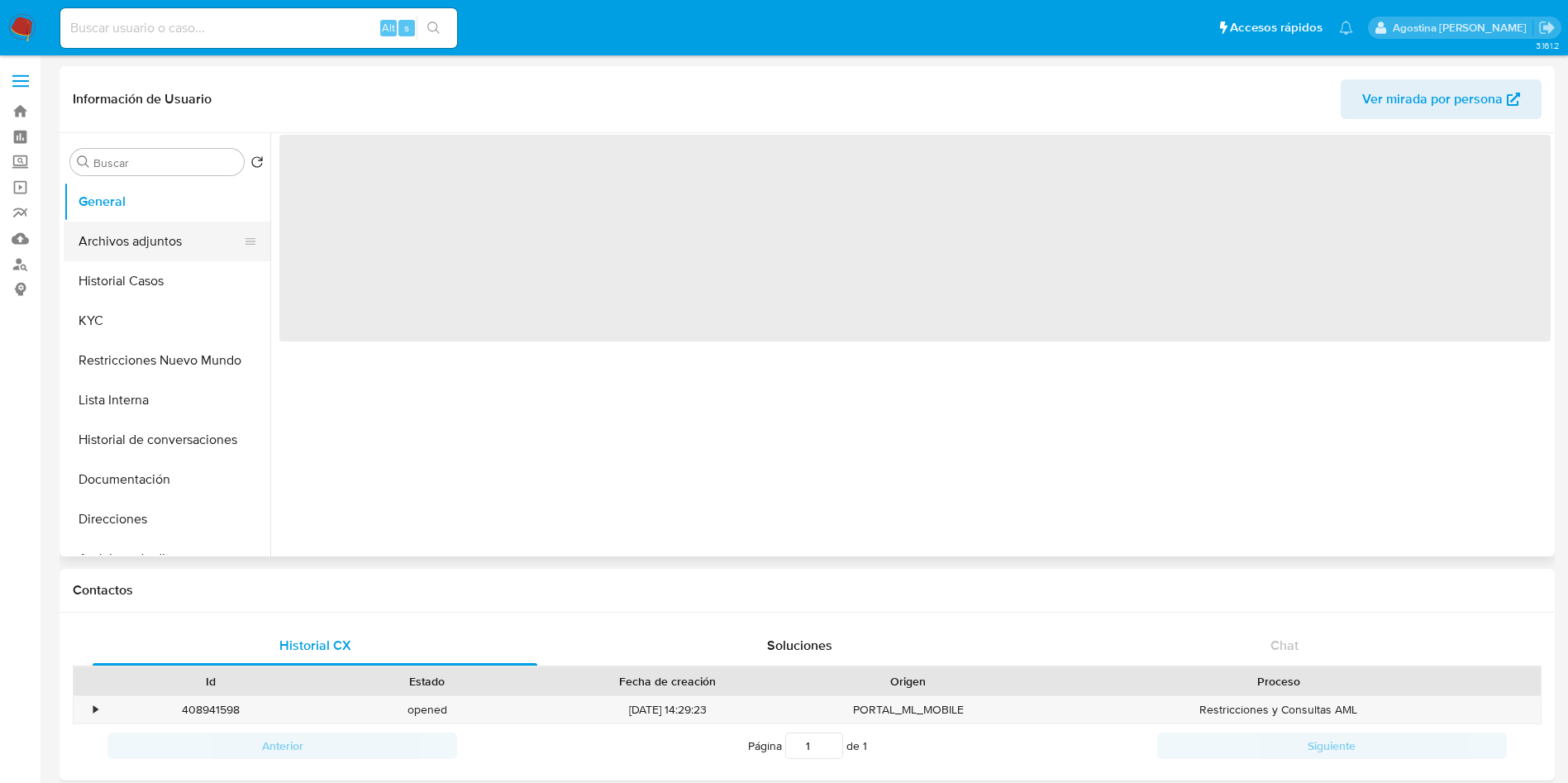
select select "10"
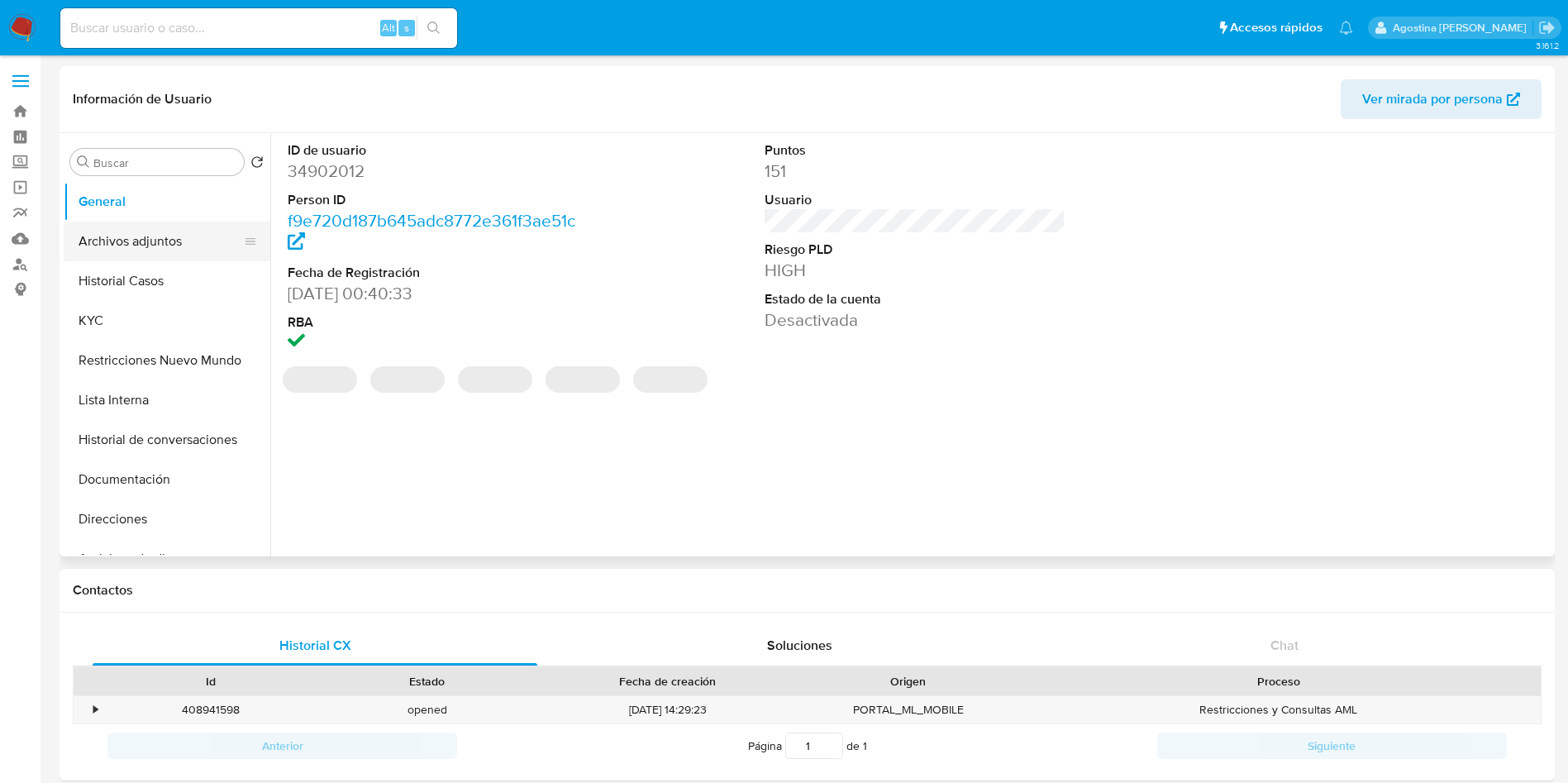
click at [197, 244] on button "Archivos adjuntos" at bounding box center [160, 242] width 194 height 40
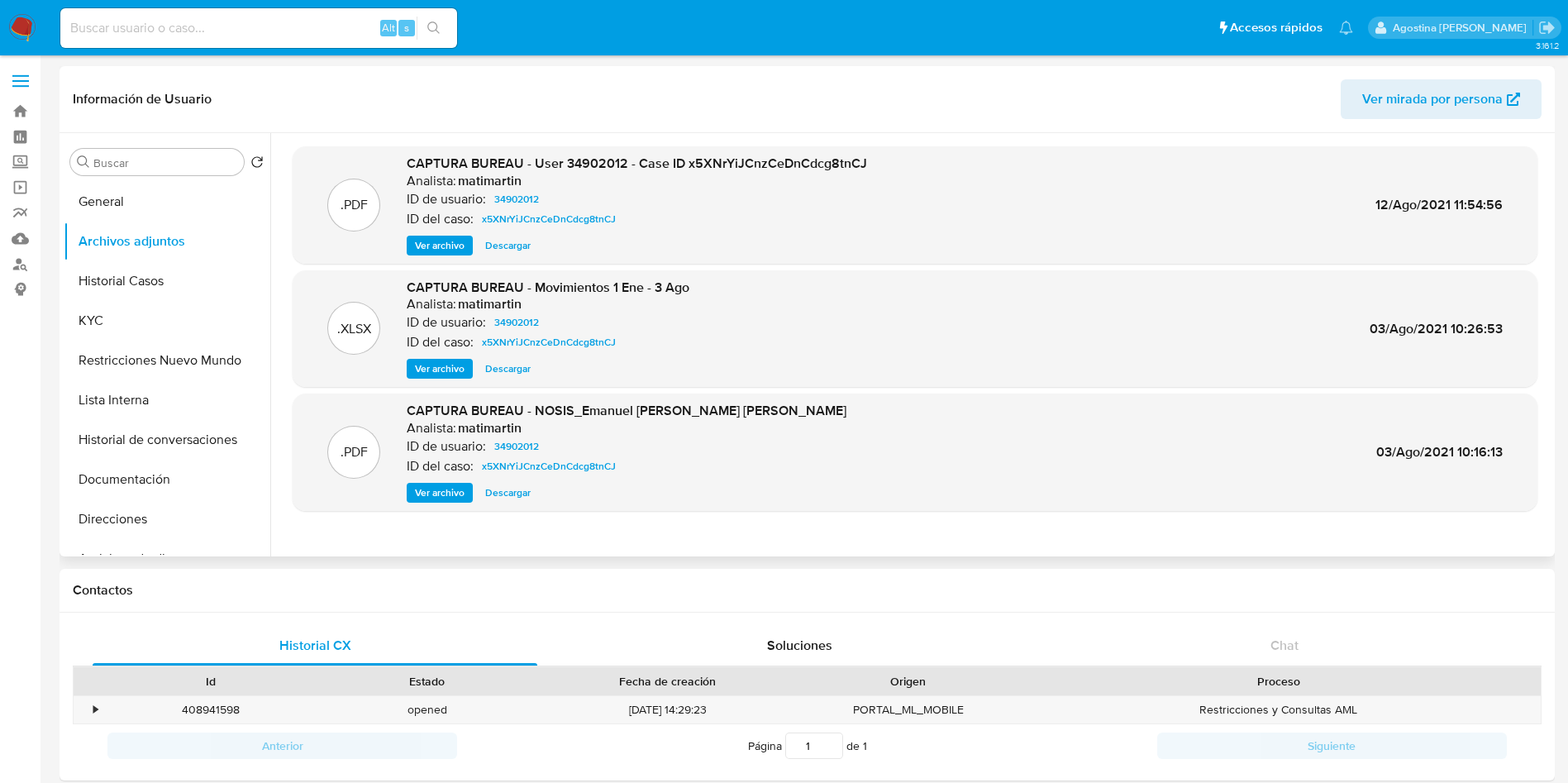
click at [427, 237] on span "Ver archivo" at bounding box center [439, 246] width 50 height 16
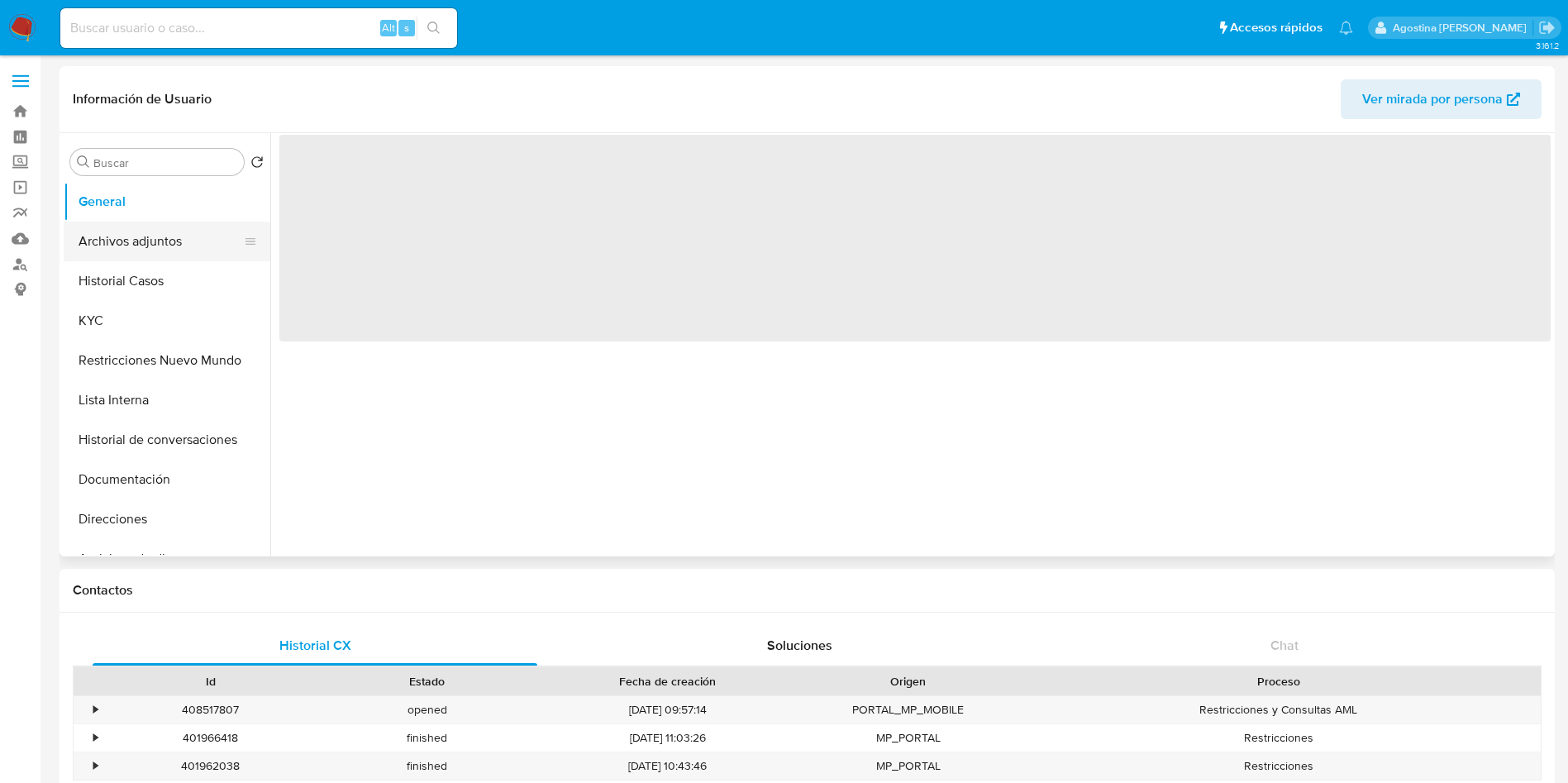
click at [142, 229] on button "Archivos adjuntos" at bounding box center [160, 242] width 194 height 40
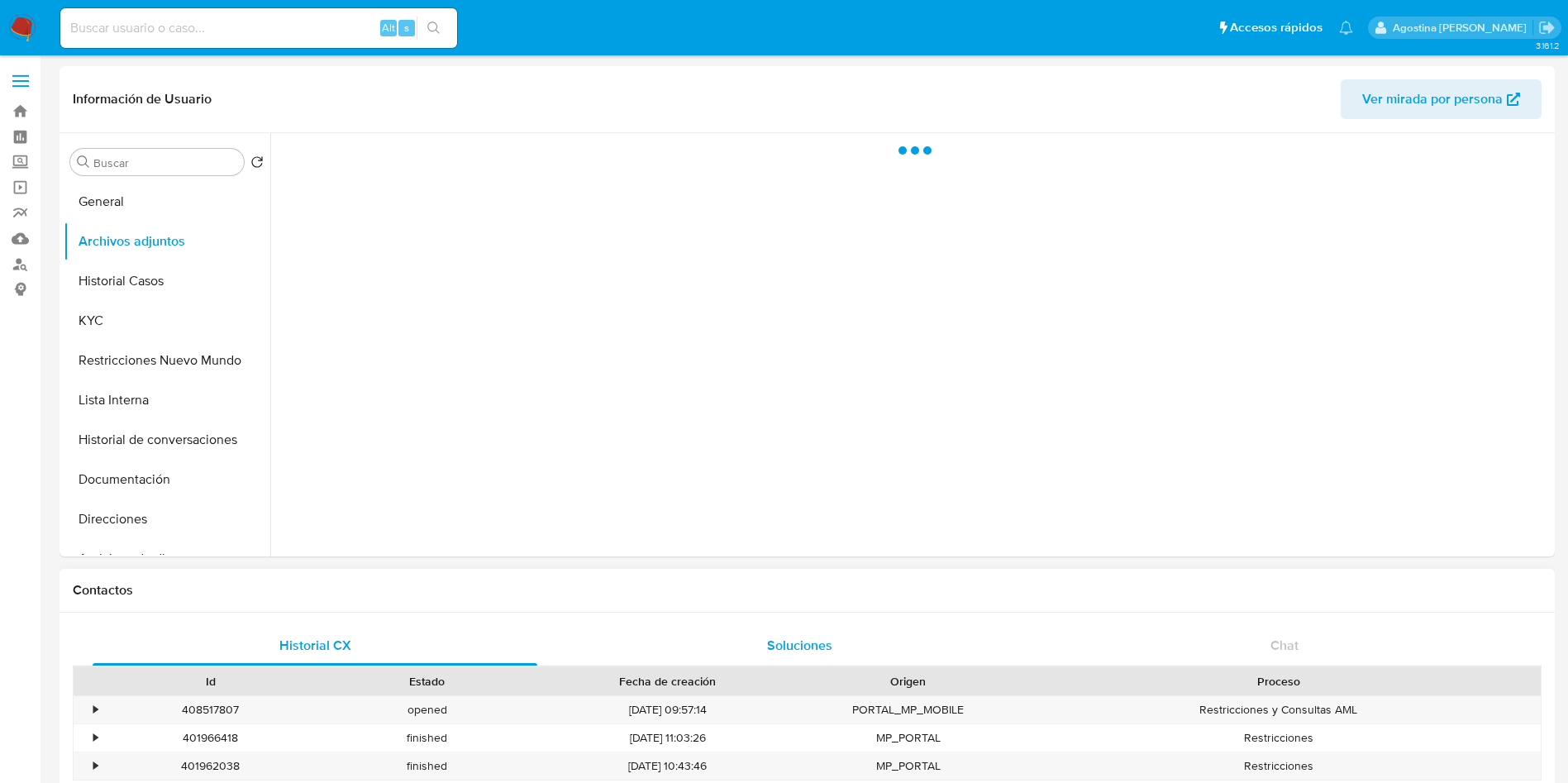
select select "10"
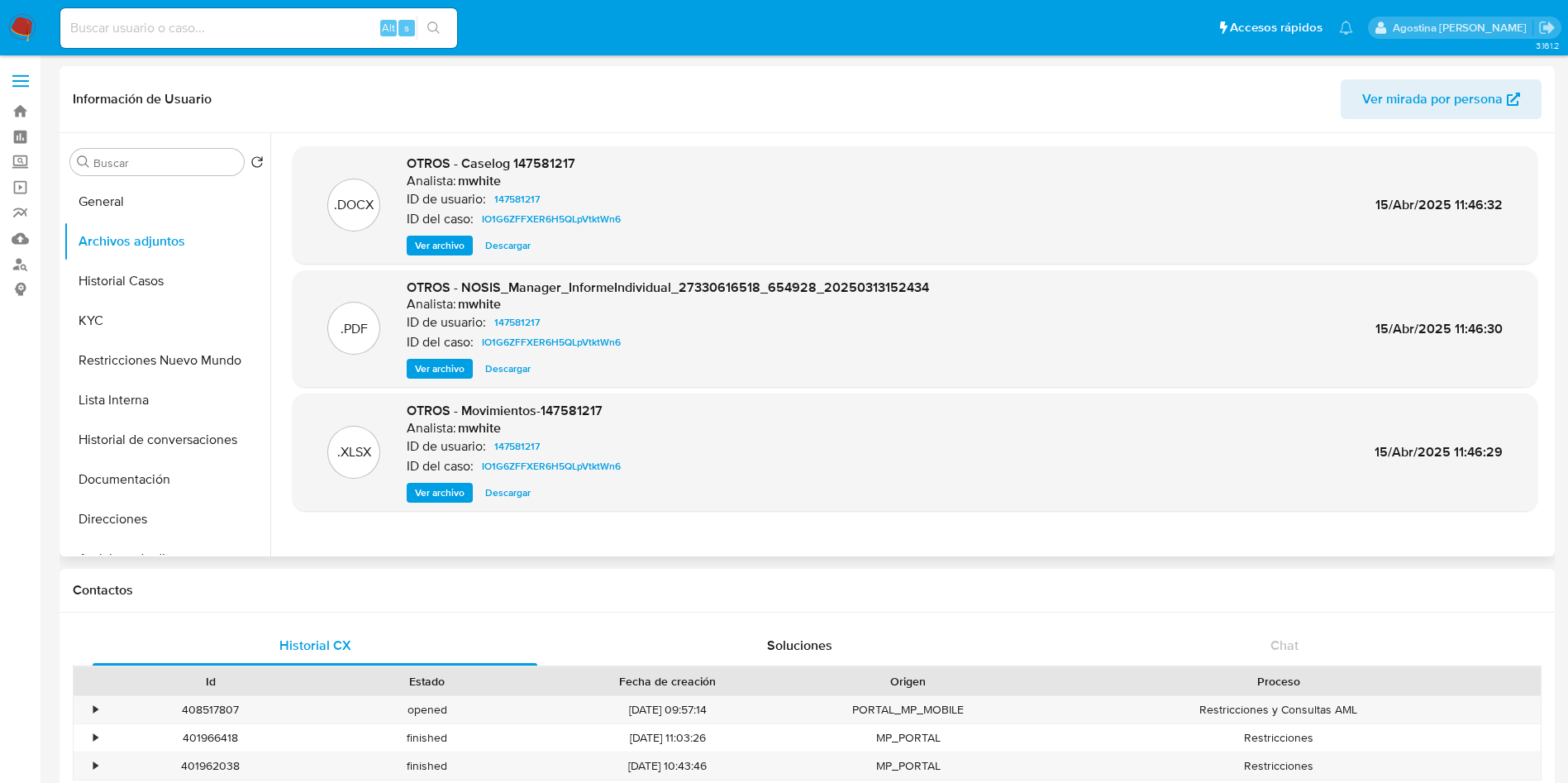
click at [454, 249] on span "Ver archivo" at bounding box center [439, 246] width 50 height 16
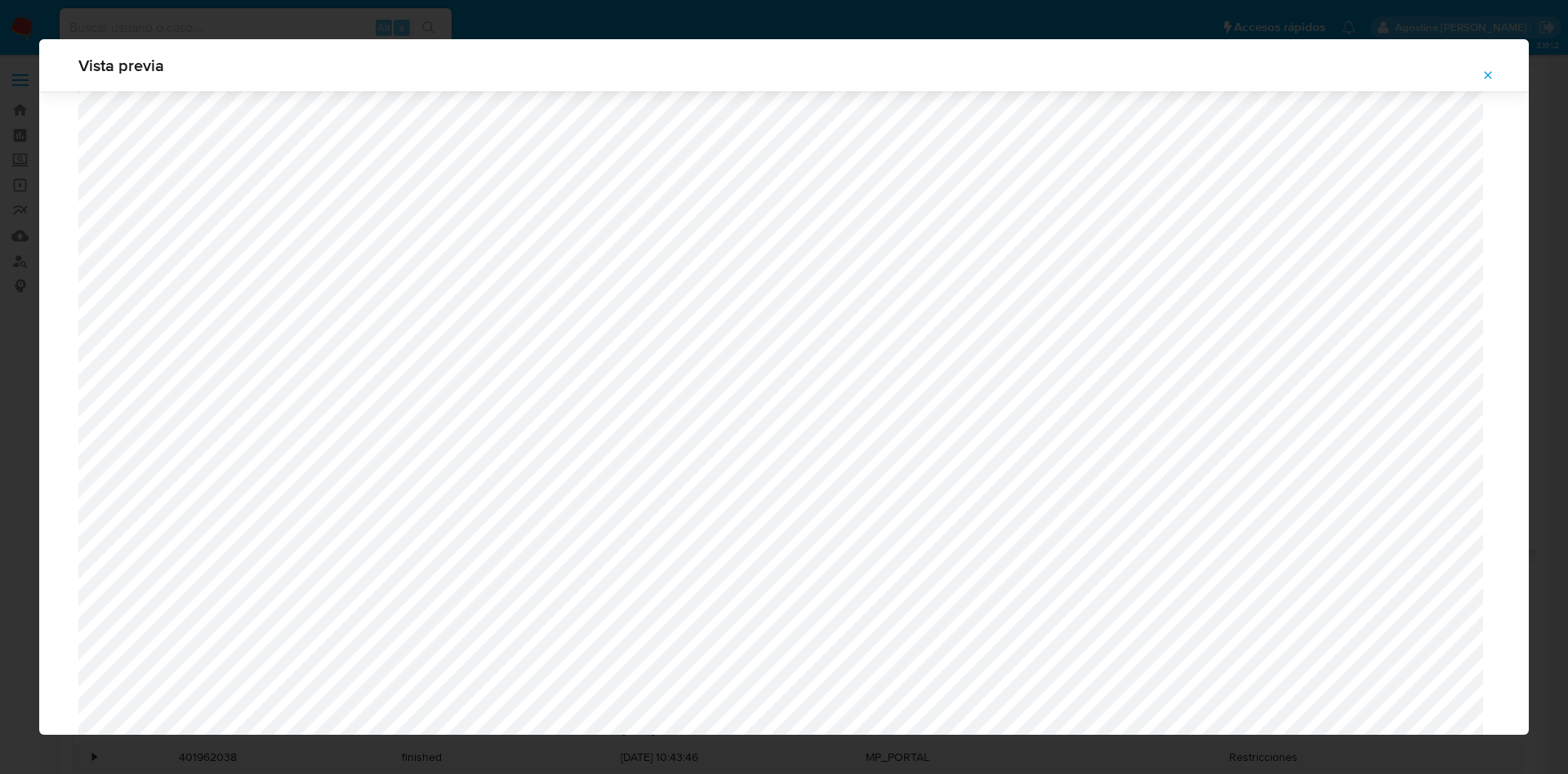
scroll to position [1315, 0]
